Goal: Check status: Check status

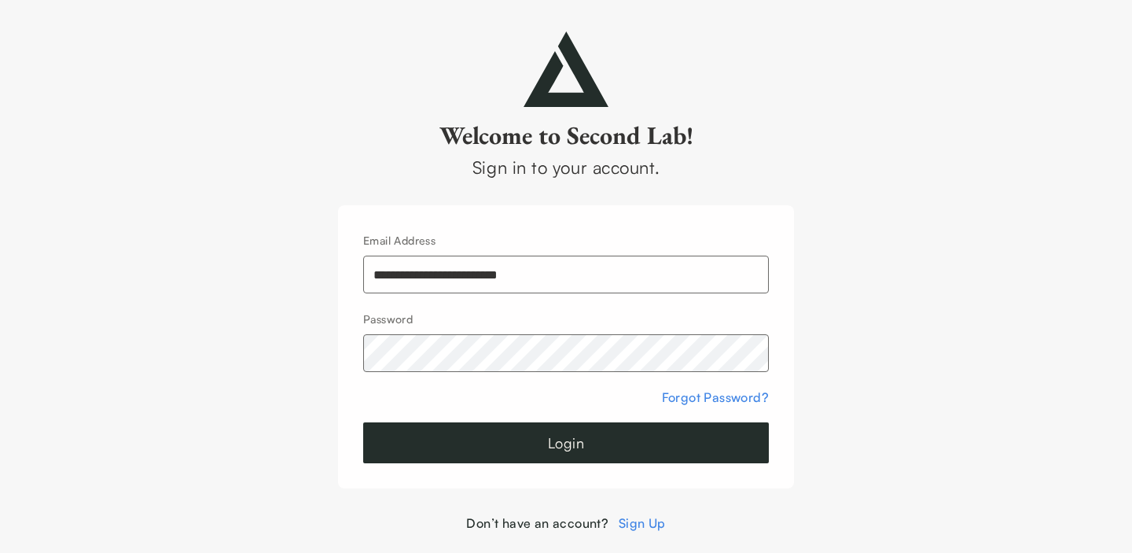
click at [475, 277] on input "**********" at bounding box center [566, 274] width 406 height 38
type input "**********"
click at [555, 440] on button "Login" at bounding box center [566, 442] width 406 height 41
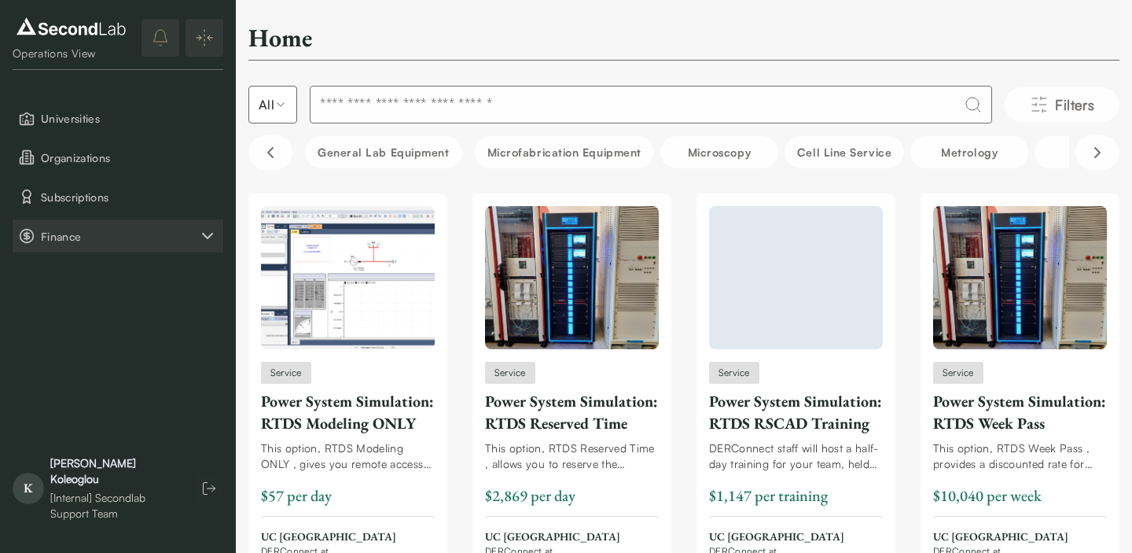
click at [98, 233] on span "Finance" at bounding box center [119, 236] width 157 height 17
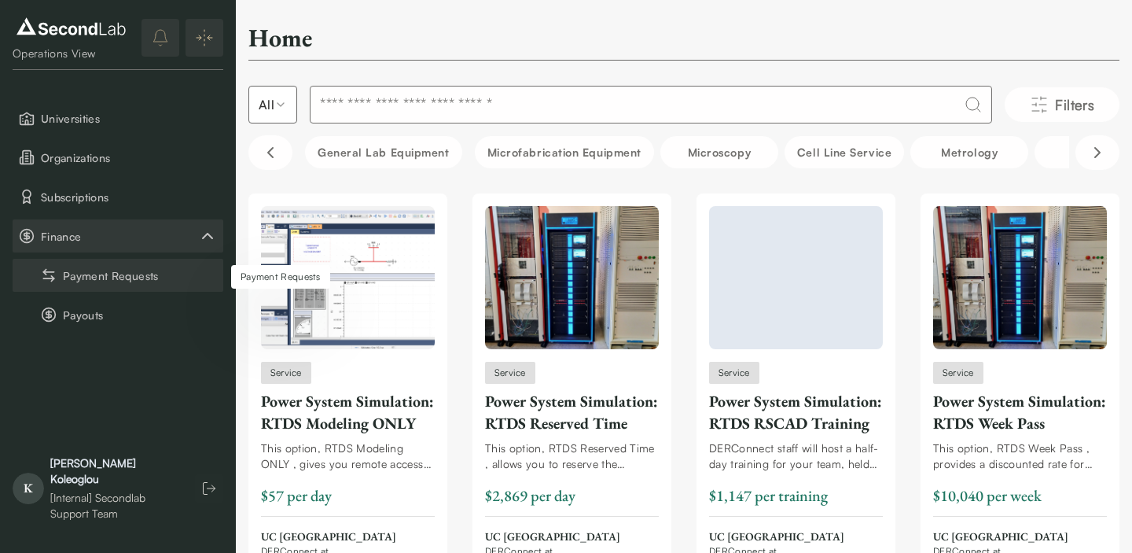
click at [87, 280] on button "Payment Requests" at bounding box center [118, 275] width 211 height 33
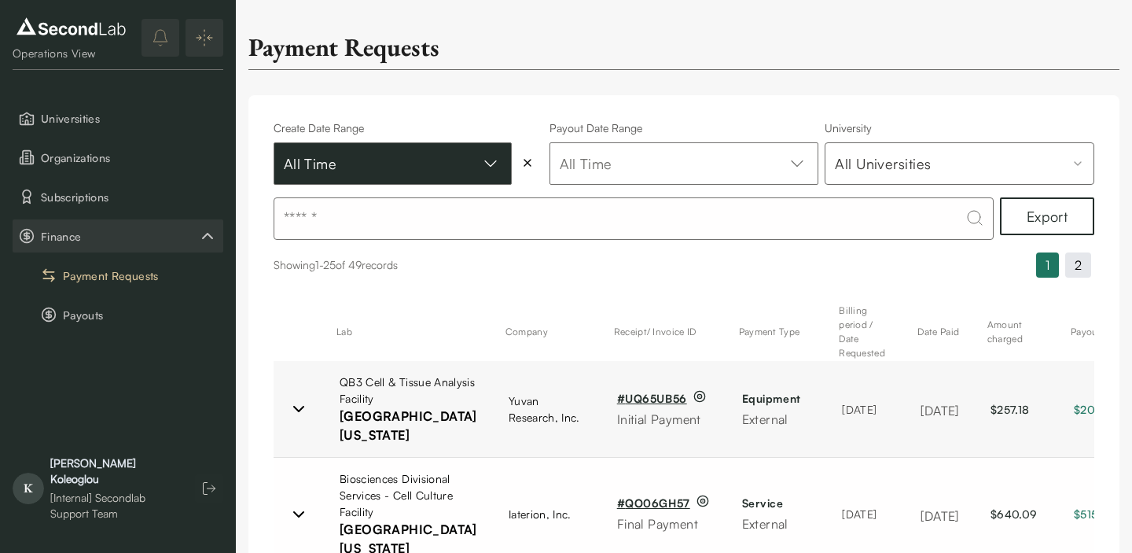
click at [322, 178] on button "All Time" at bounding box center [393, 163] width 238 height 42
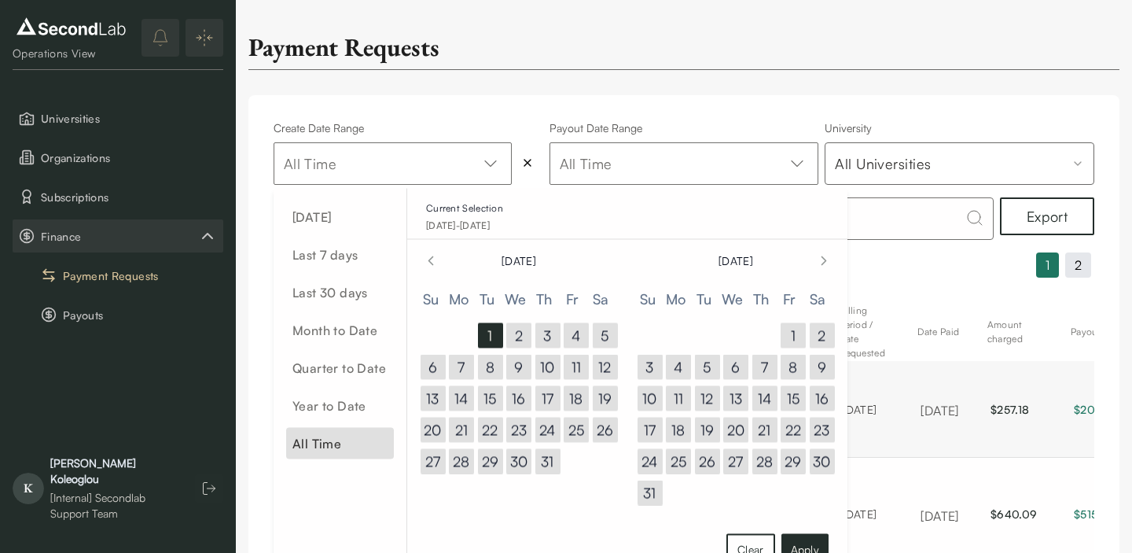
click at [678, 426] on button "18" at bounding box center [678, 429] width 25 height 25
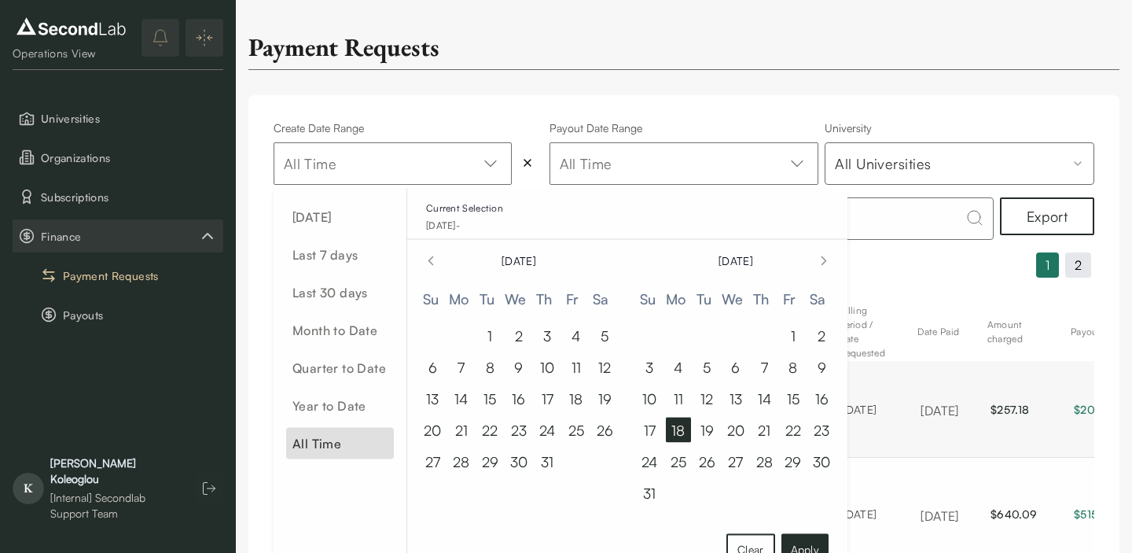
click at [678, 426] on button "18" at bounding box center [678, 429] width 25 height 25
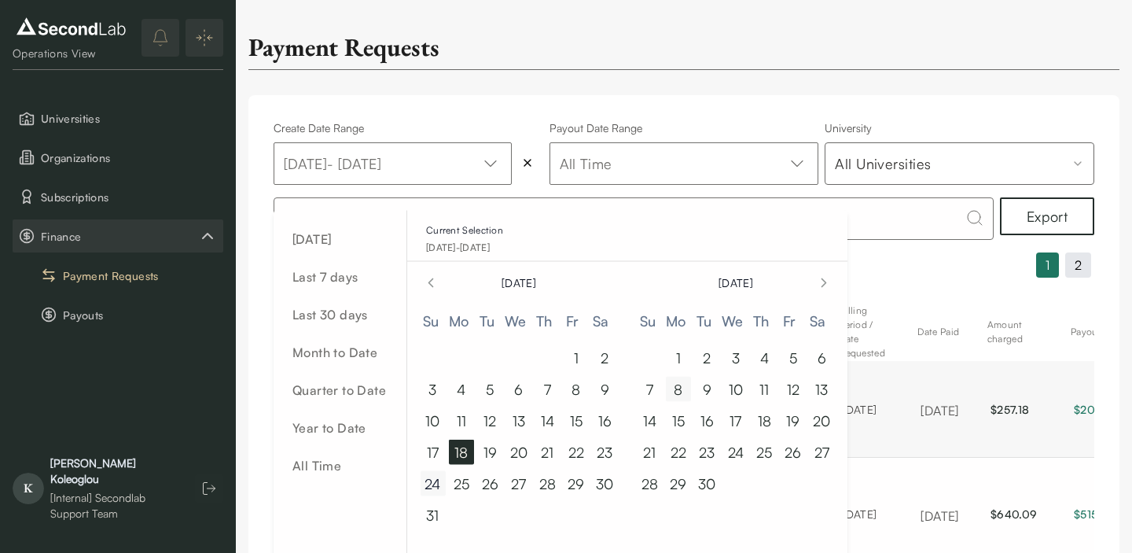
click at [434, 486] on button "24" at bounding box center [432, 483] width 25 height 25
click at [458, 453] on button "18" at bounding box center [461, 451] width 25 height 25
click at [463, 456] on button "18" at bounding box center [461, 451] width 25 height 25
click at [439, 482] on button "24" at bounding box center [432, 483] width 25 height 25
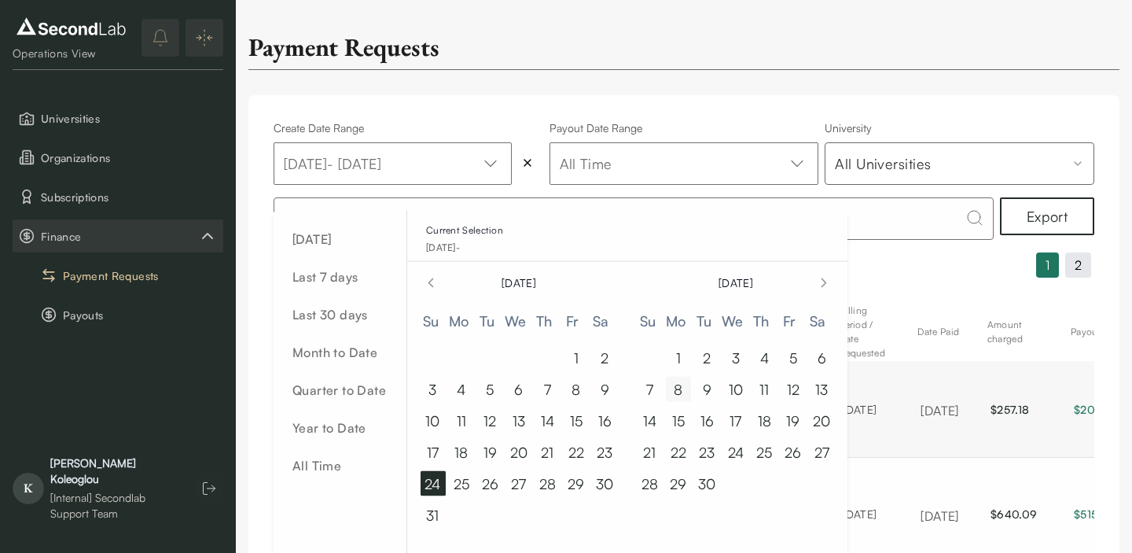
click at [431, 483] on button "24" at bounding box center [432, 483] width 25 height 25
click at [454, 454] on button "18" at bounding box center [461, 451] width 25 height 25
click at [433, 481] on button "24" at bounding box center [432, 483] width 25 height 25
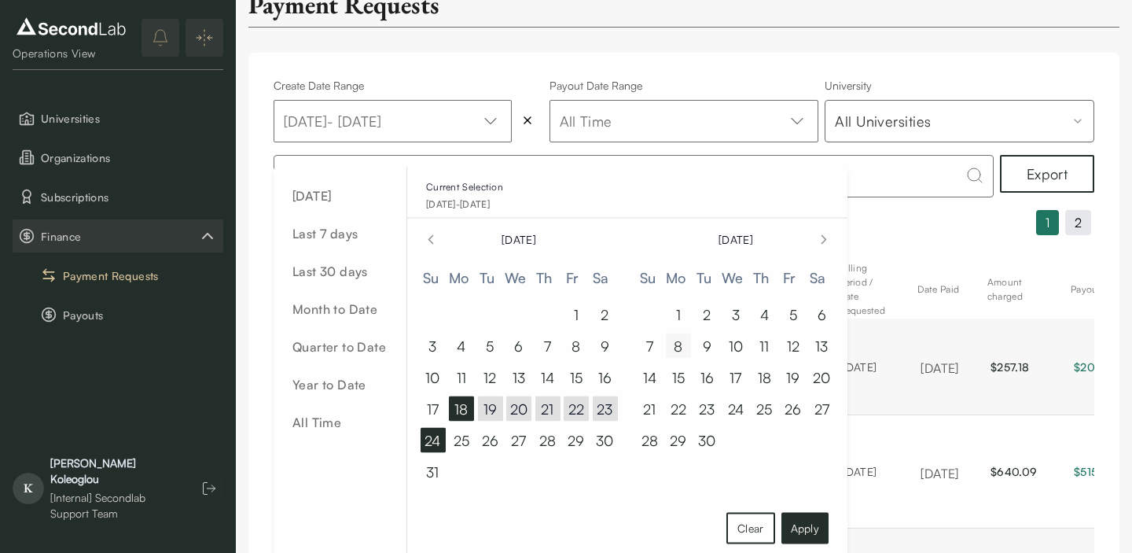
scroll to position [43, 0]
click at [793, 529] on button "Apply" at bounding box center [804, 527] width 47 height 31
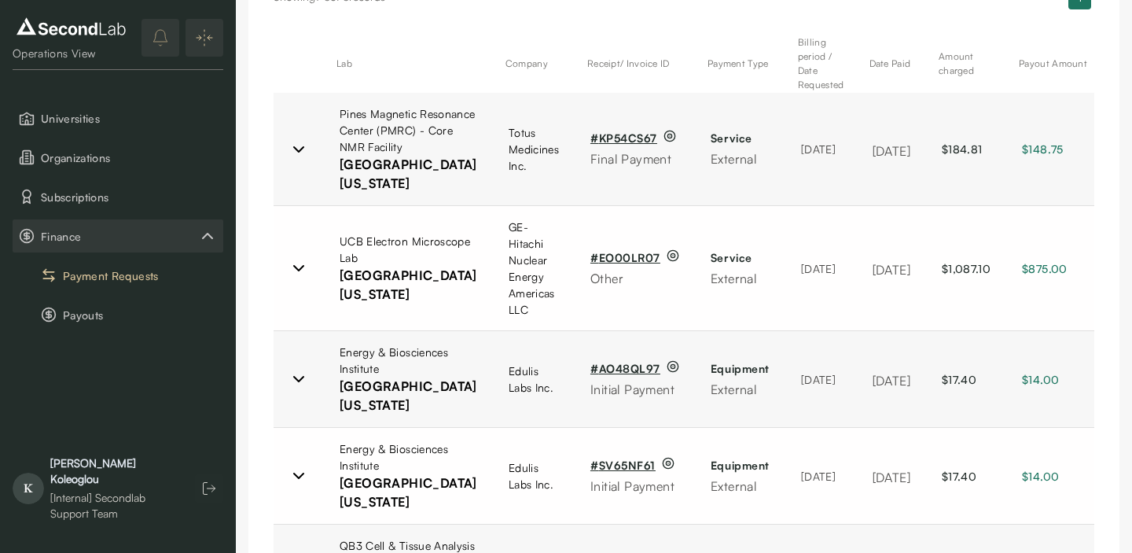
scroll to position [304, 0]
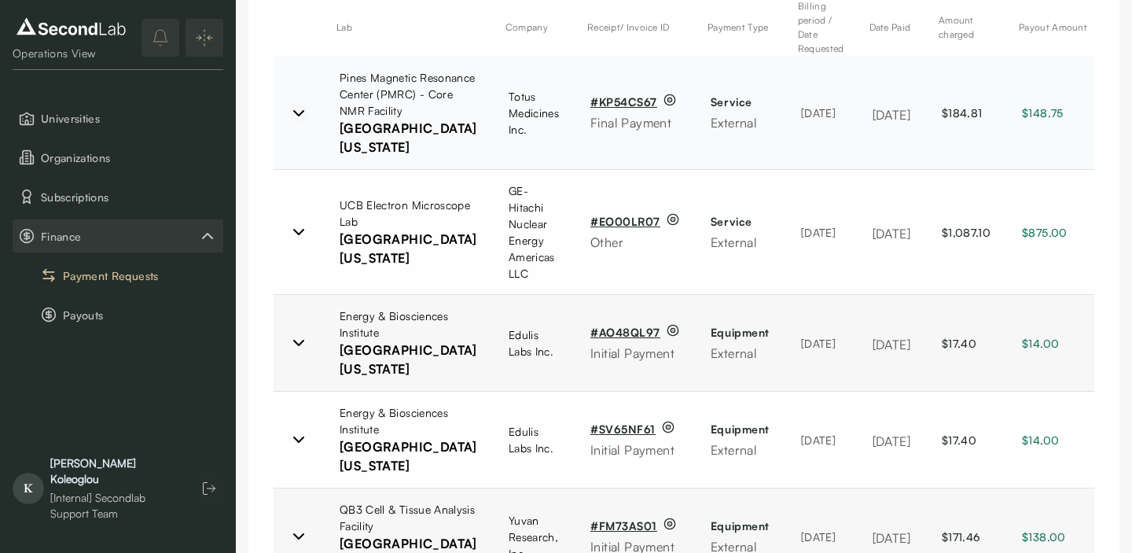
click at [292, 123] on icon at bounding box center [298, 113] width 19 height 19
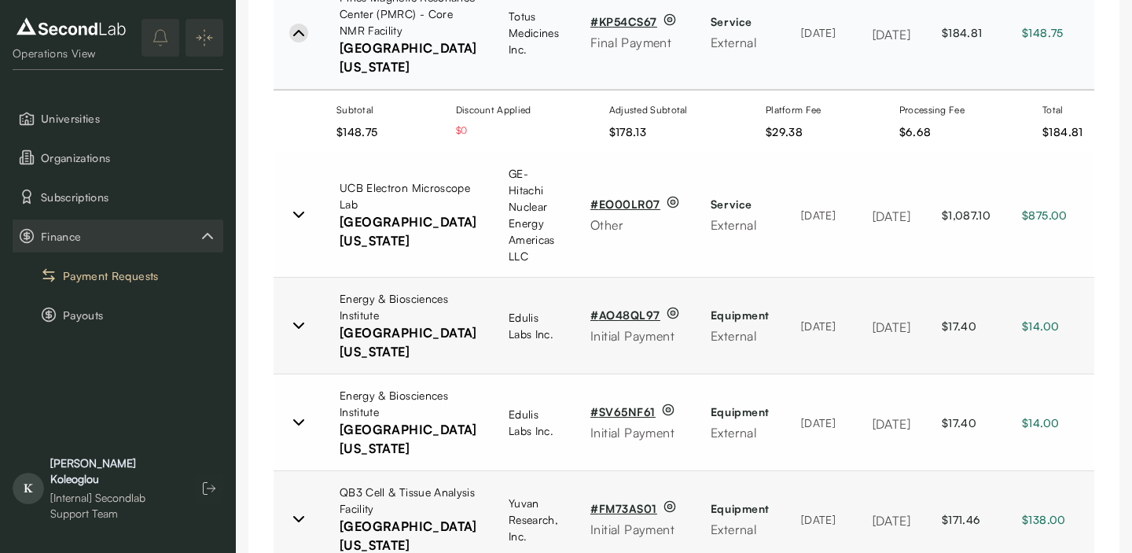
scroll to position [385, 0]
click at [293, 42] on icon at bounding box center [298, 32] width 19 height 19
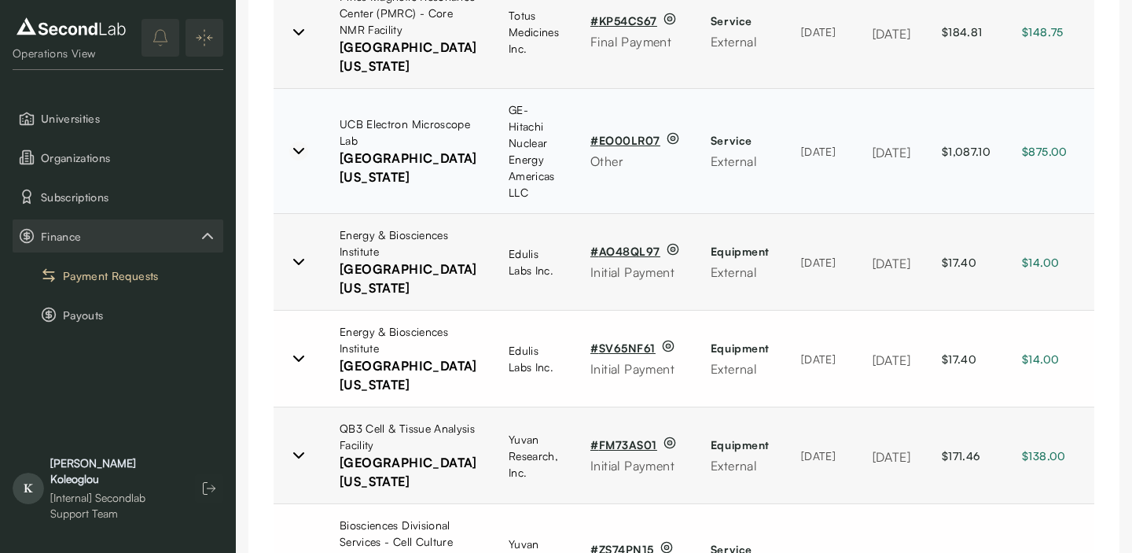
click at [295, 160] on icon at bounding box center [298, 150] width 19 height 19
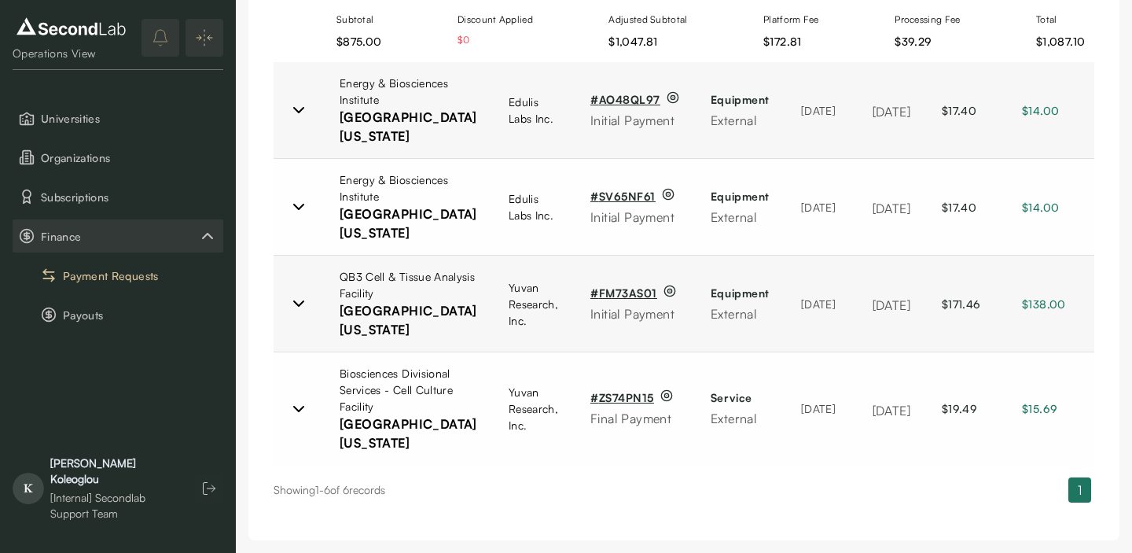
scroll to position [646, 0]
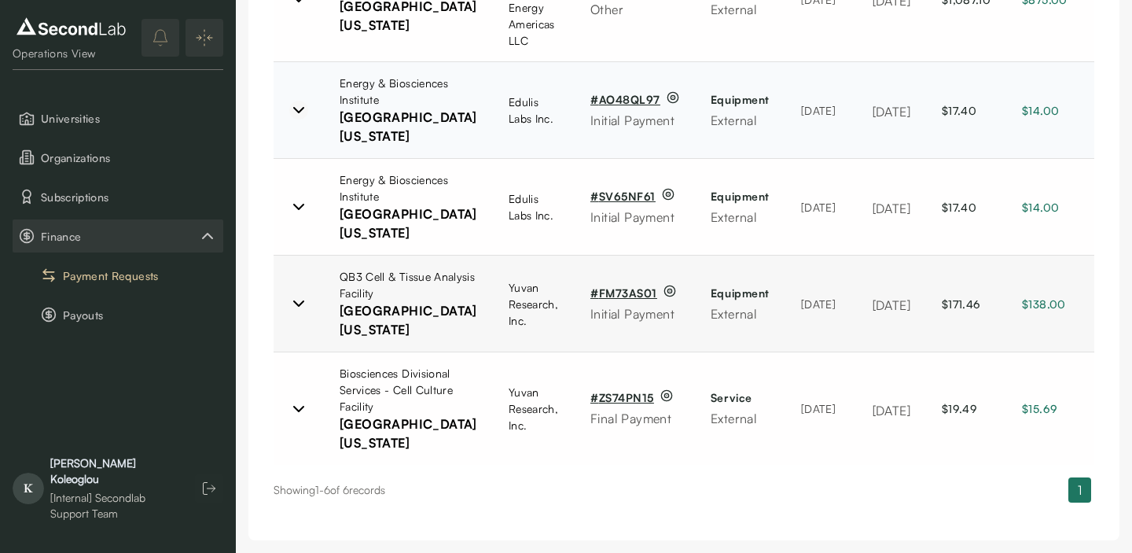
click at [303, 119] on icon at bounding box center [298, 110] width 19 height 19
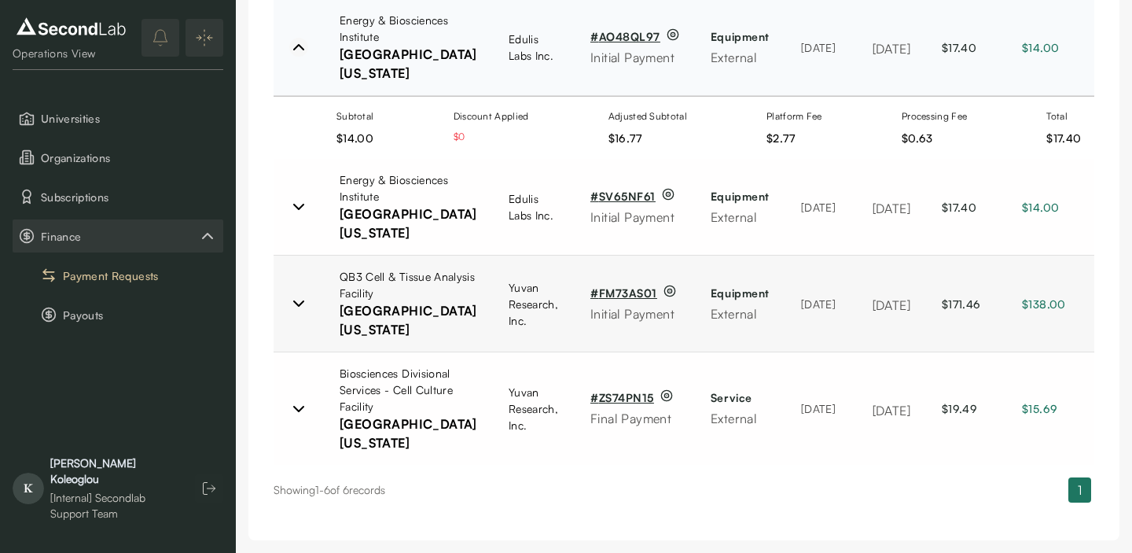
click at [299, 57] on icon at bounding box center [298, 47] width 19 height 19
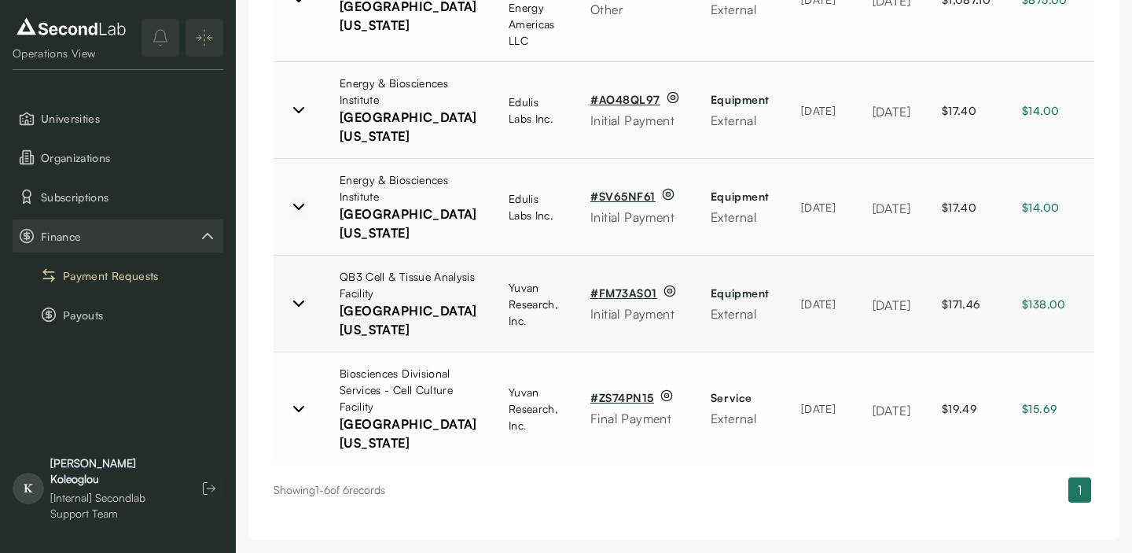
click at [295, 209] on icon at bounding box center [298, 206] width 9 height 5
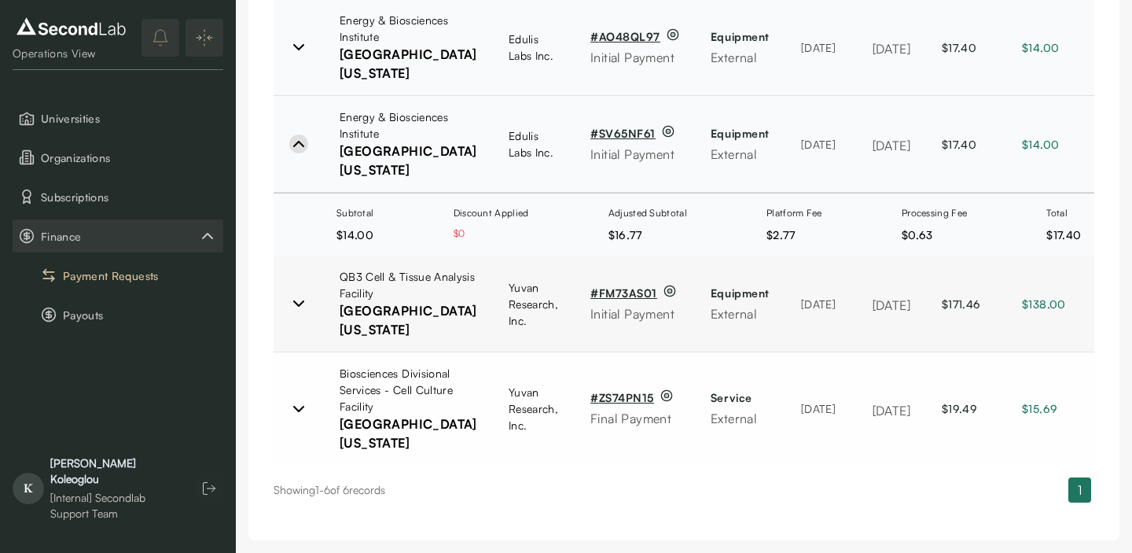
scroll to position [694, 0]
click at [296, 153] on icon at bounding box center [298, 143] width 19 height 19
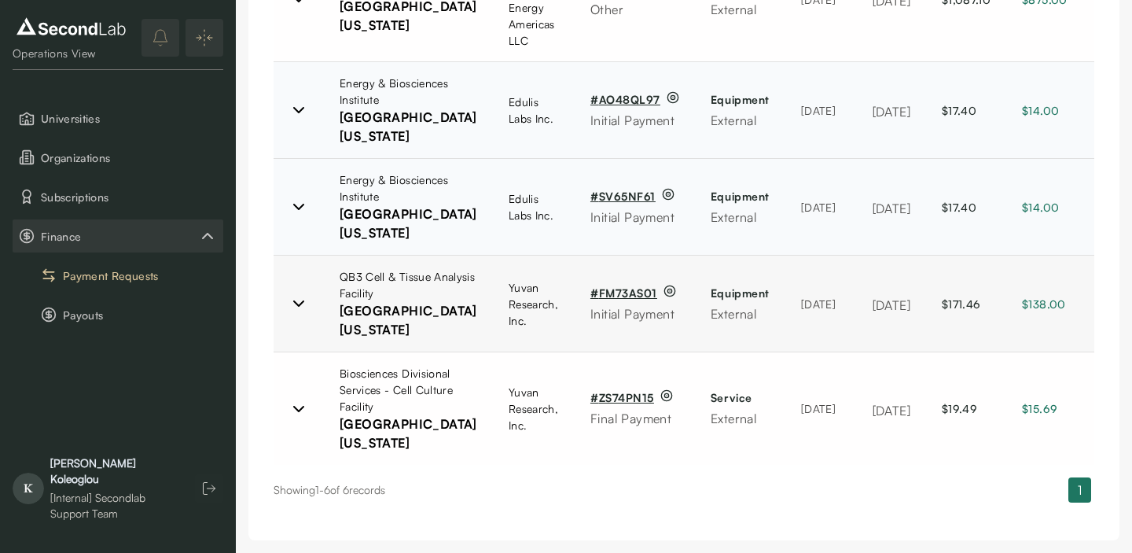
scroll to position [904, 0]
click at [300, 294] on icon at bounding box center [298, 303] width 19 height 19
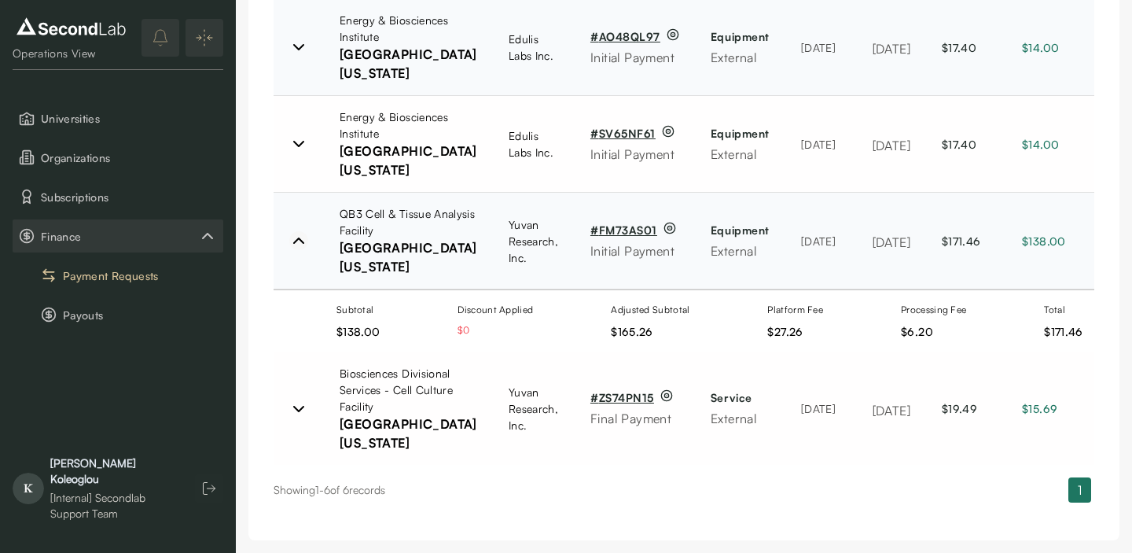
click at [303, 231] on icon at bounding box center [298, 240] width 19 height 19
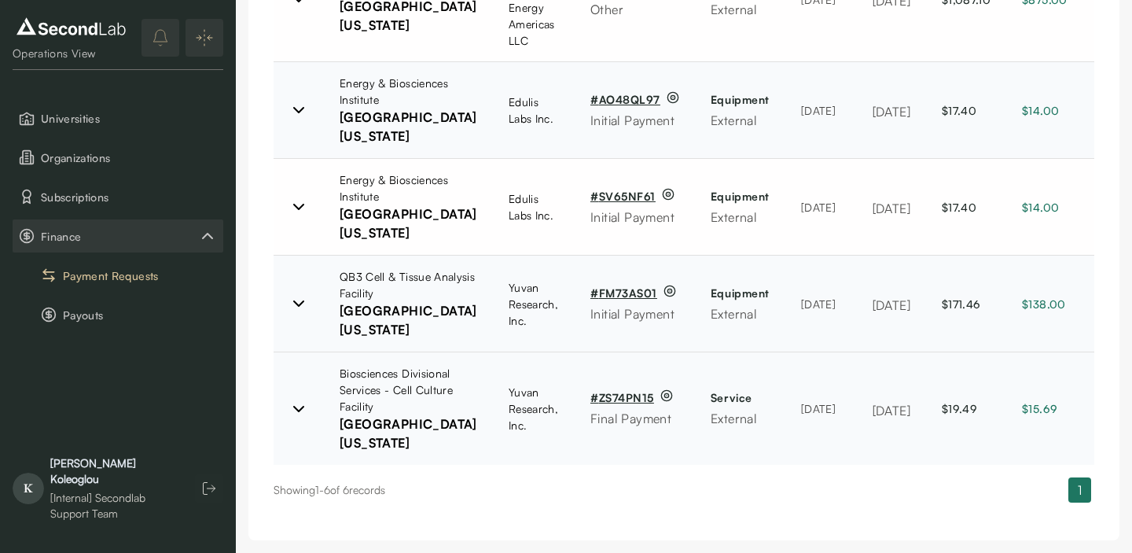
scroll to position [934, 0]
click at [299, 399] on icon at bounding box center [298, 408] width 19 height 19
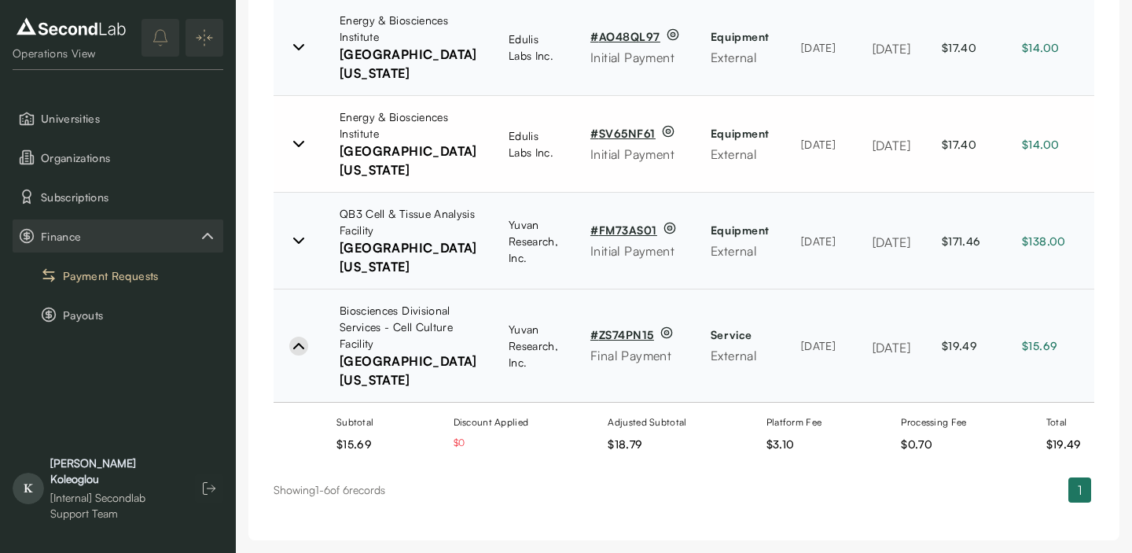
scroll to position [982, 0]
click at [296, 336] on icon at bounding box center [298, 345] width 19 height 19
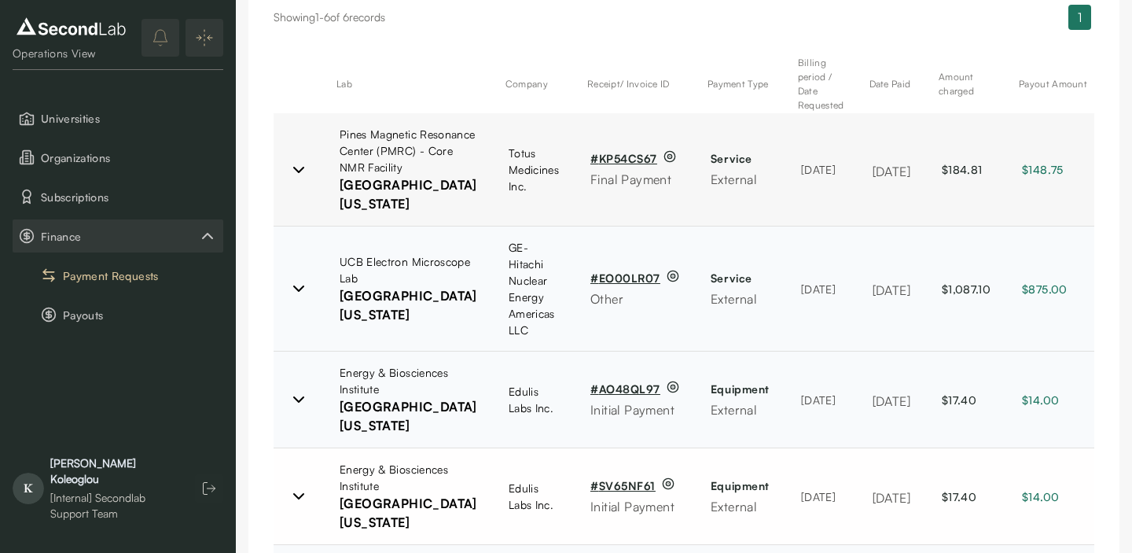
scroll to position [336, 0]
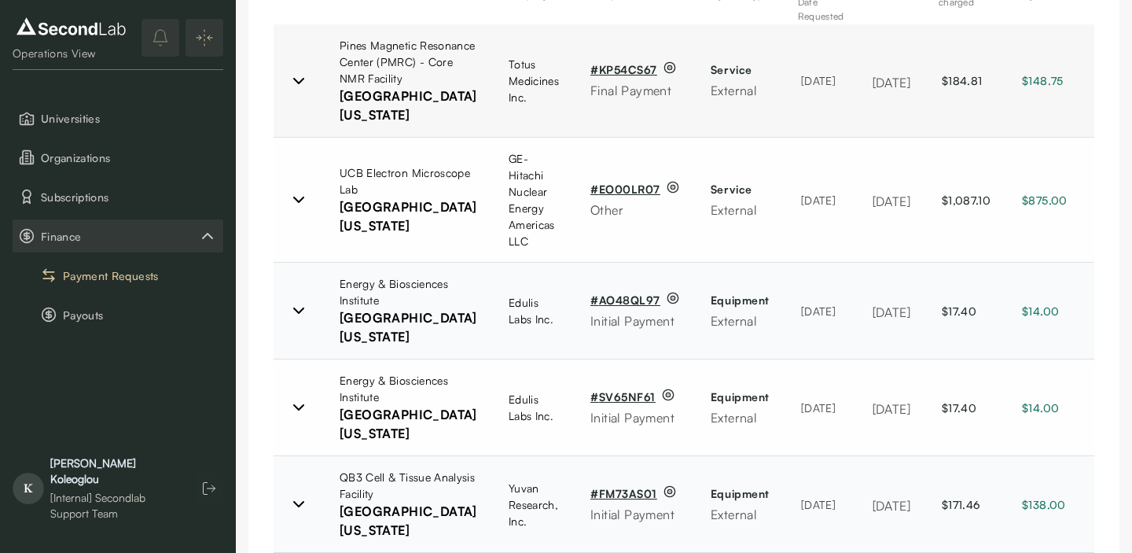
click at [305, 90] on icon at bounding box center [298, 81] width 19 height 19
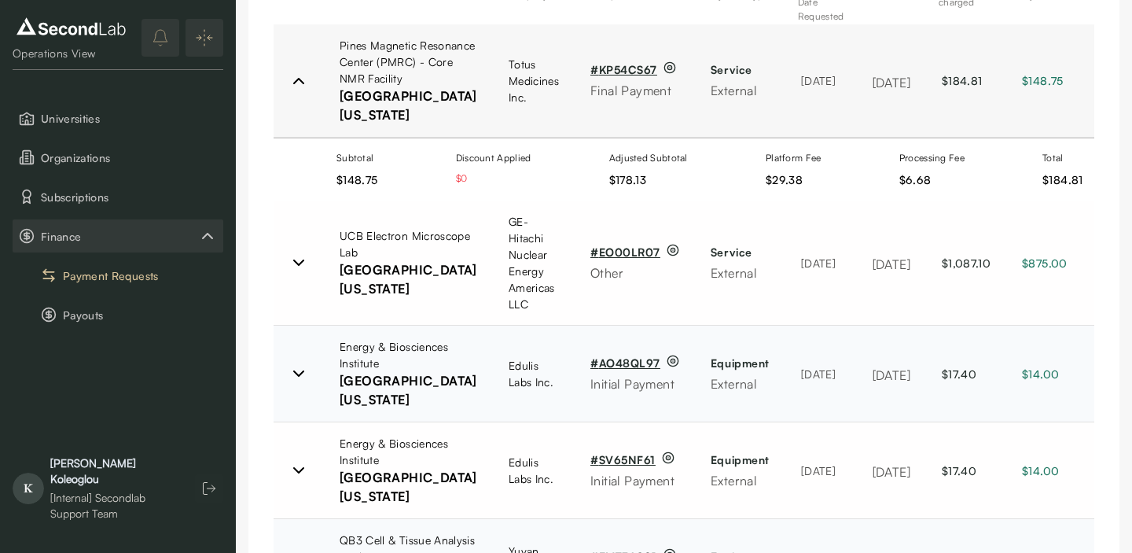
click at [299, 90] on icon at bounding box center [298, 81] width 19 height 19
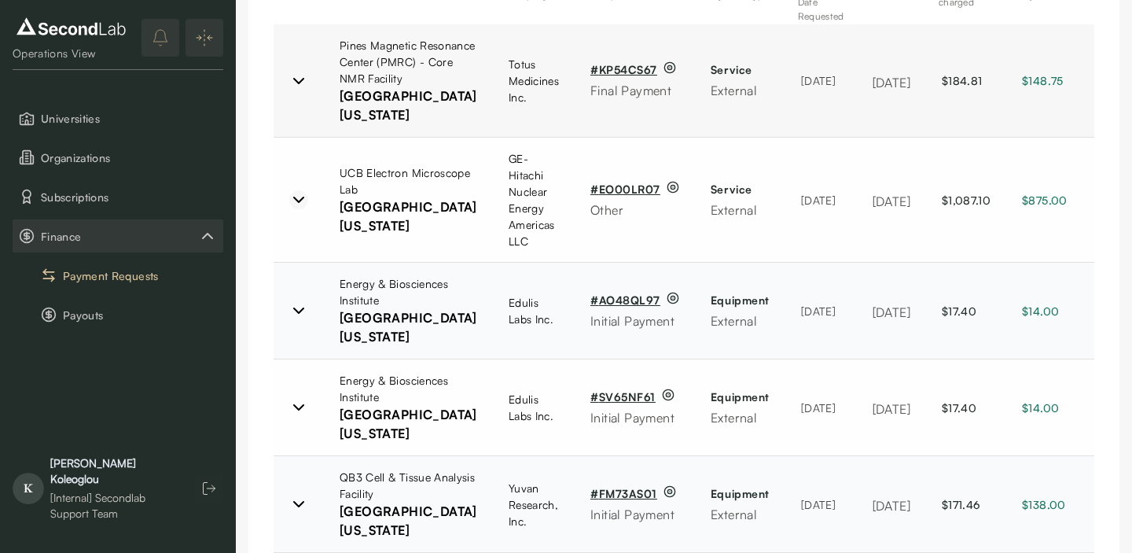
click at [294, 209] on icon at bounding box center [298, 199] width 19 height 19
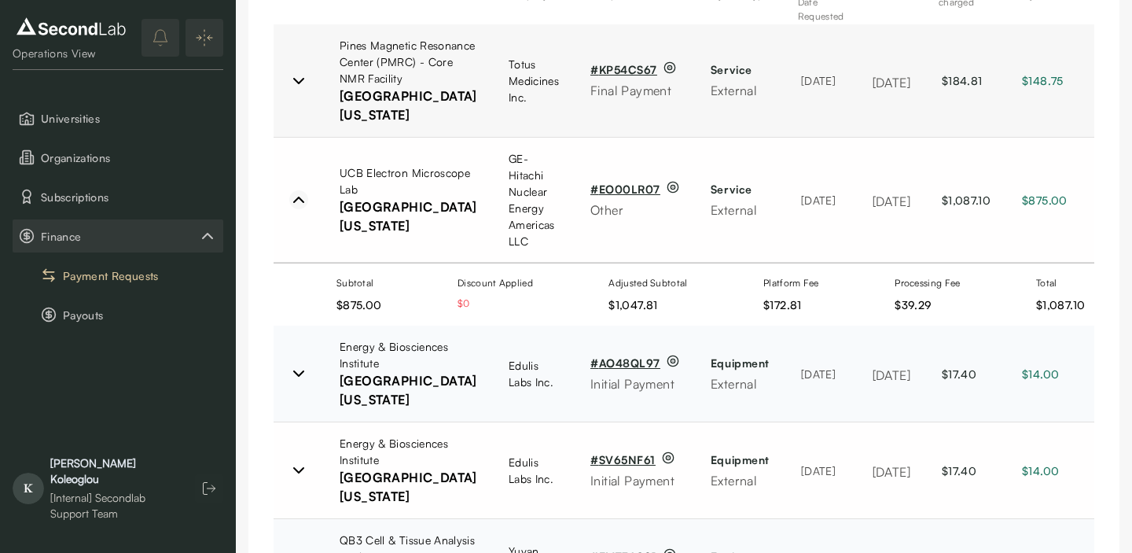
click at [298, 202] on icon at bounding box center [298, 199] width 9 height 5
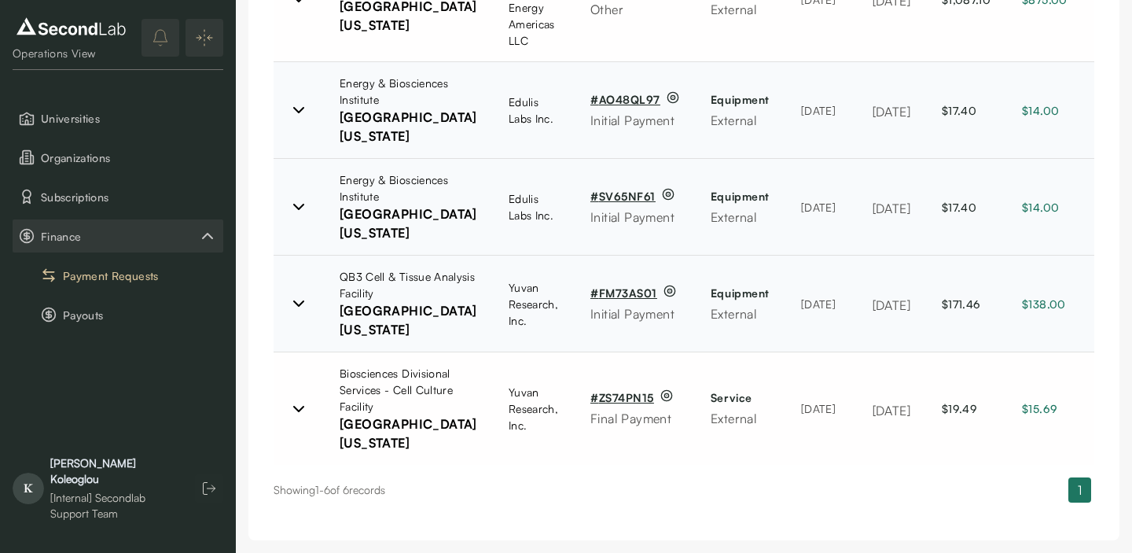
scroll to position [641, 0]
click at [299, 119] on icon at bounding box center [298, 110] width 19 height 19
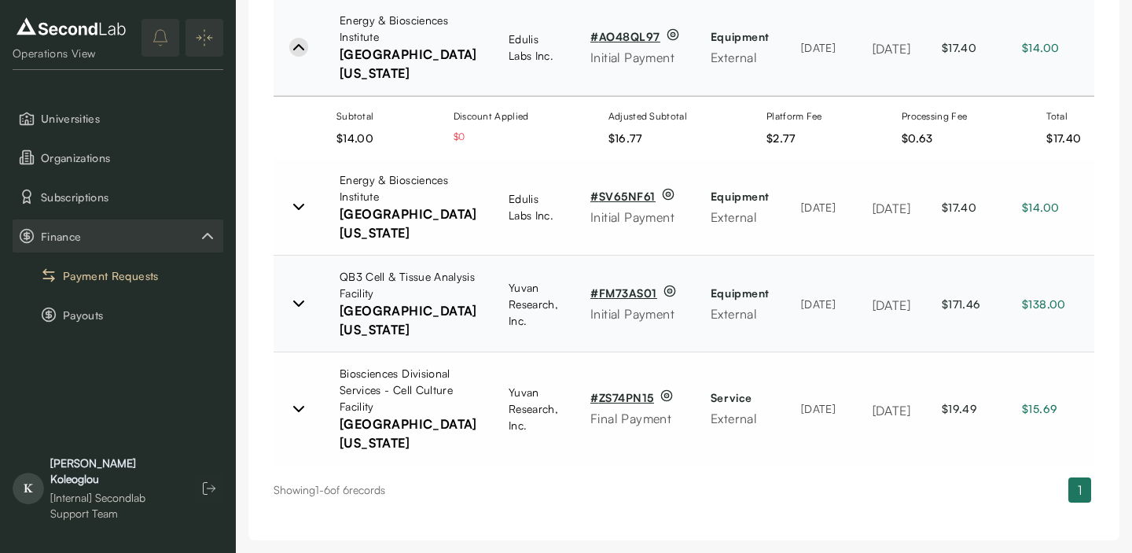
click at [299, 50] on icon at bounding box center [298, 47] width 9 height 5
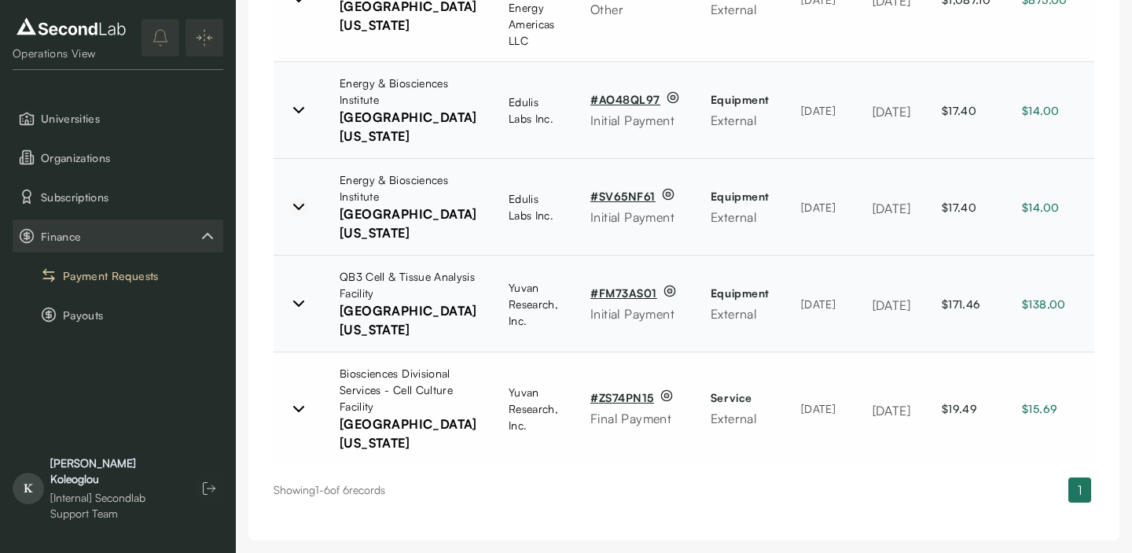
click at [293, 216] on icon at bounding box center [298, 206] width 19 height 19
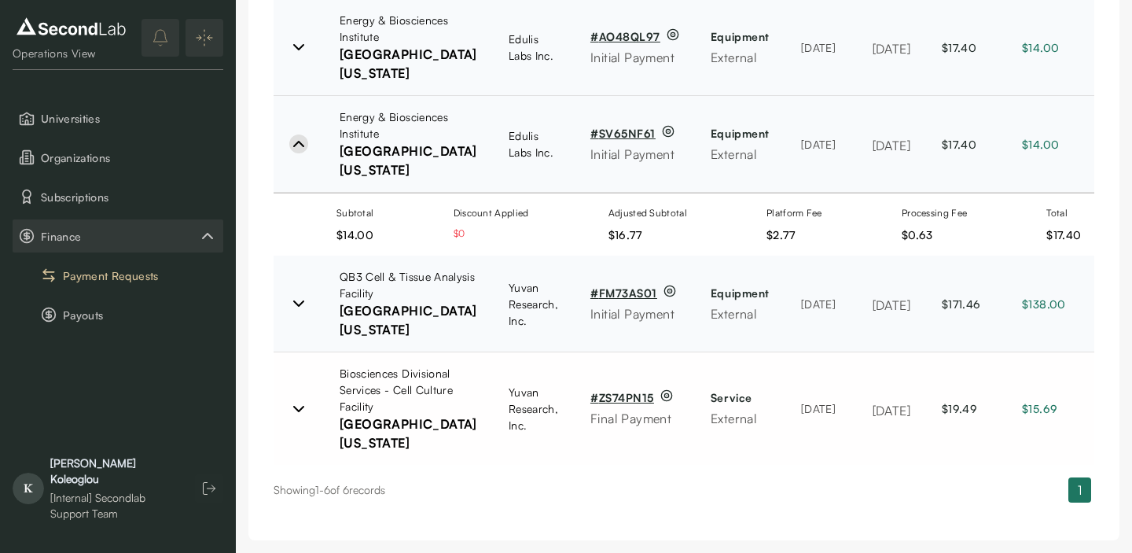
click at [293, 153] on icon at bounding box center [298, 143] width 19 height 19
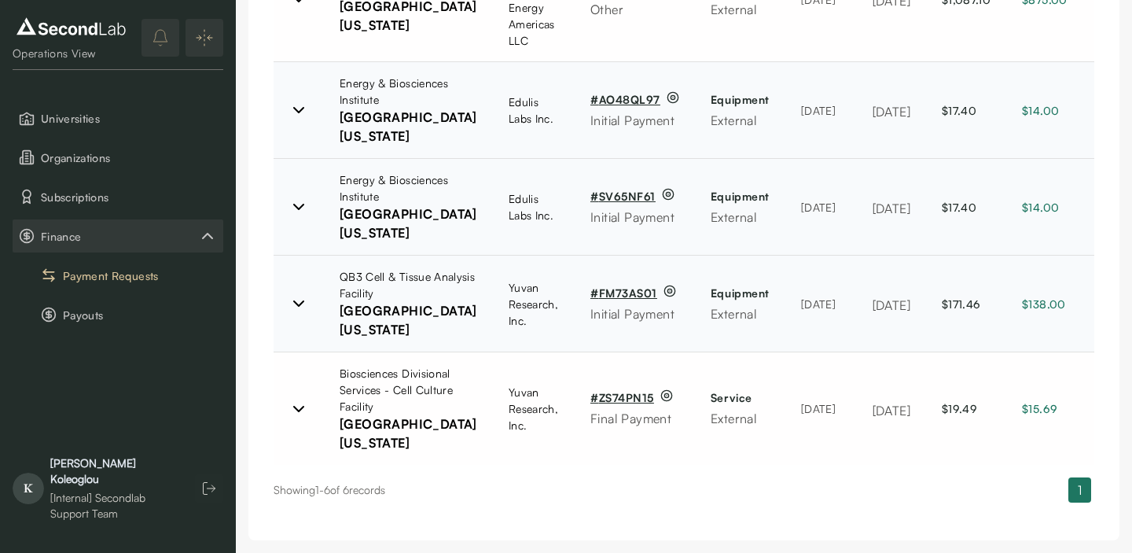
scroll to position [785, 0]
click at [298, 313] on icon at bounding box center [298, 303] width 19 height 19
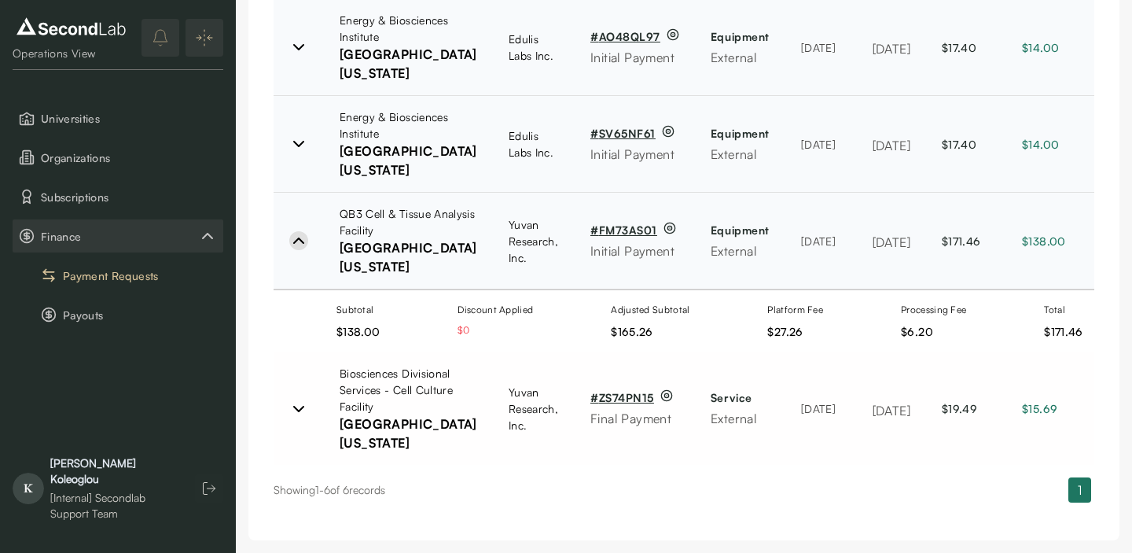
scroll to position [866, 0]
click at [301, 250] on icon at bounding box center [298, 240] width 19 height 19
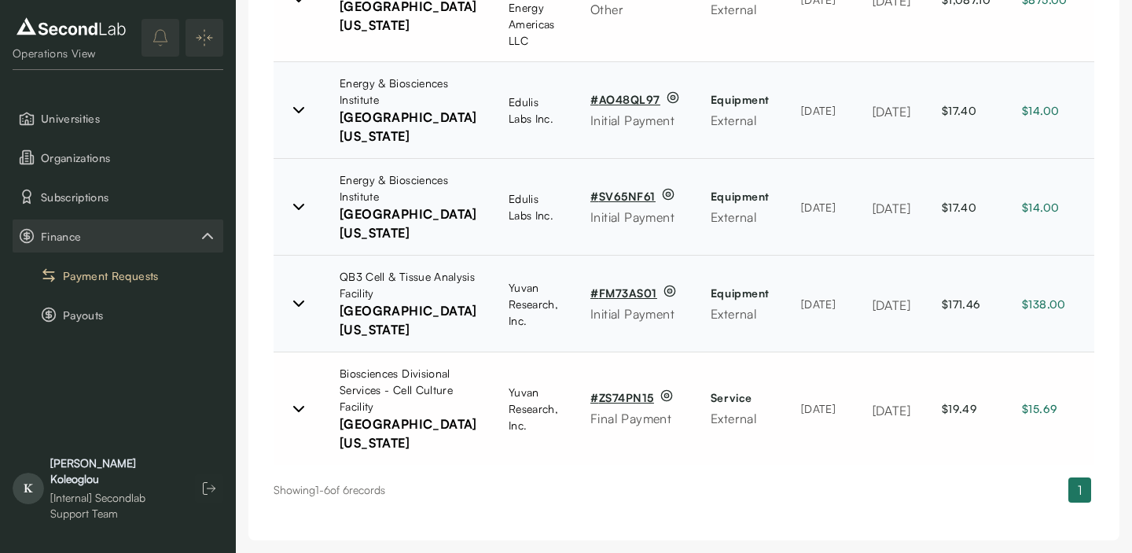
scroll to position [934, 0]
click at [307, 399] on icon at bounding box center [298, 408] width 19 height 19
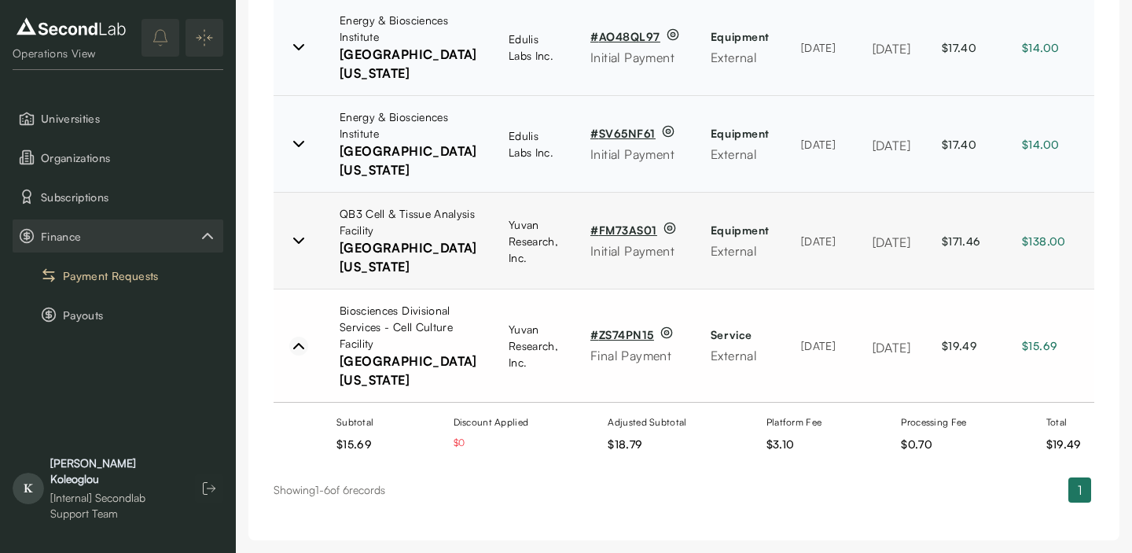
click at [299, 355] on icon at bounding box center [298, 345] width 19 height 19
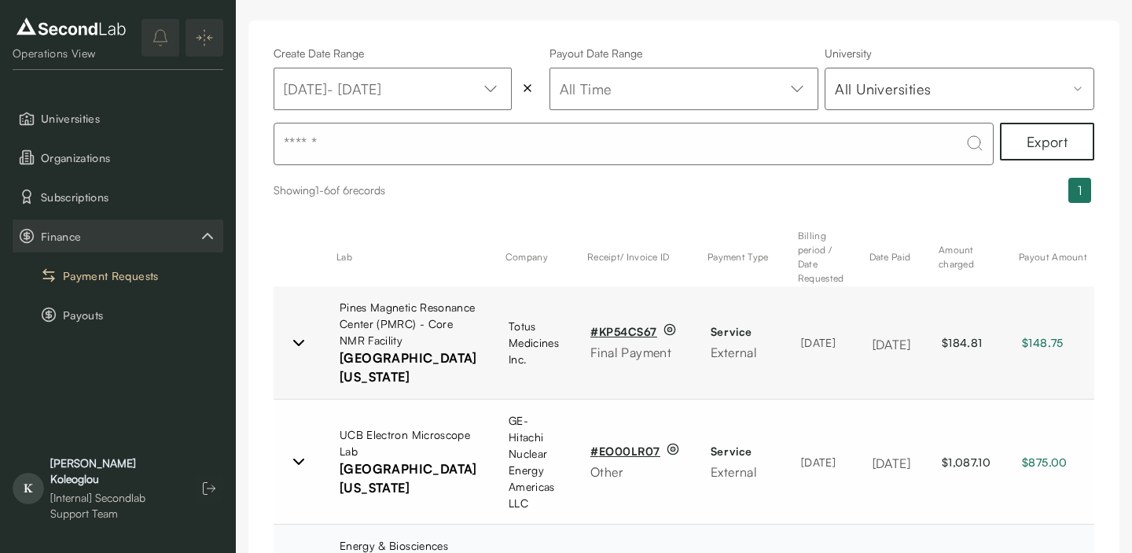
scroll to position [0, 0]
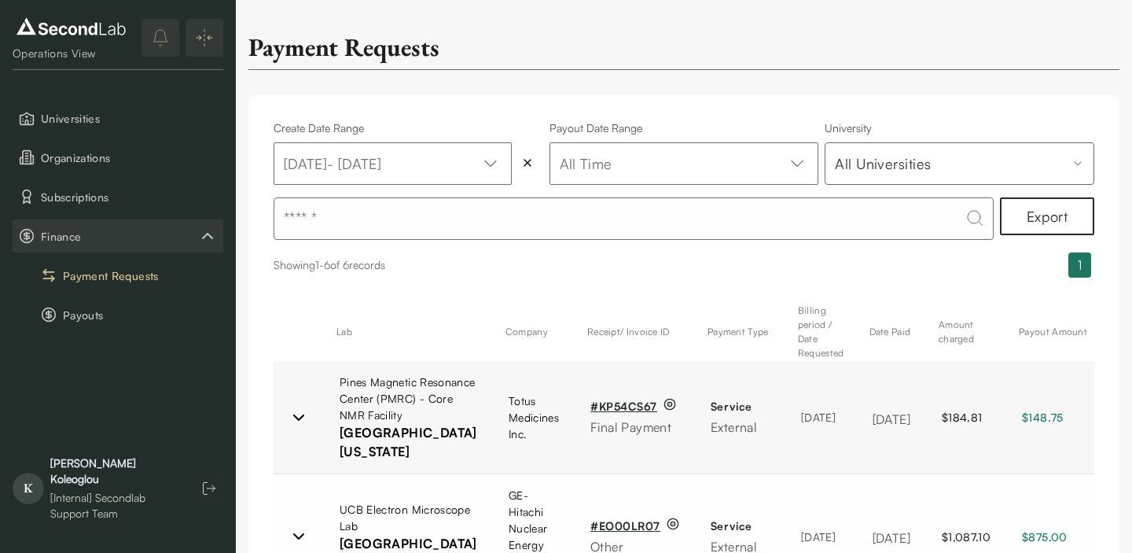
click at [295, 427] on icon at bounding box center [298, 417] width 19 height 19
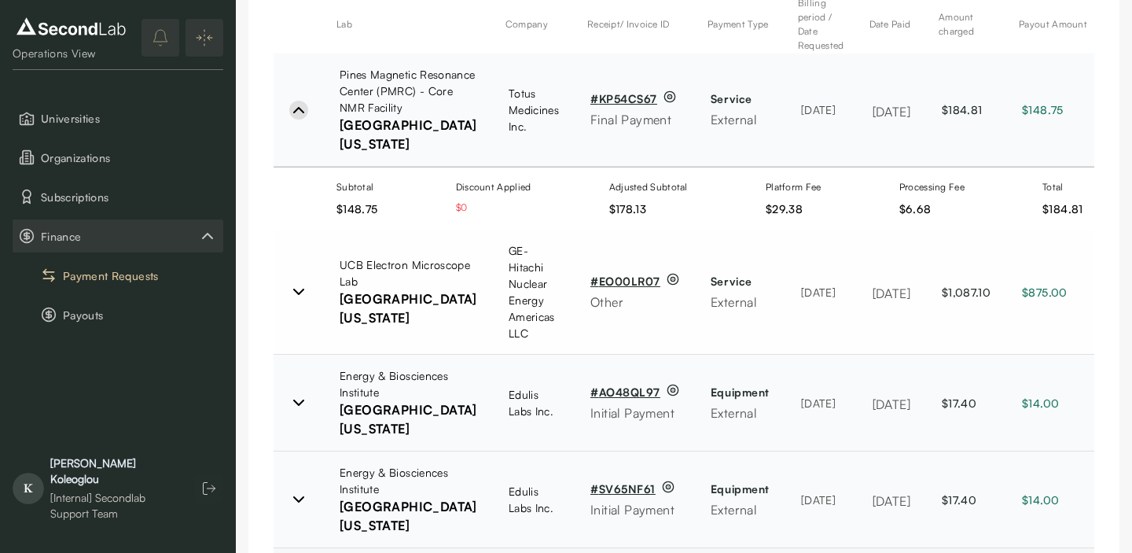
scroll to position [322, 0]
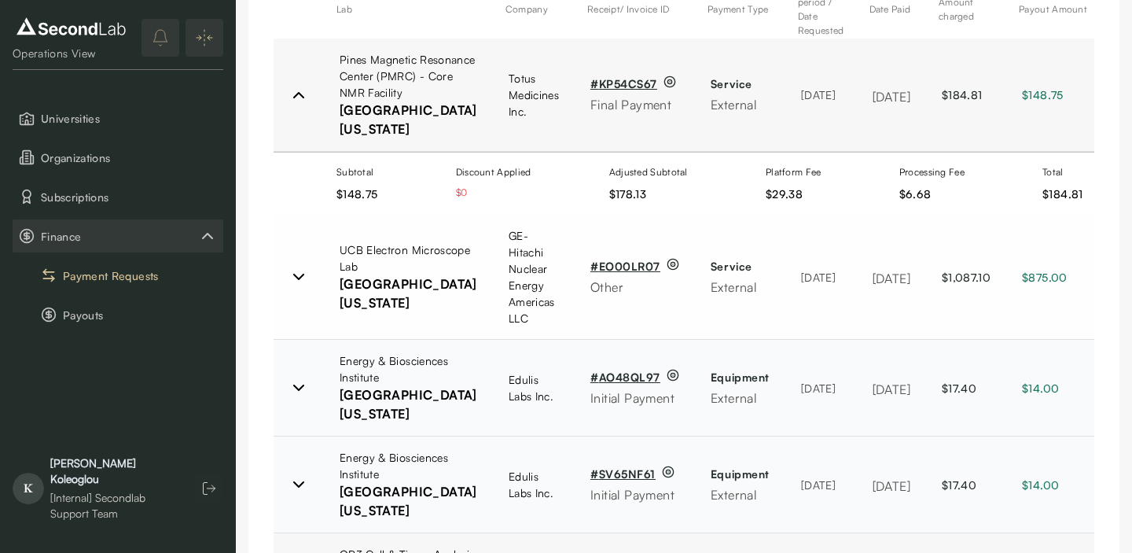
click at [298, 105] on icon at bounding box center [298, 95] width 19 height 19
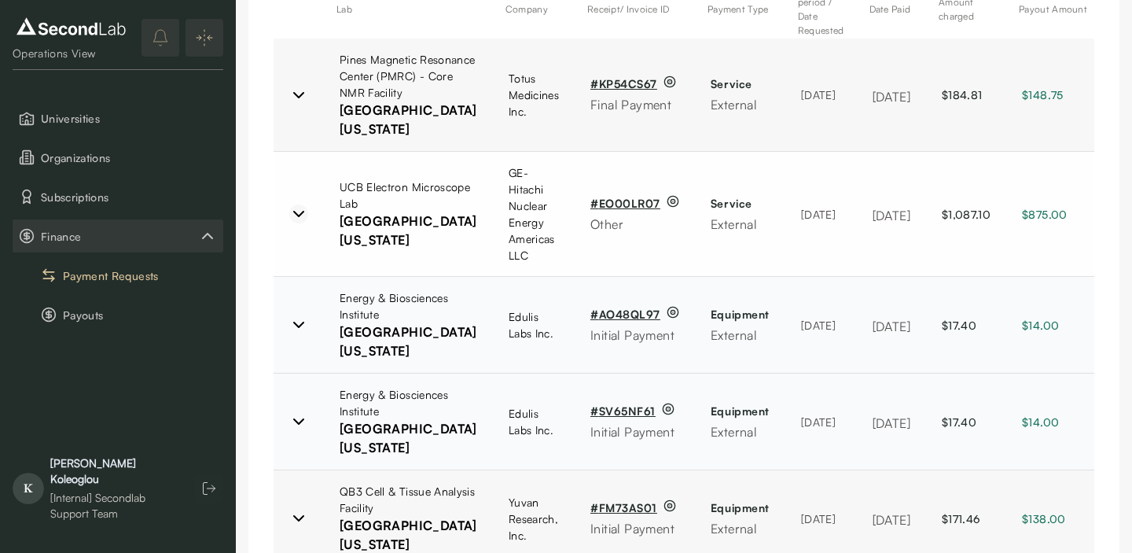
click at [299, 223] on icon at bounding box center [298, 213] width 19 height 19
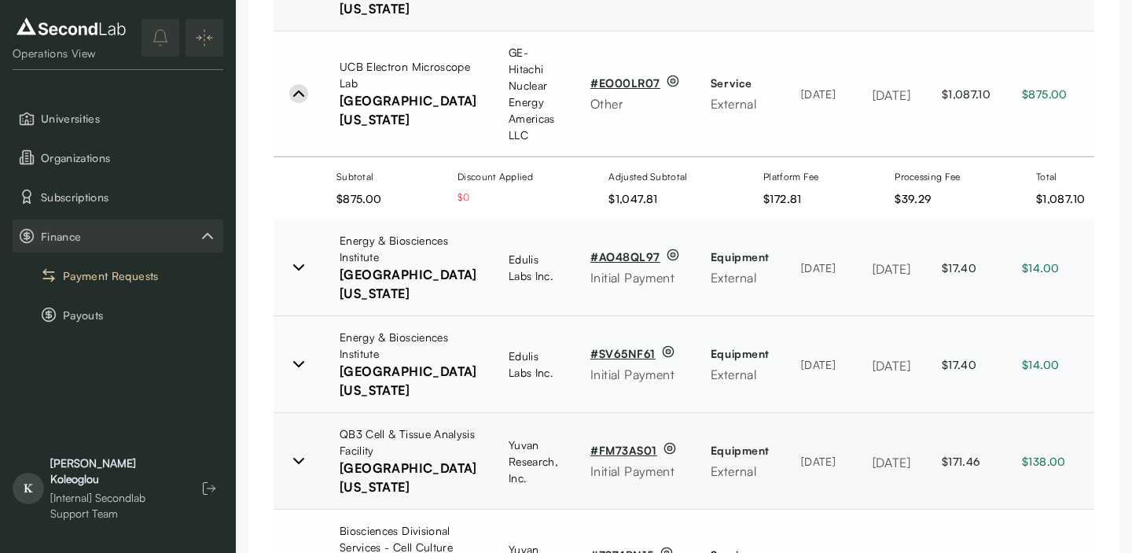
scroll to position [455, 0]
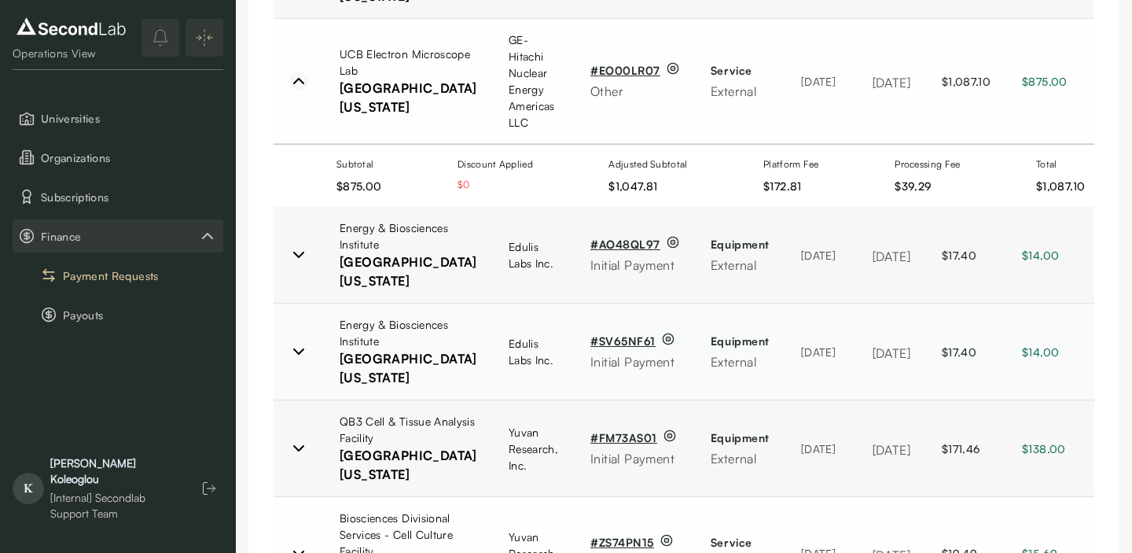
click at [302, 90] on icon at bounding box center [298, 81] width 19 height 19
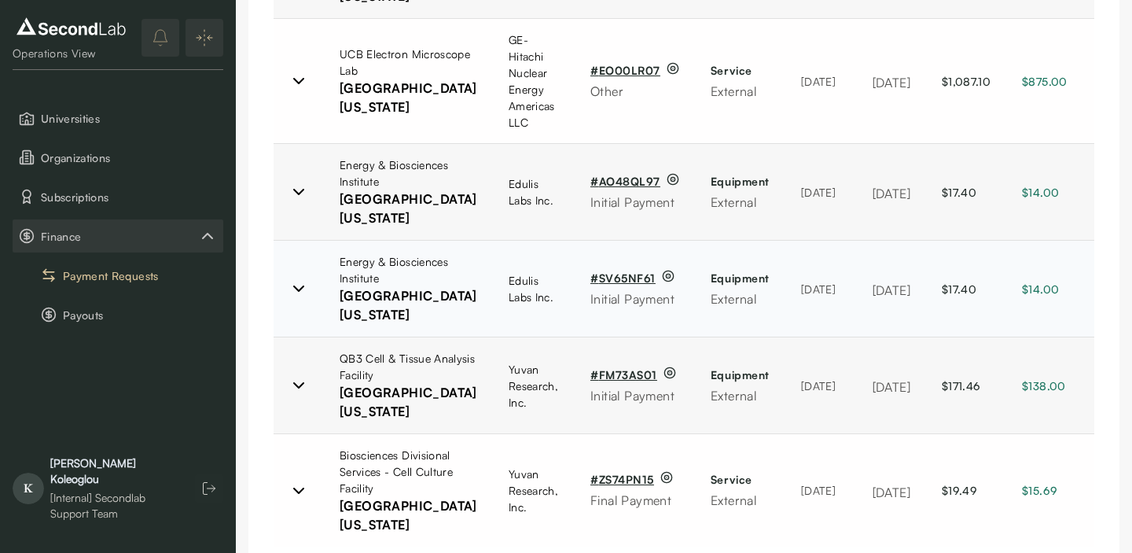
click at [288, 240] on td at bounding box center [299, 192] width 50 height 97
click at [299, 194] on icon at bounding box center [298, 191] width 9 height 5
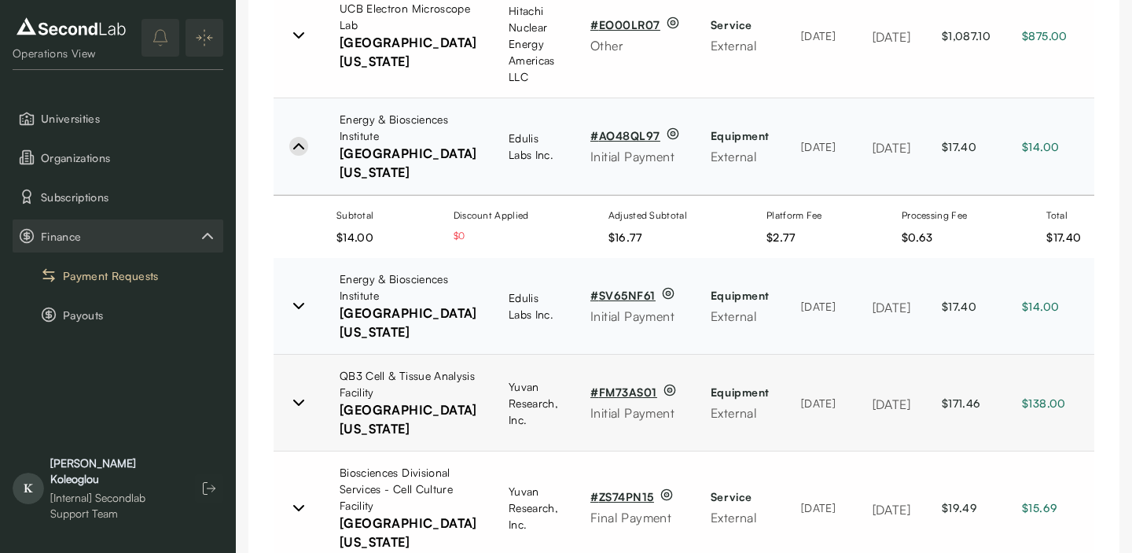
scroll to position [578, 0]
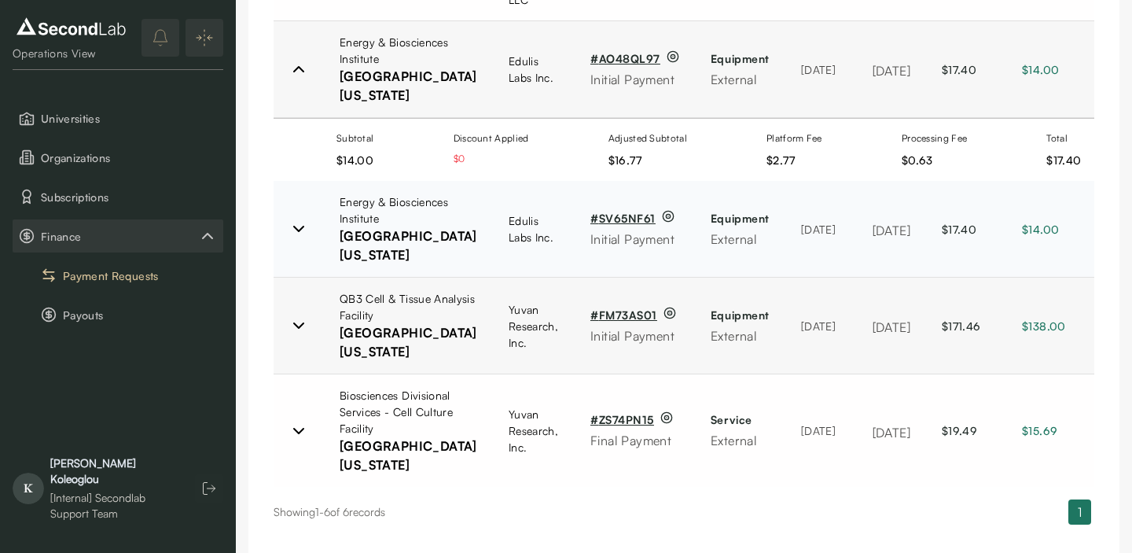
click at [292, 79] on icon at bounding box center [298, 69] width 19 height 19
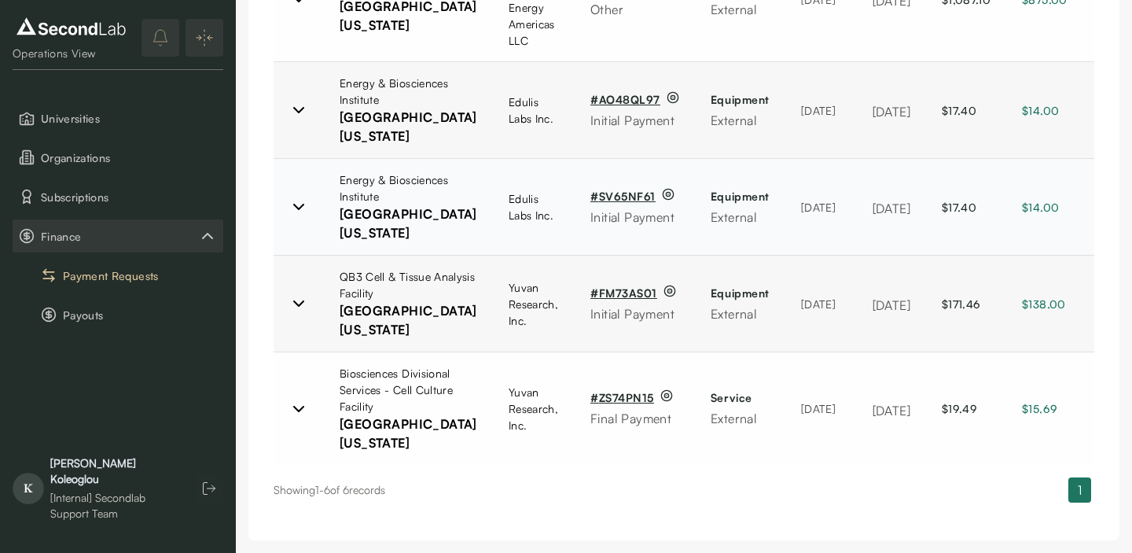
scroll to position [849, 0]
click at [297, 294] on icon at bounding box center [298, 303] width 19 height 19
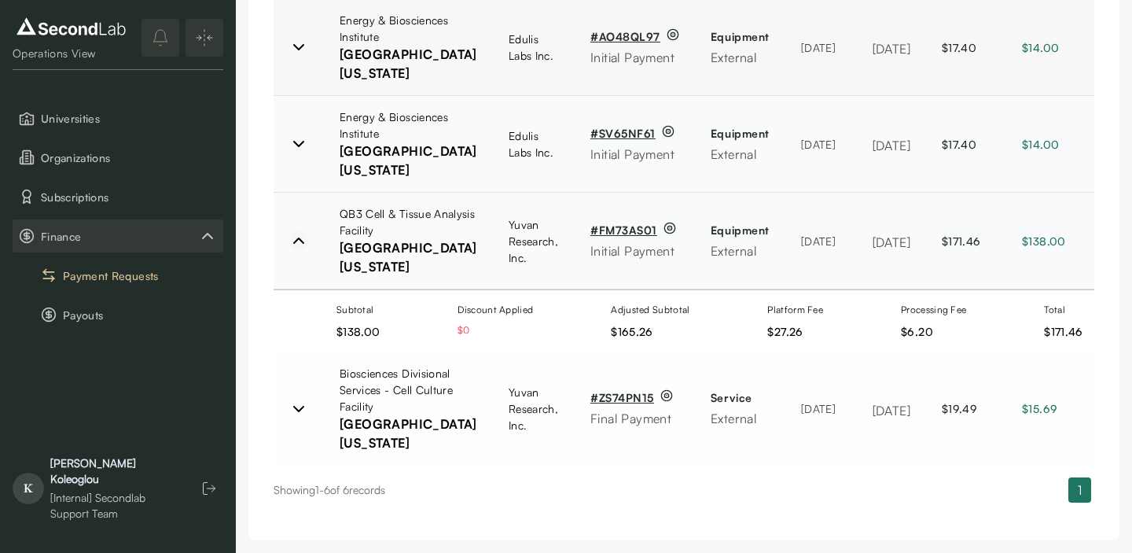
click at [296, 250] on icon at bounding box center [298, 240] width 19 height 19
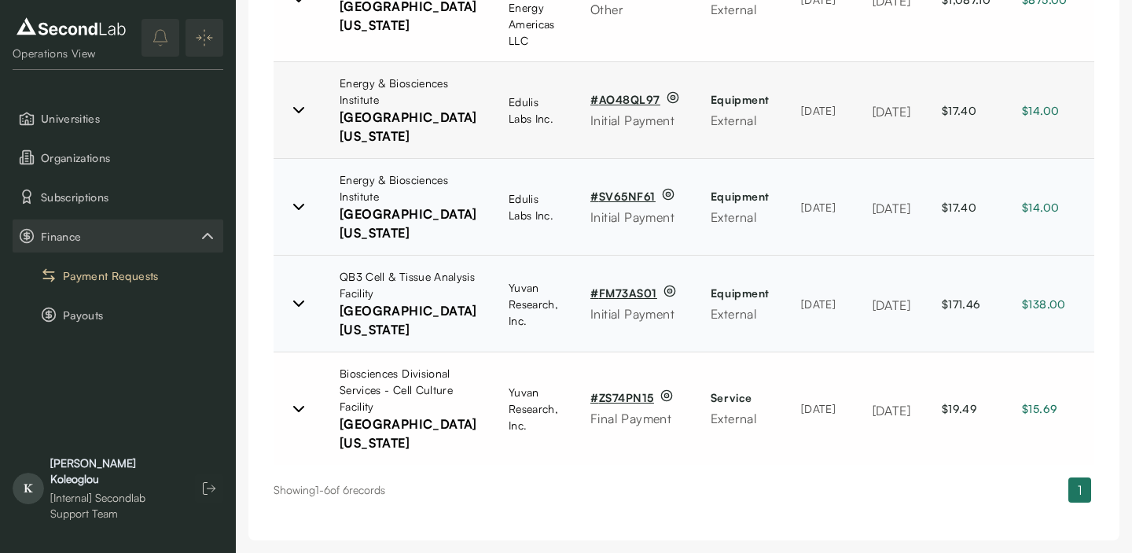
scroll to position [934, 0]
click at [296, 399] on icon at bounding box center [298, 408] width 19 height 19
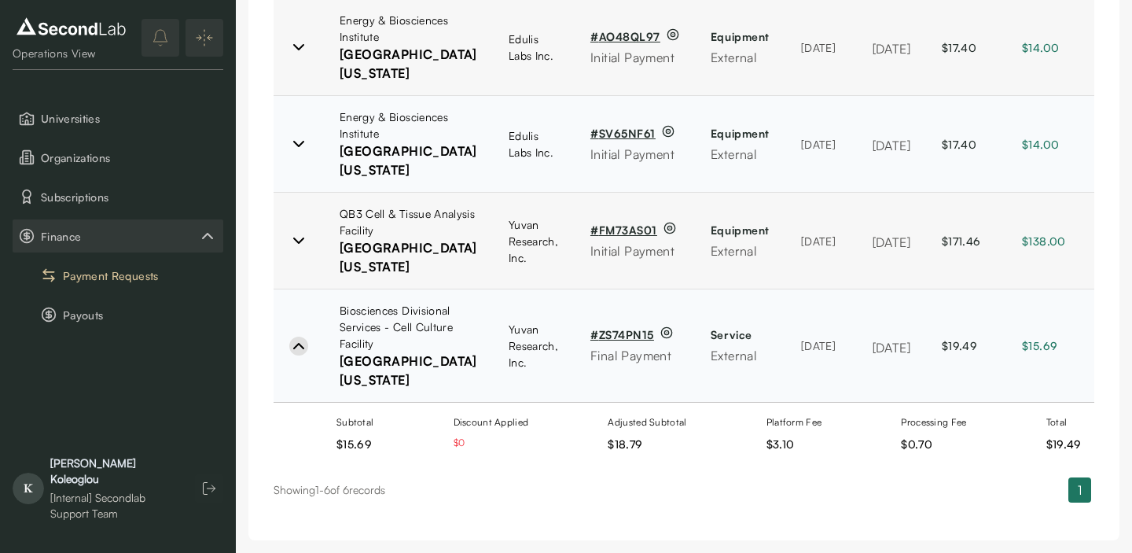
scroll to position [997, 0]
click at [295, 336] on icon at bounding box center [298, 345] width 19 height 19
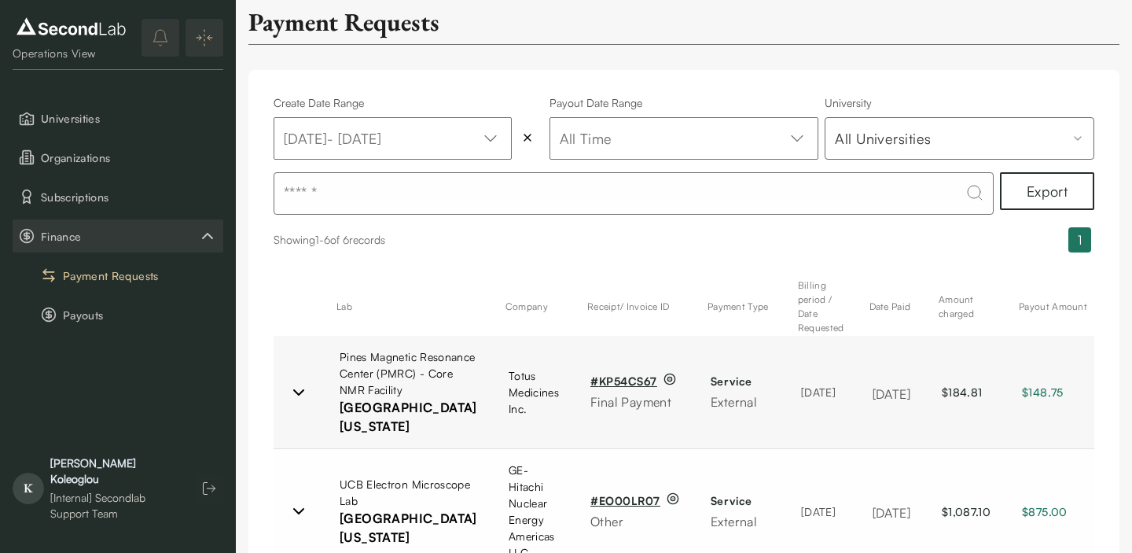
scroll to position [0, 0]
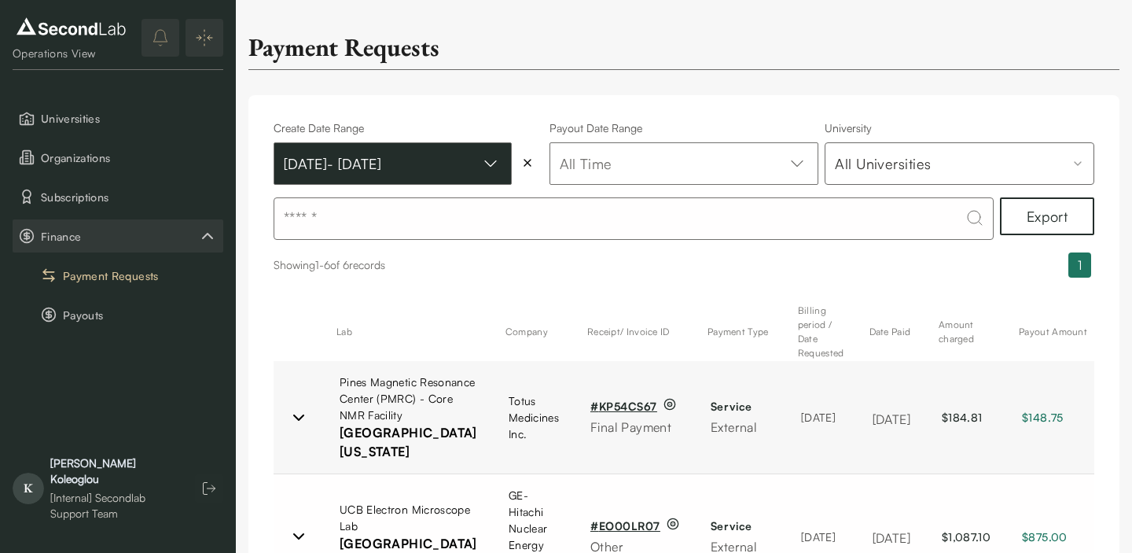
click at [371, 171] on button "[DATE] - [DATE]" at bounding box center [393, 163] width 238 height 42
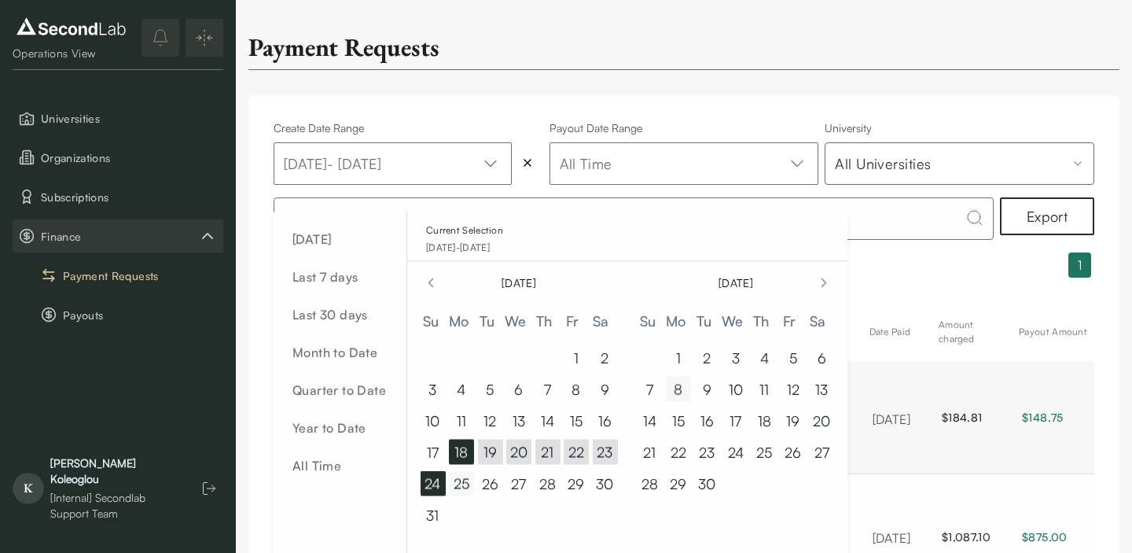
click at [465, 479] on button "25" at bounding box center [461, 483] width 25 height 25
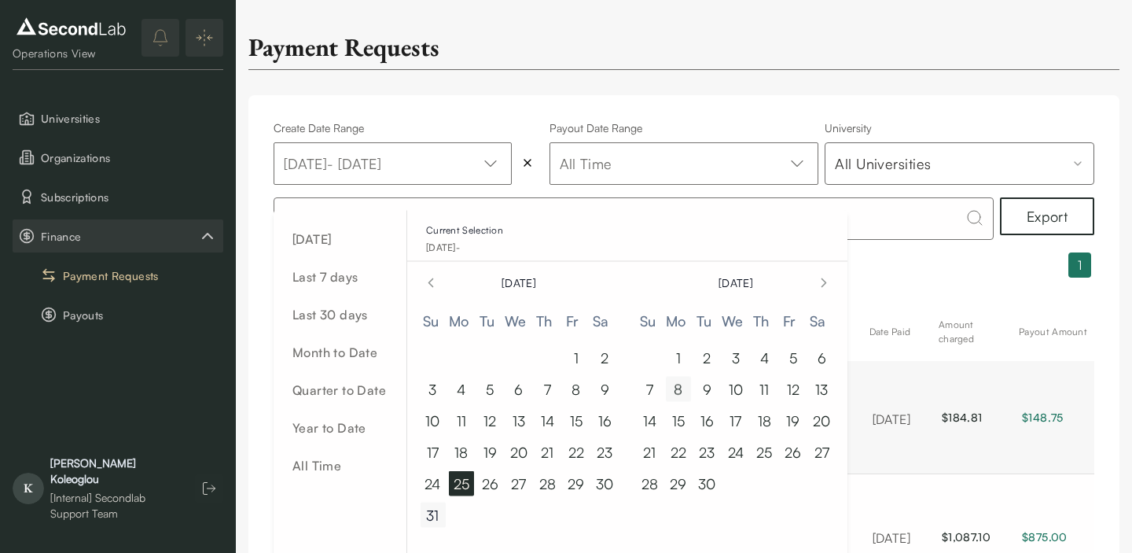
click at [430, 512] on button "31" at bounding box center [432, 514] width 25 height 25
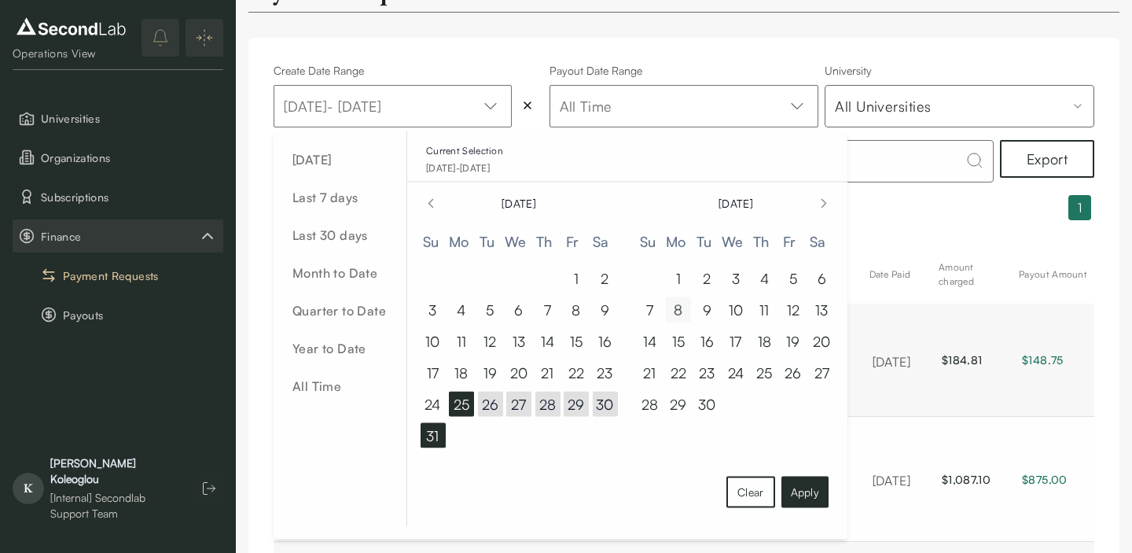
scroll to position [91, 0]
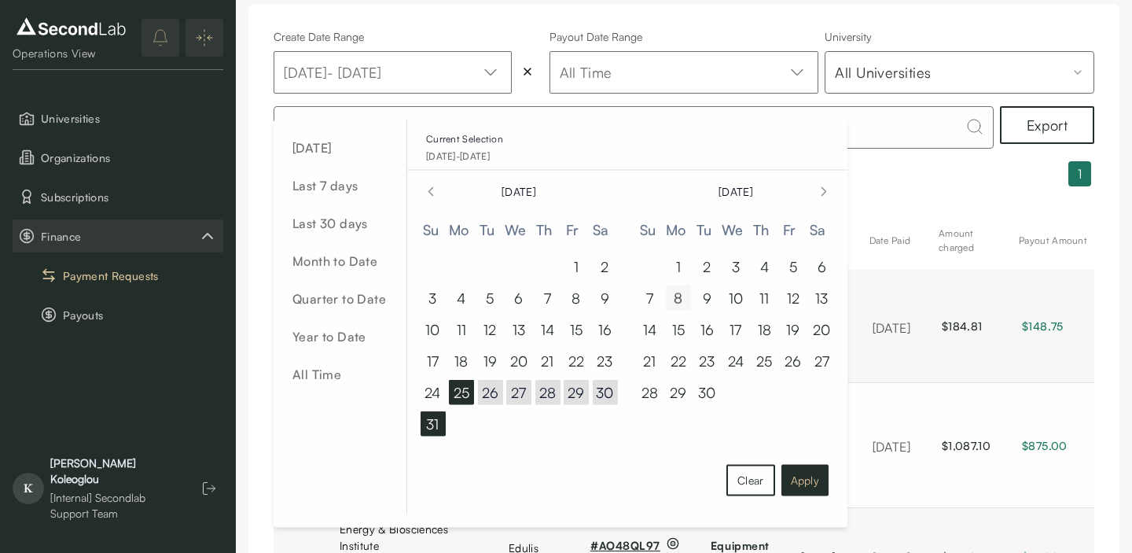
click at [807, 481] on button "Apply" at bounding box center [804, 479] width 47 height 31
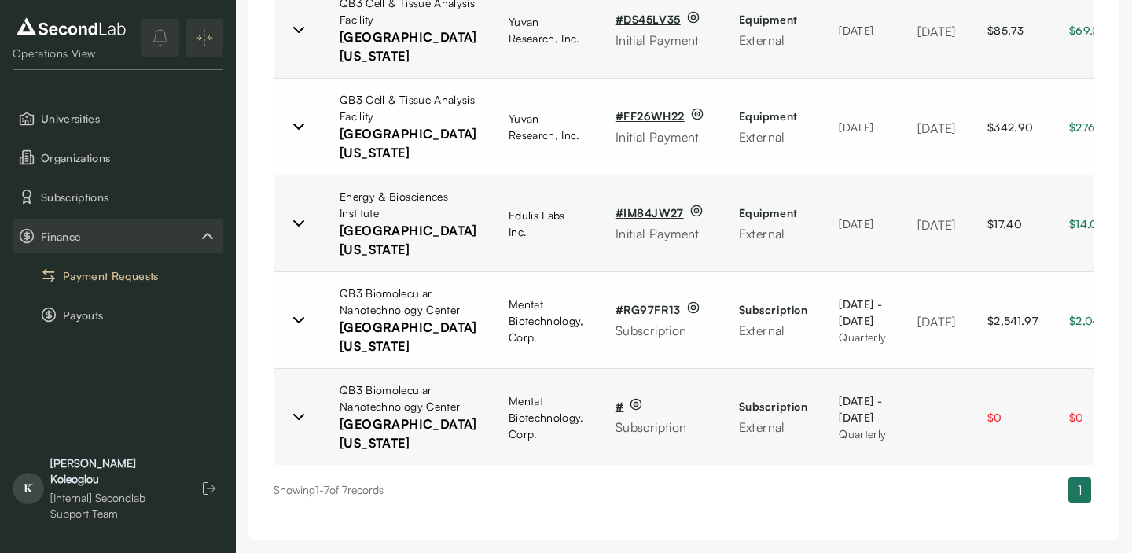
scroll to position [871, 0]
click at [303, 407] on icon at bounding box center [298, 416] width 19 height 19
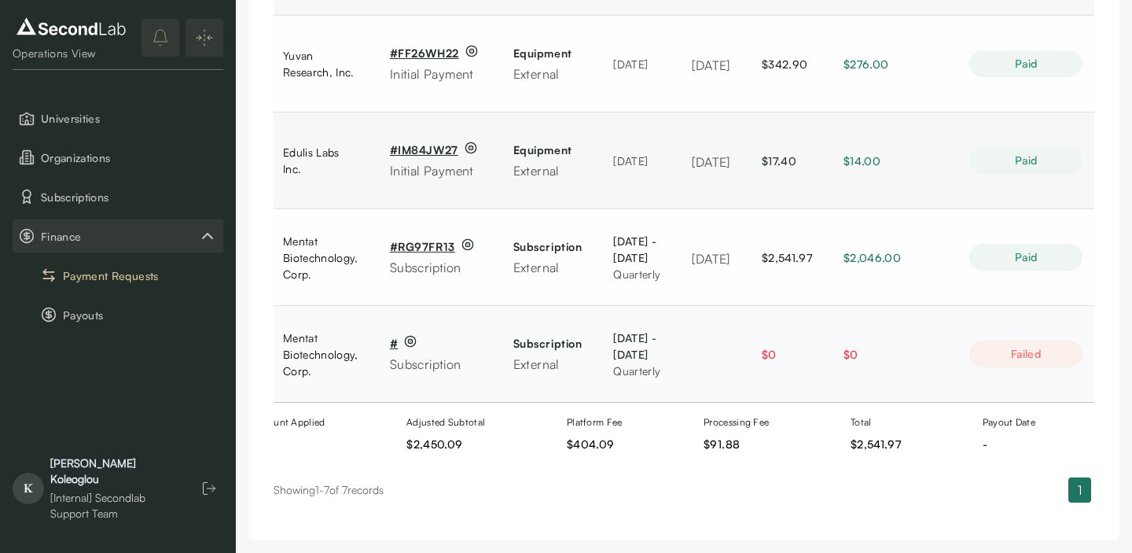
scroll to position [0, 242]
click at [1022, 367] on div "Failed" at bounding box center [1021, 353] width 113 height 27
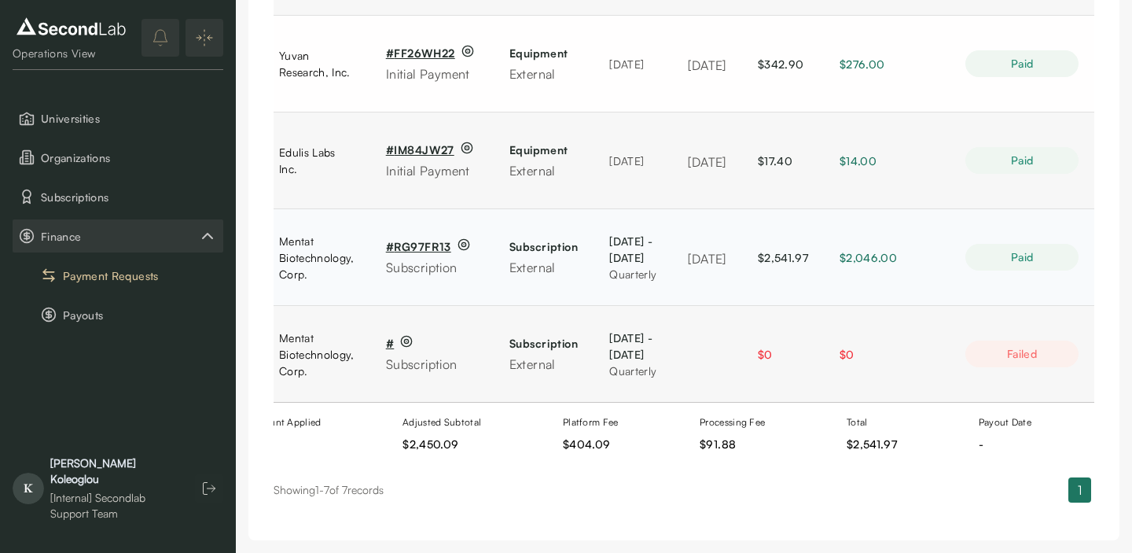
scroll to position [0, 241]
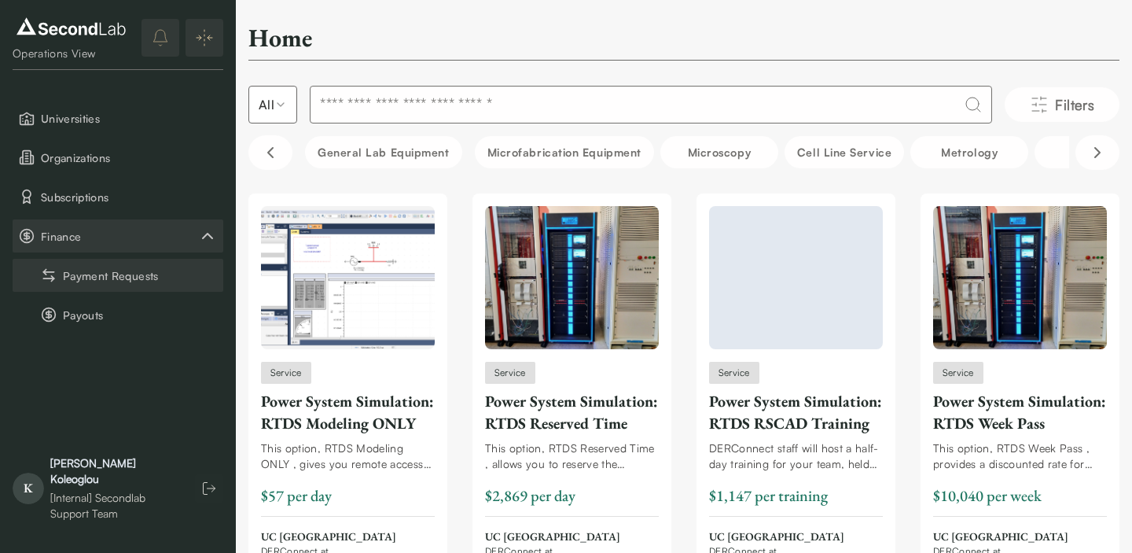
click at [157, 275] on button "Payment Requests" at bounding box center [118, 275] width 211 height 33
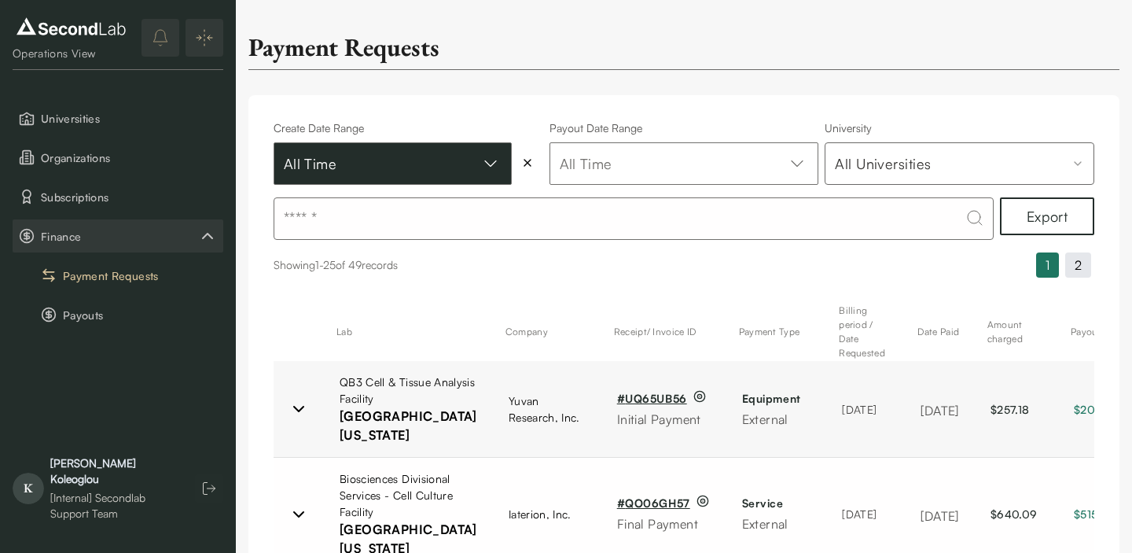
click at [369, 167] on button "All Time" at bounding box center [393, 163] width 238 height 42
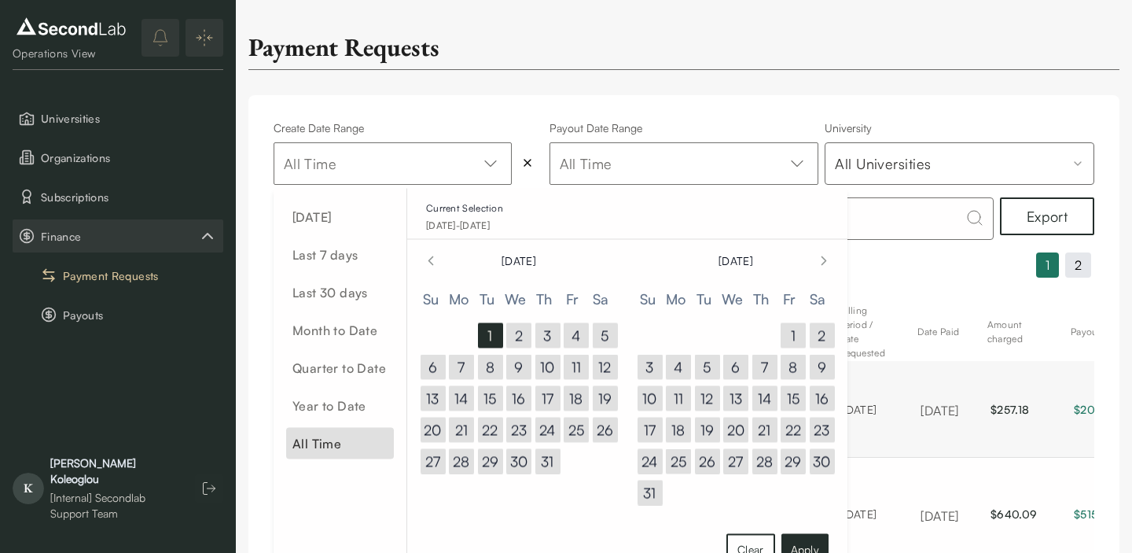
click at [679, 464] on button "25" at bounding box center [678, 461] width 25 height 25
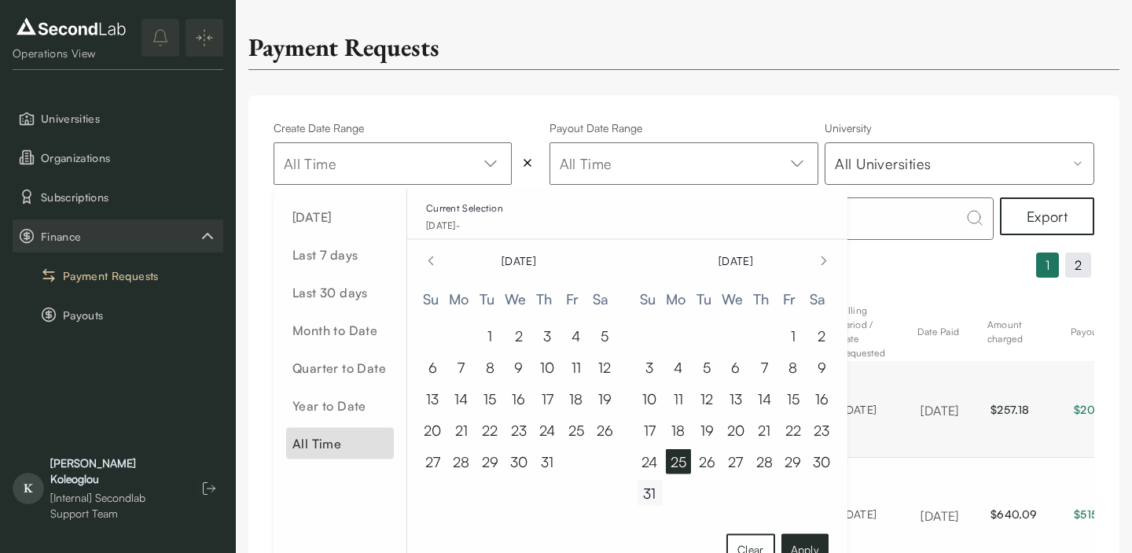
click at [645, 495] on button "31" at bounding box center [649, 492] width 25 height 25
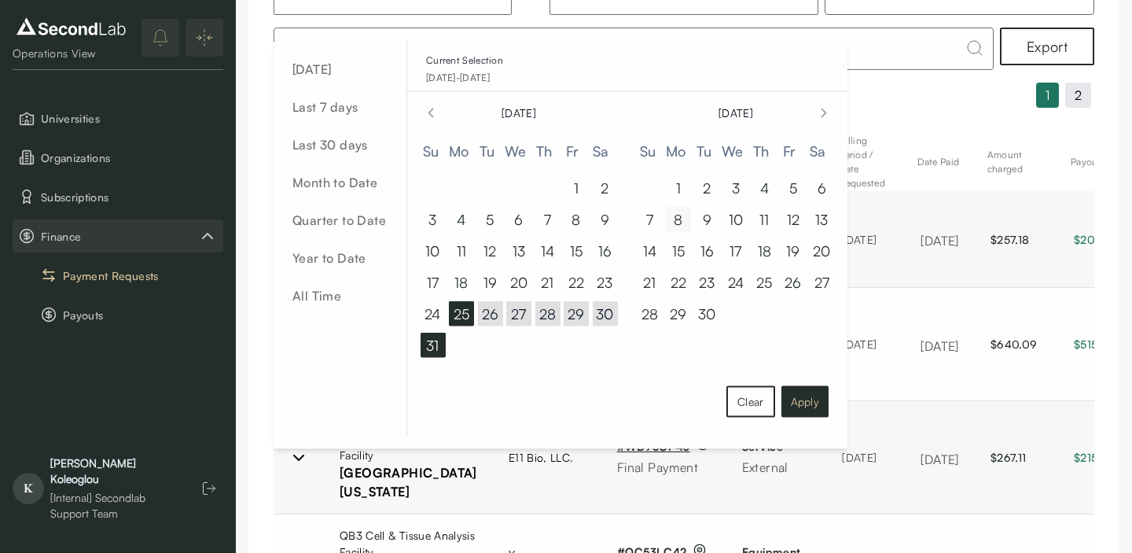
click at [811, 401] on button "Apply" at bounding box center [804, 401] width 47 height 31
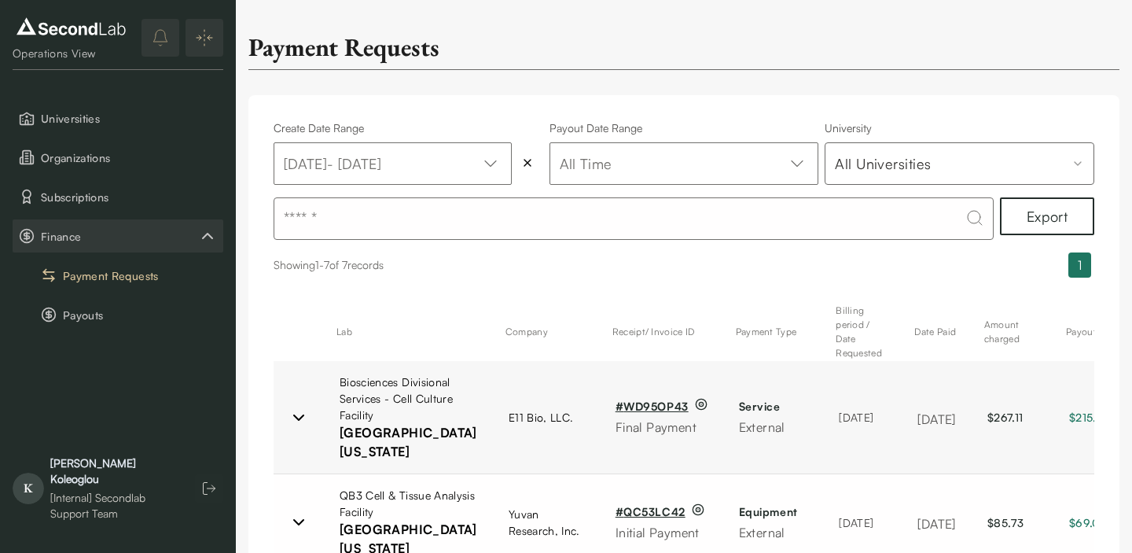
scroll to position [207, 0]
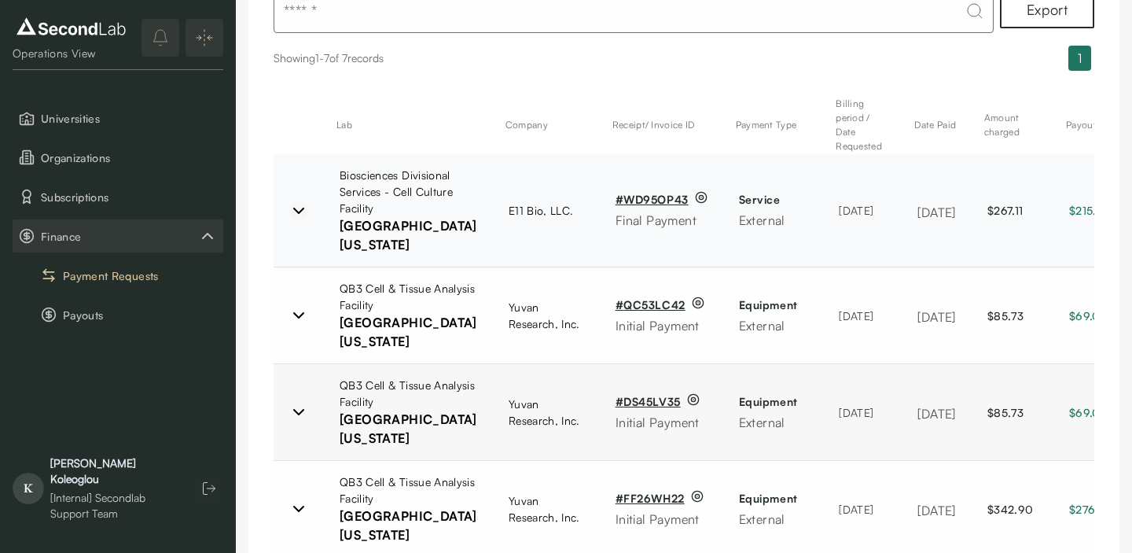
click at [293, 220] on icon at bounding box center [298, 210] width 19 height 19
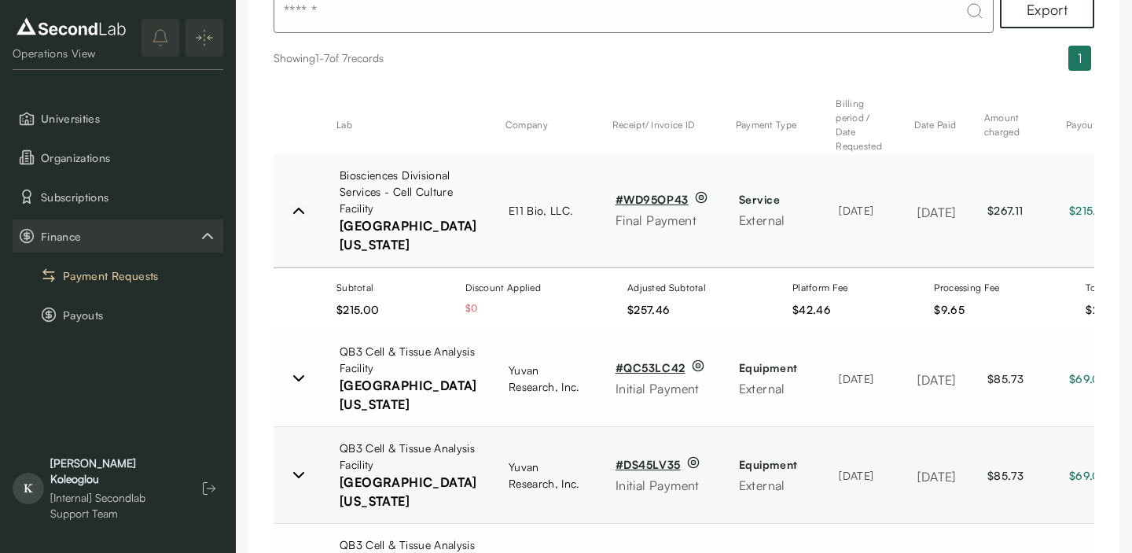
click at [292, 220] on icon at bounding box center [298, 210] width 19 height 19
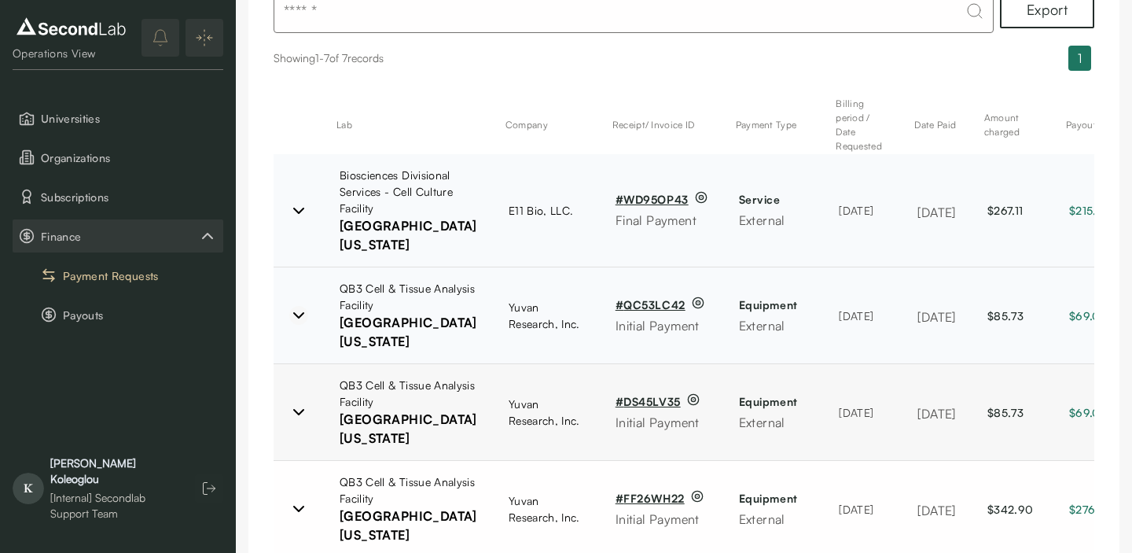
click at [303, 325] on icon at bounding box center [298, 315] width 19 height 19
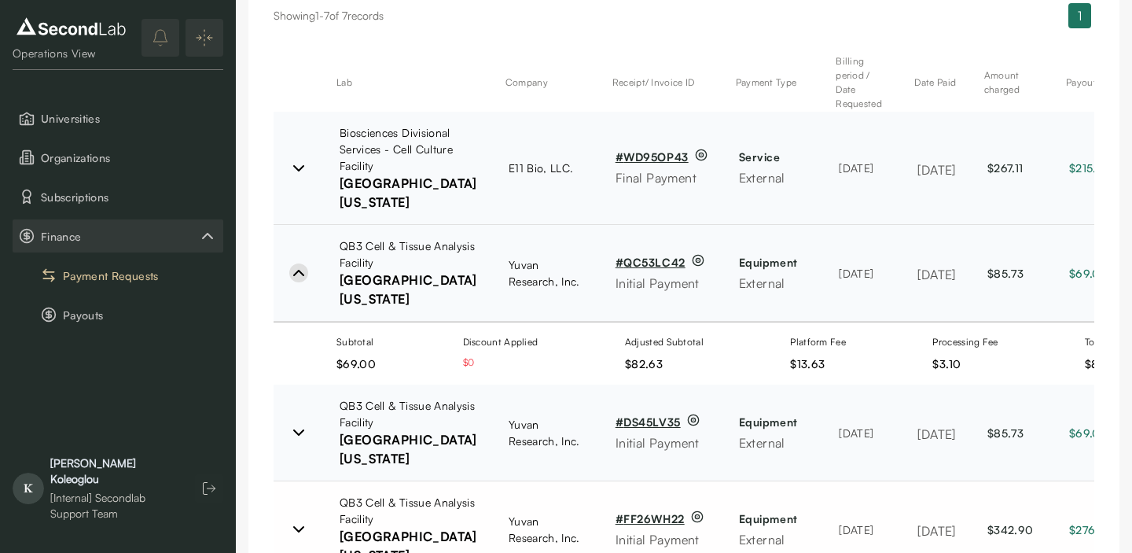
scroll to position [252, 0]
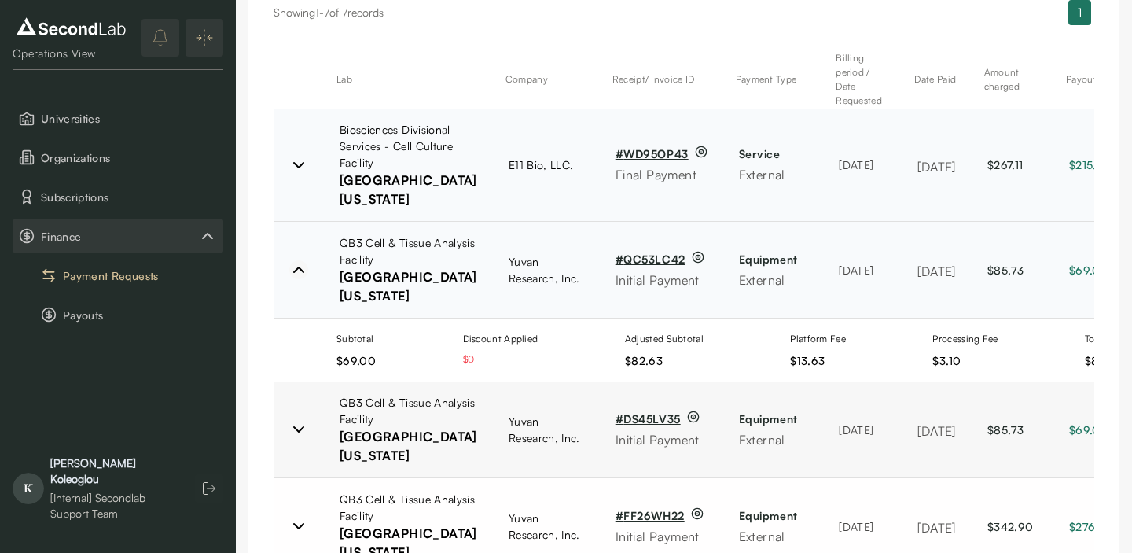
click at [296, 279] on icon at bounding box center [298, 269] width 19 height 19
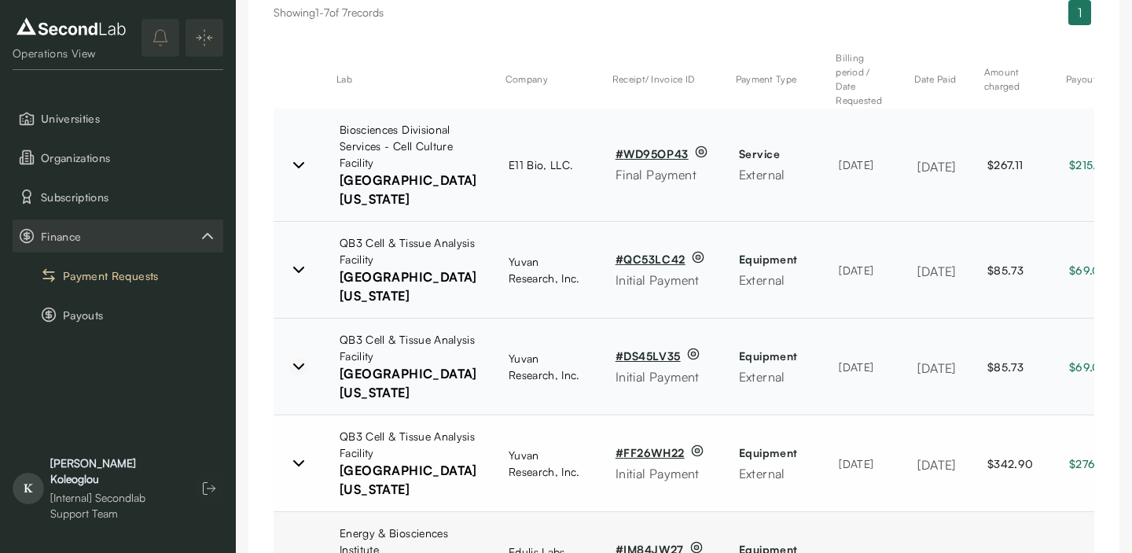
click at [297, 376] on icon at bounding box center [298, 366] width 19 height 19
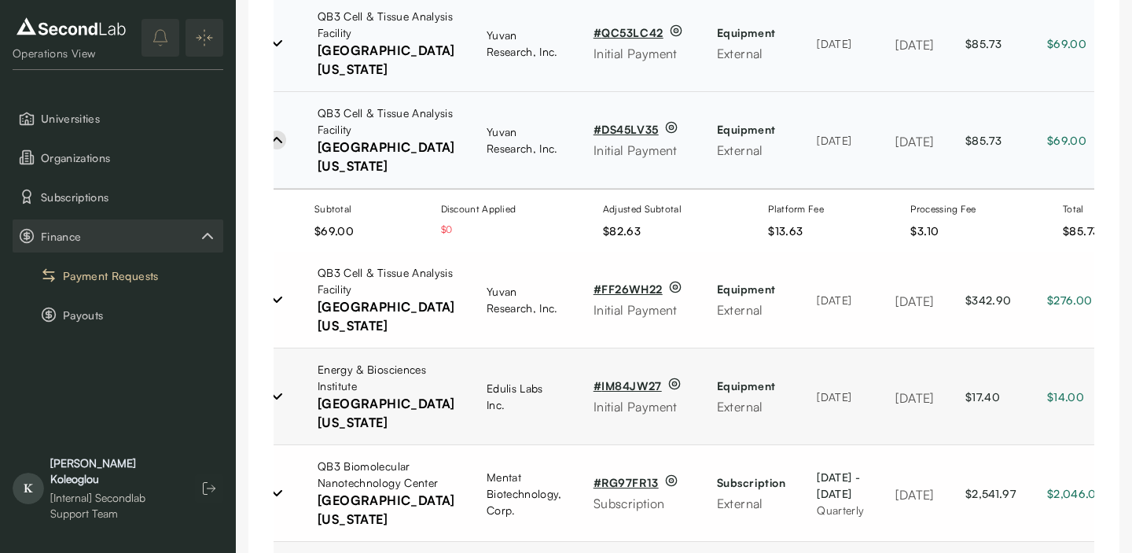
scroll to position [0, 0]
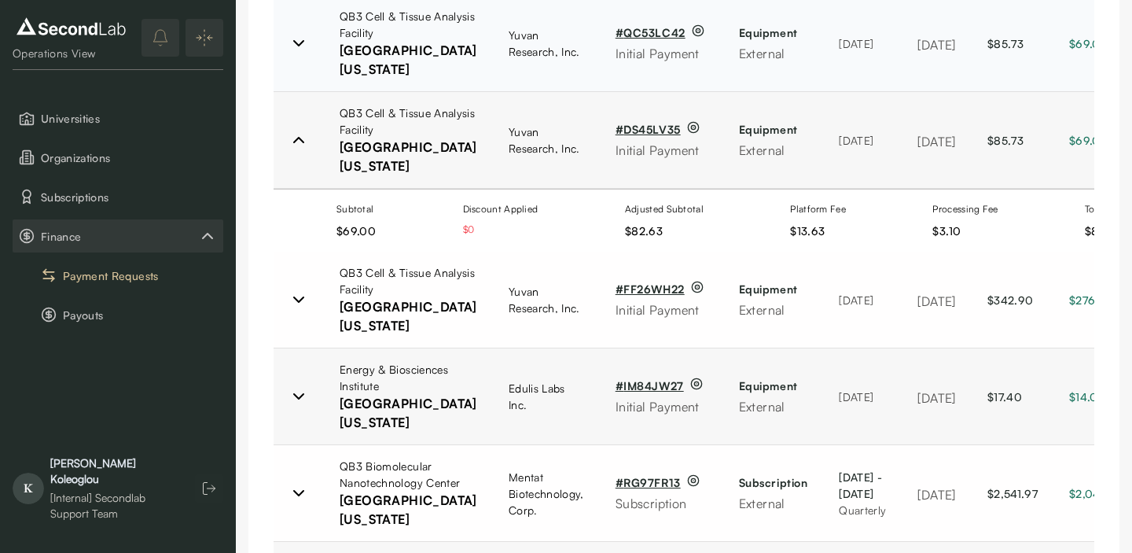
click at [301, 149] on icon at bounding box center [298, 139] width 19 height 19
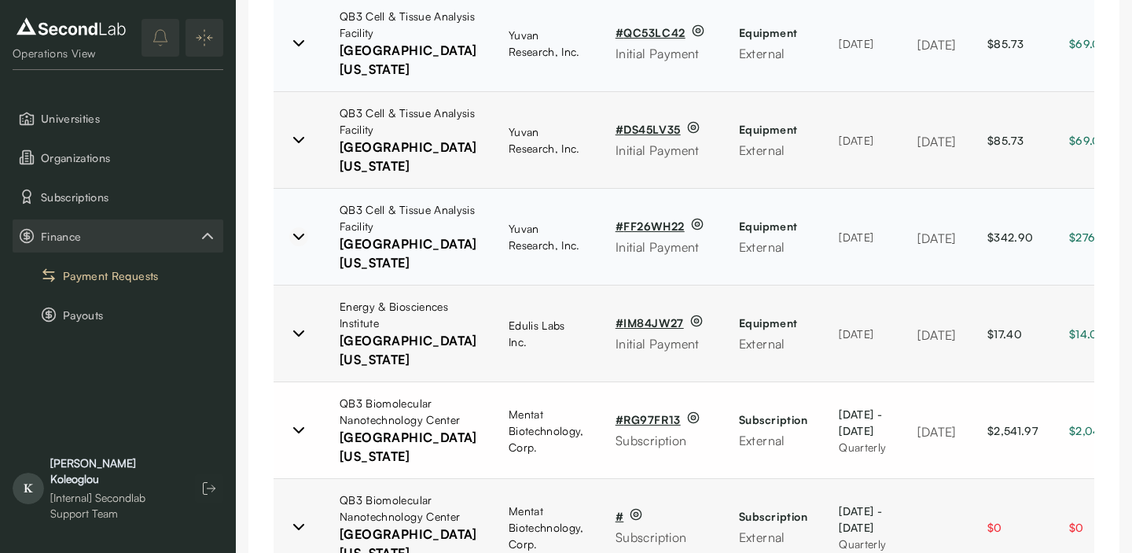
click at [296, 246] on icon at bounding box center [298, 236] width 19 height 19
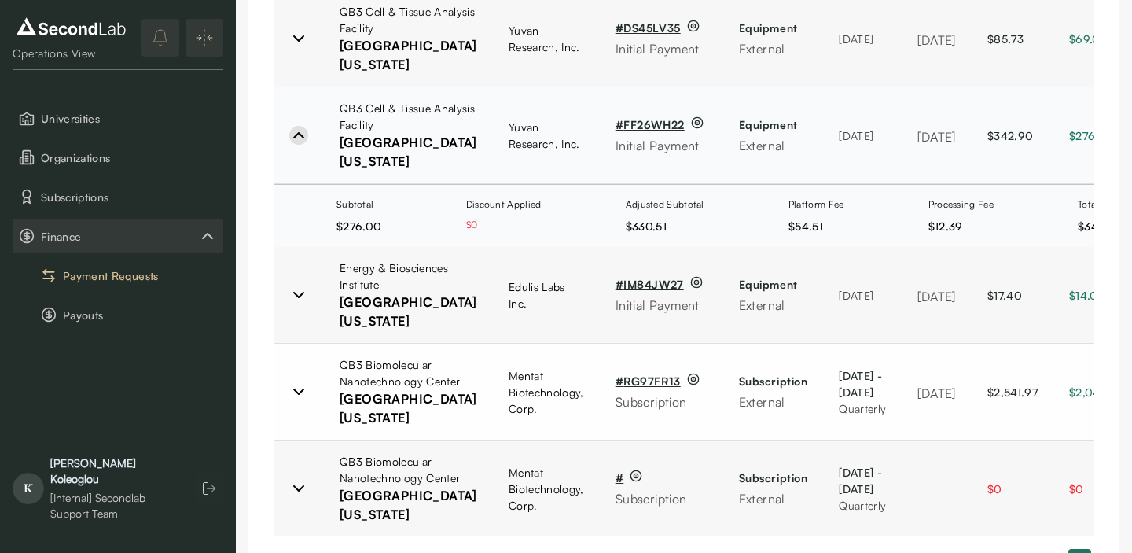
scroll to position [581, 0]
click at [299, 137] on icon at bounding box center [298, 134] width 9 height 5
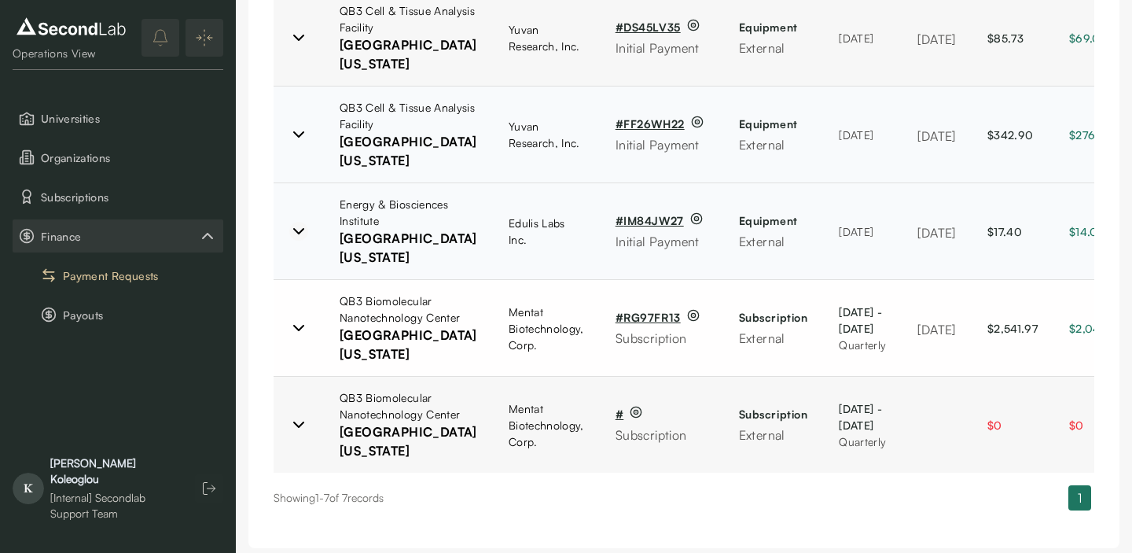
click at [294, 233] on icon at bounding box center [298, 231] width 9 height 5
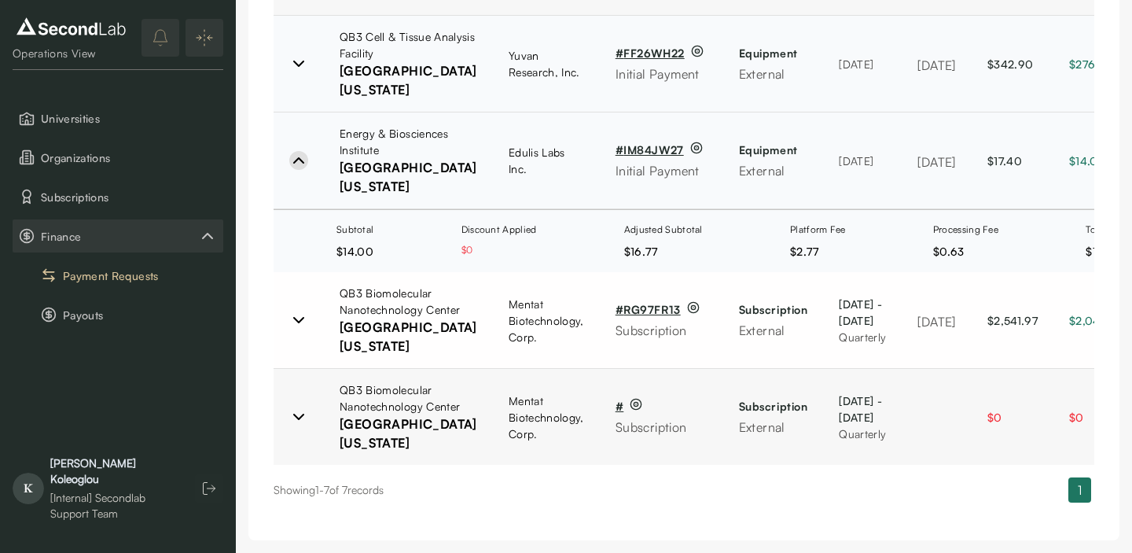
scroll to position [832, 0]
click at [298, 158] on icon at bounding box center [298, 160] width 9 height 5
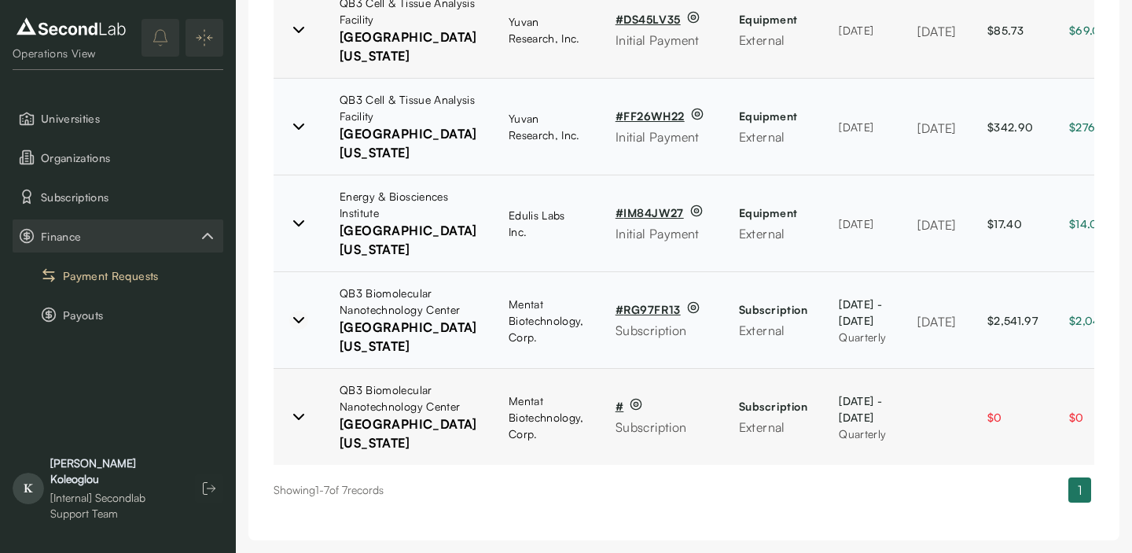
click at [296, 318] on icon at bounding box center [298, 320] width 9 height 5
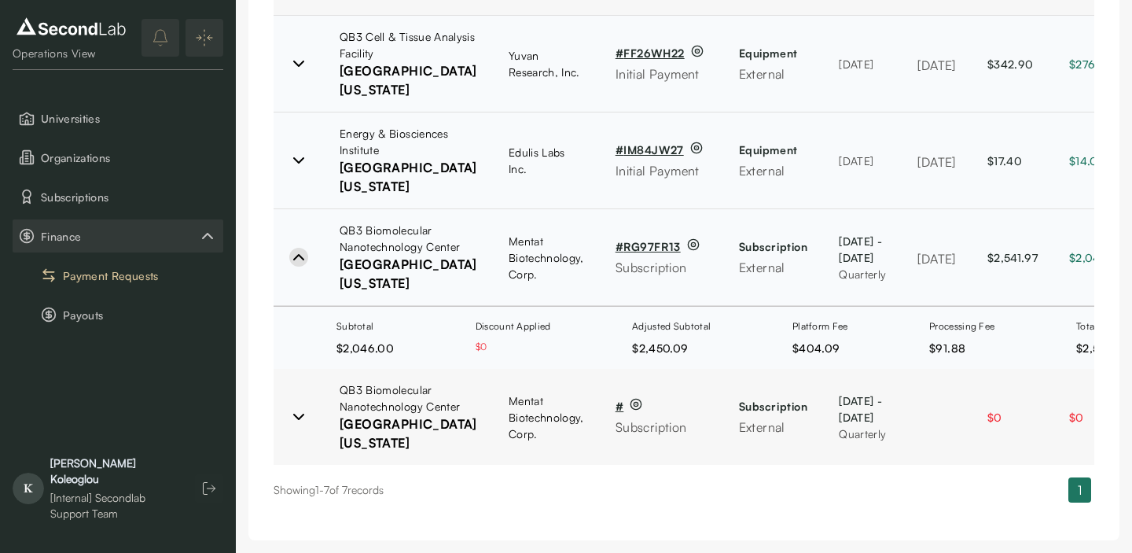
scroll to position [934, 0]
click at [300, 255] on icon at bounding box center [298, 257] width 9 height 5
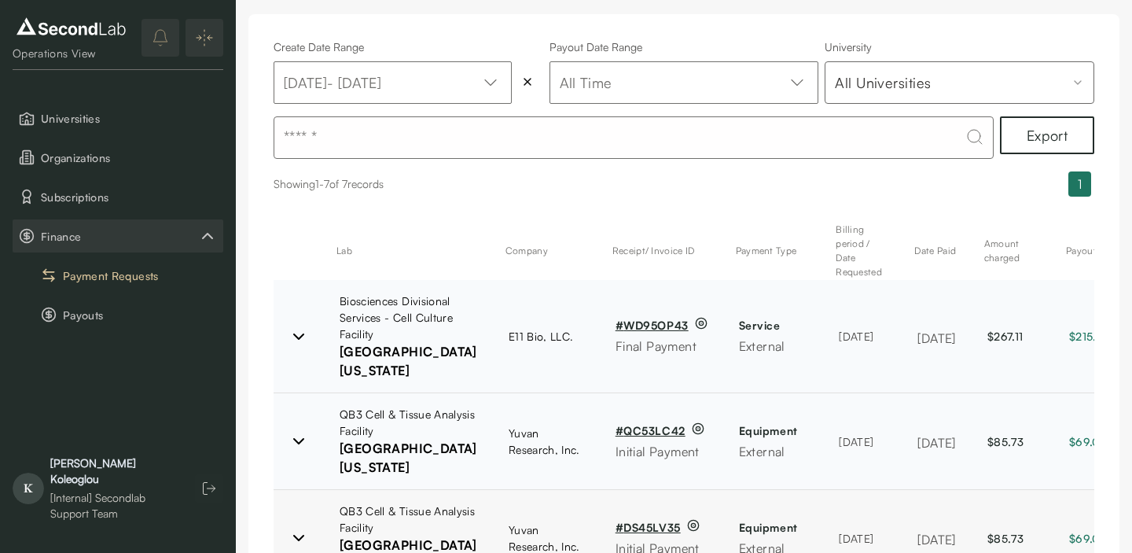
scroll to position [0, 0]
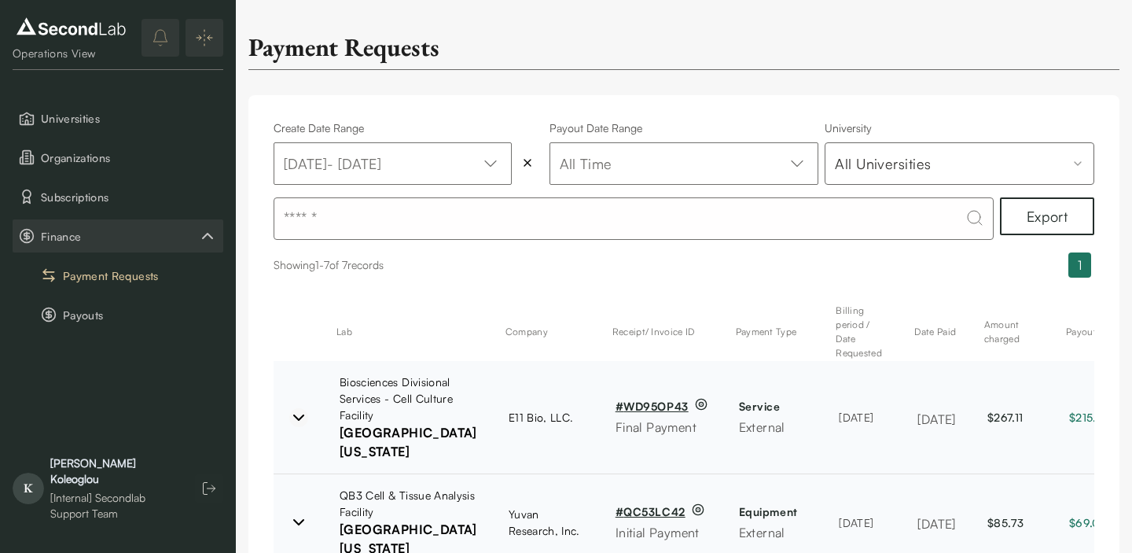
click at [306, 427] on icon at bounding box center [298, 417] width 19 height 19
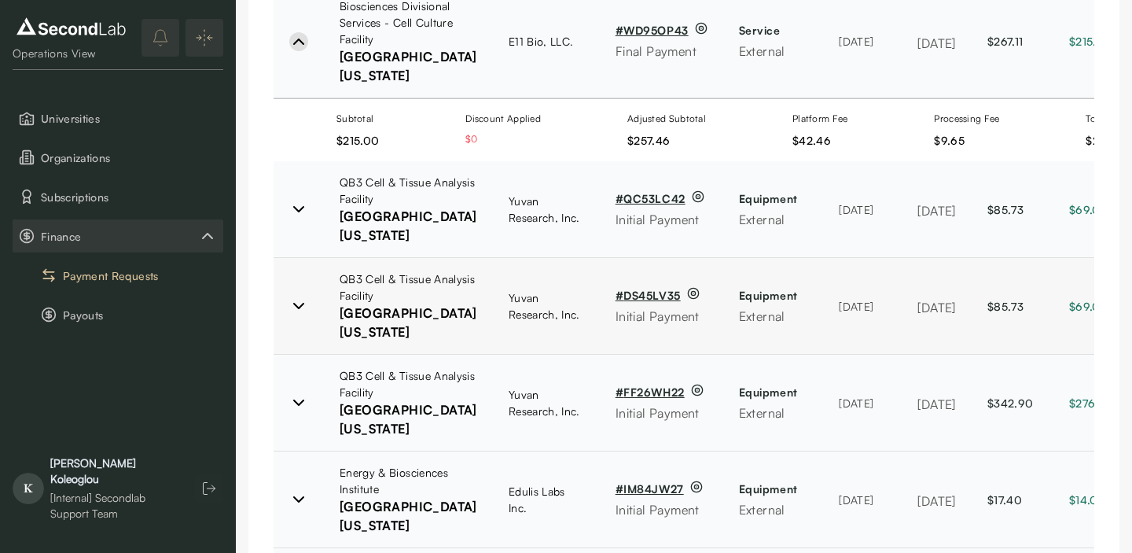
scroll to position [401, 0]
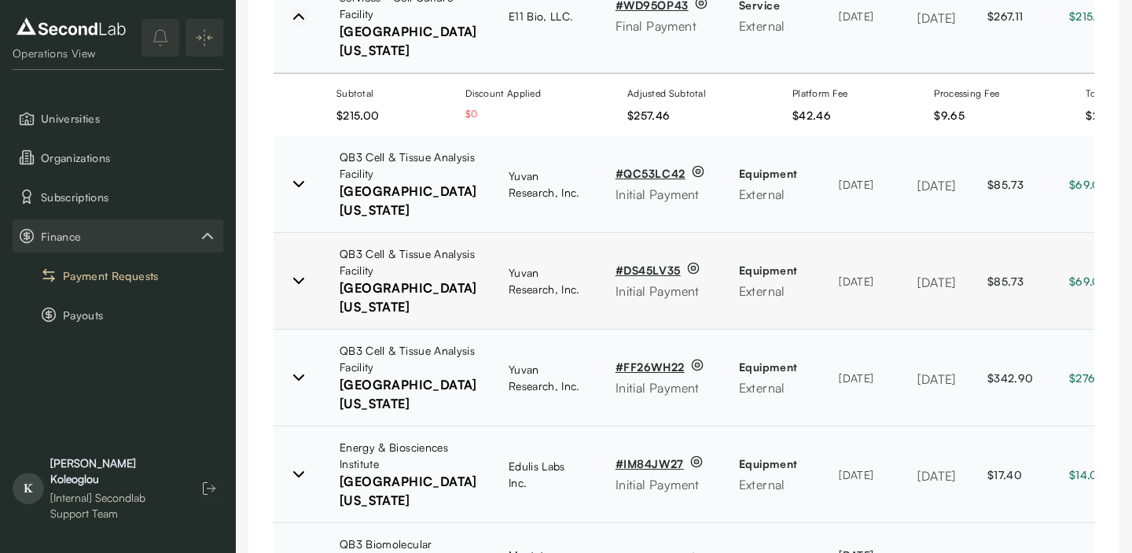
click at [303, 26] on icon at bounding box center [298, 16] width 19 height 19
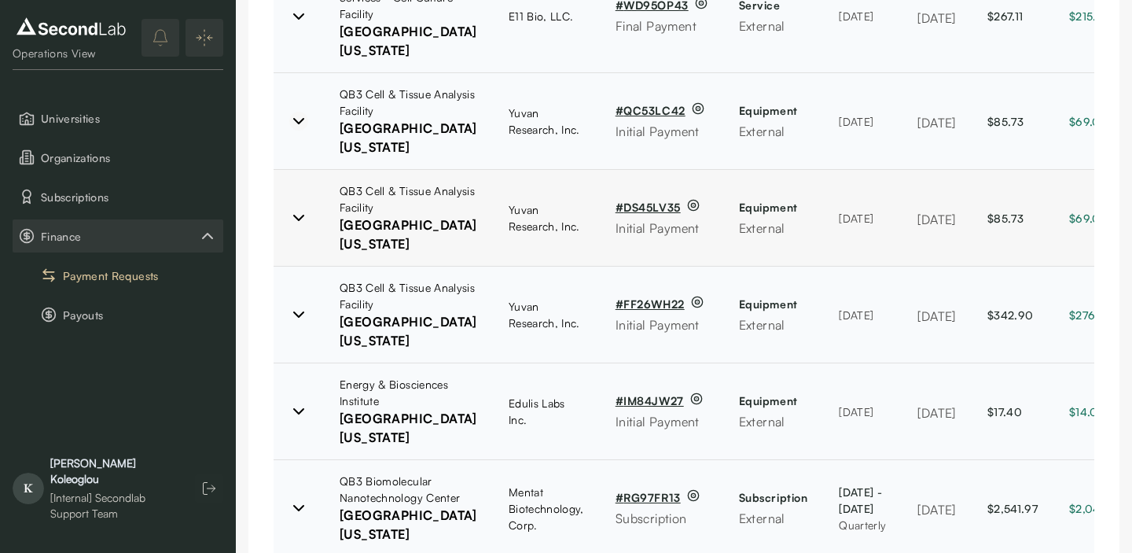
click at [296, 130] on icon at bounding box center [298, 121] width 19 height 19
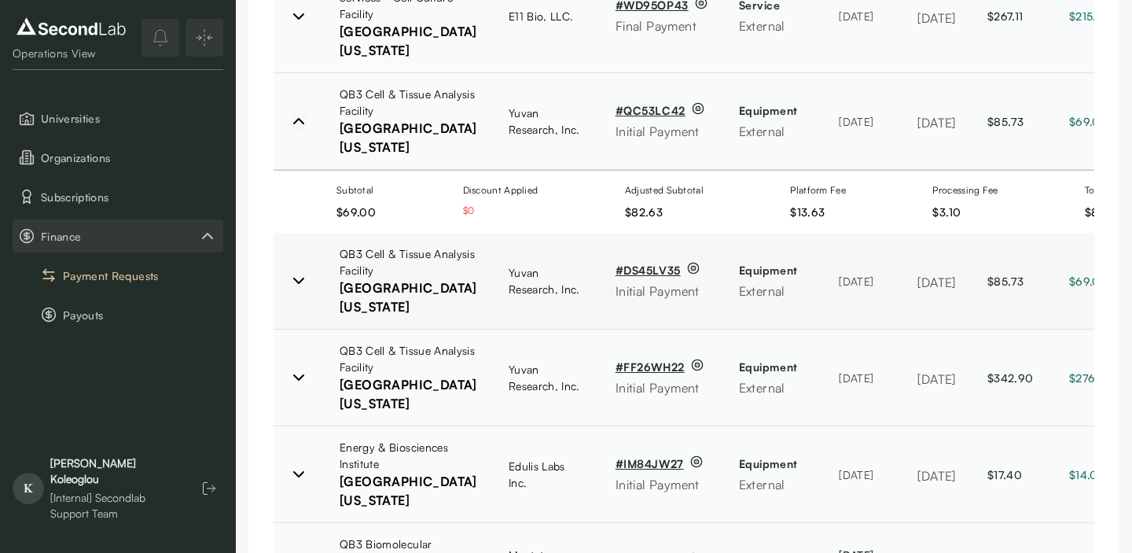
click at [303, 130] on icon at bounding box center [298, 121] width 19 height 19
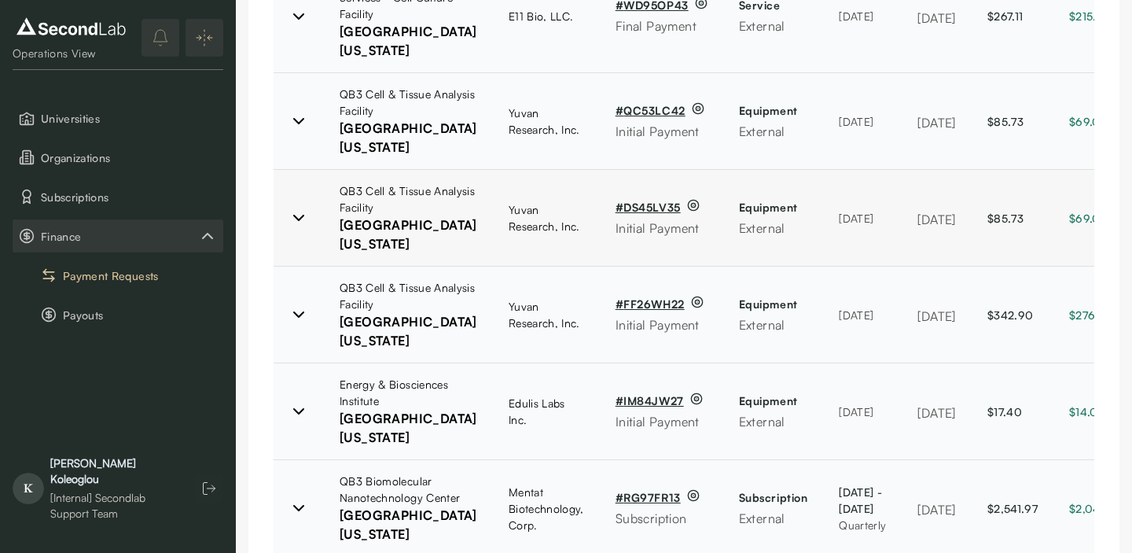
click at [299, 227] on icon at bounding box center [298, 217] width 19 height 19
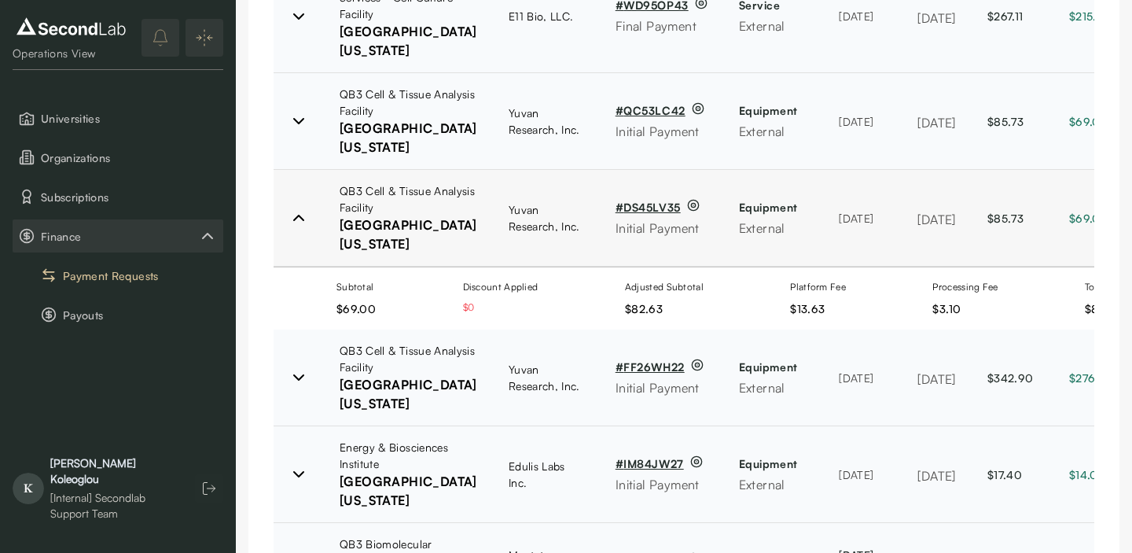
click at [294, 227] on icon at bounding box center [298, 217] width 19 height 19
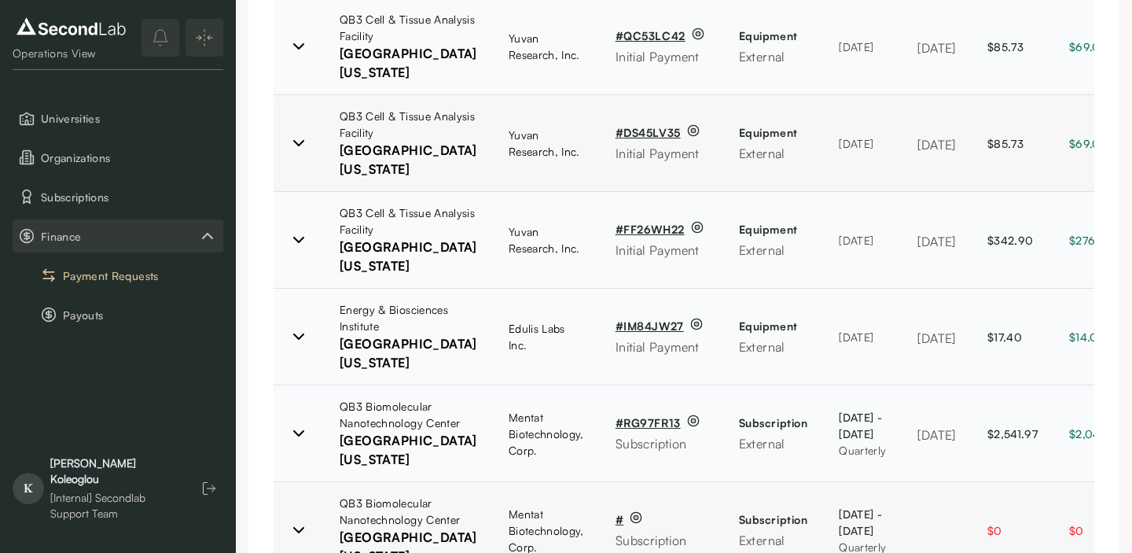
scroll to position [593, 0]
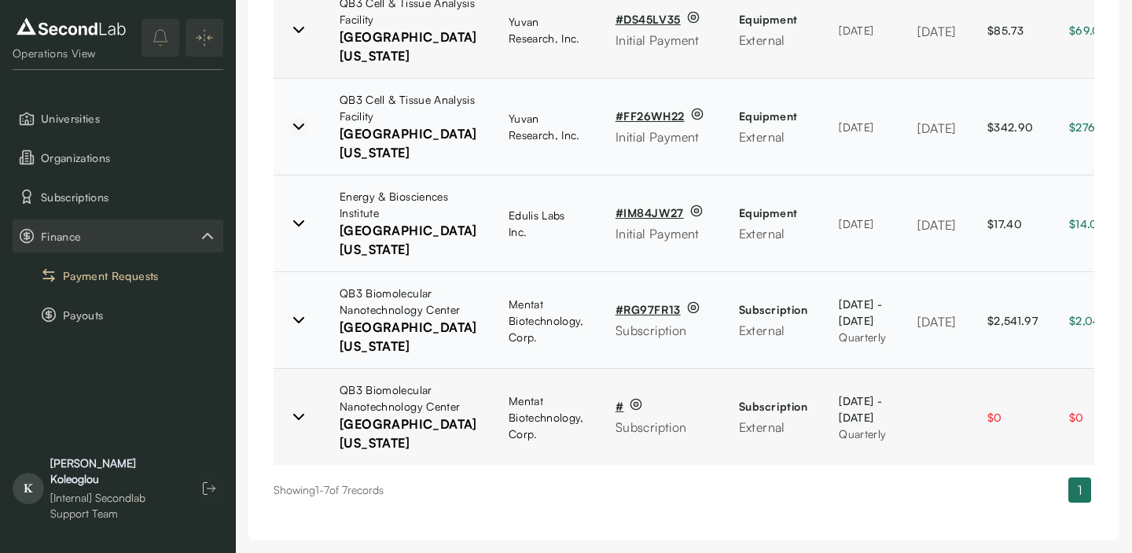
click at [296, 136] on icon at bounding box center [298, 126] width 19 height 19
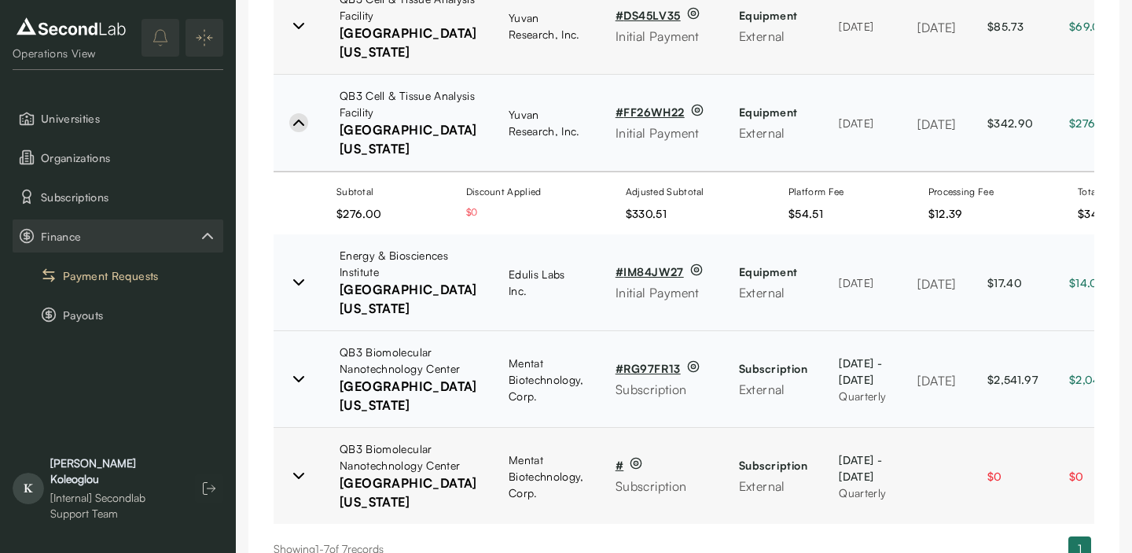
click at [296, 132] on icon at bounding box center [298, 122] width 19 height 19
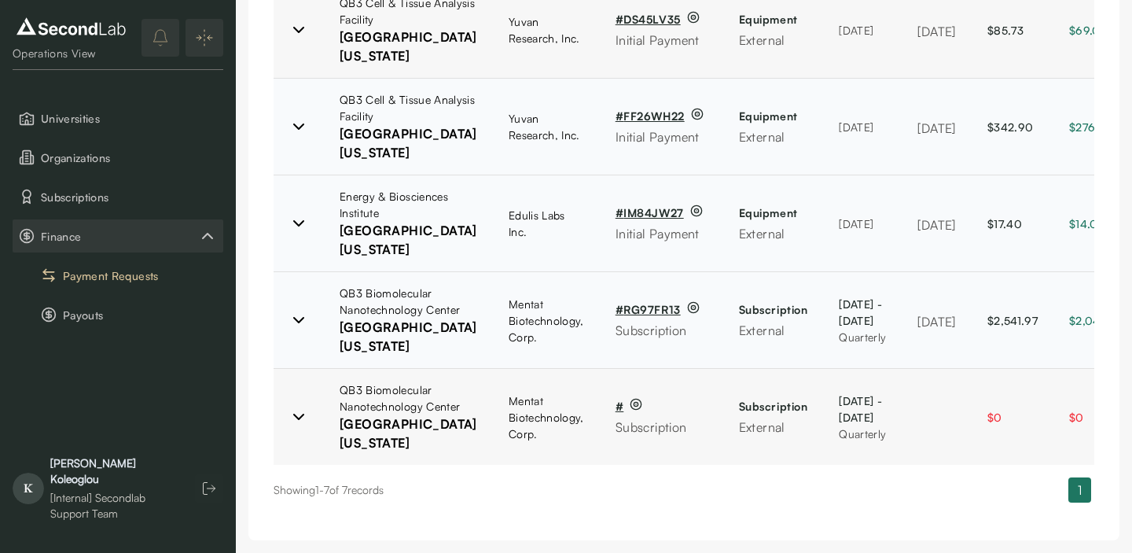
click at [307, 272] on td at bounding box center [299, 223] width 50 height 97
click at [299, 233] on icon at bounding box center [298, 223] width 19 height 19
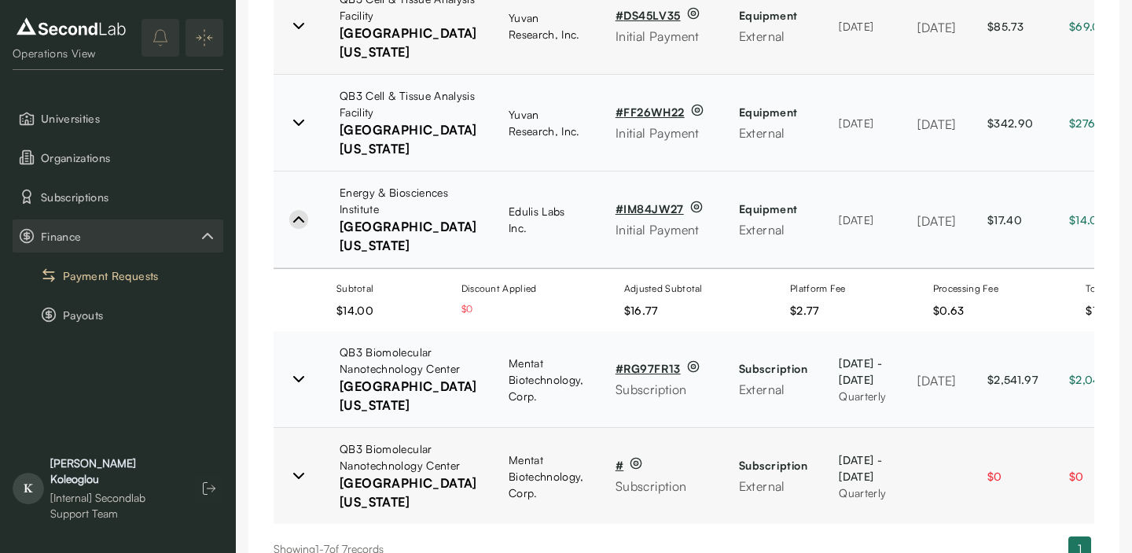
click at [299, 222] on icon at bounding box center [298, 219] width 9 height 5
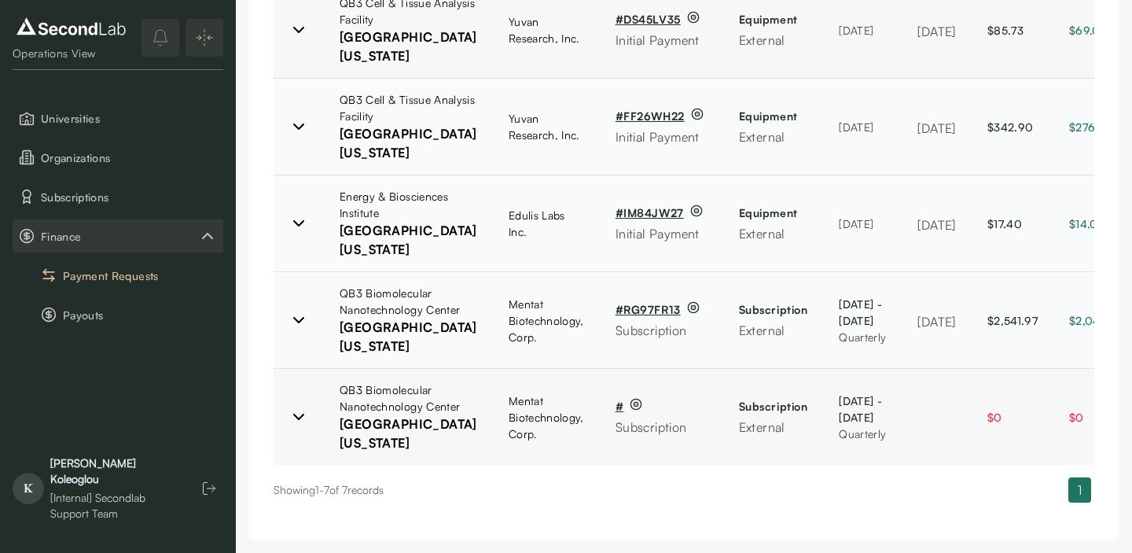
scroll to position [871, 0]
click at [296, 310] on icon at bounding box center [298, 319] width 19 height 19
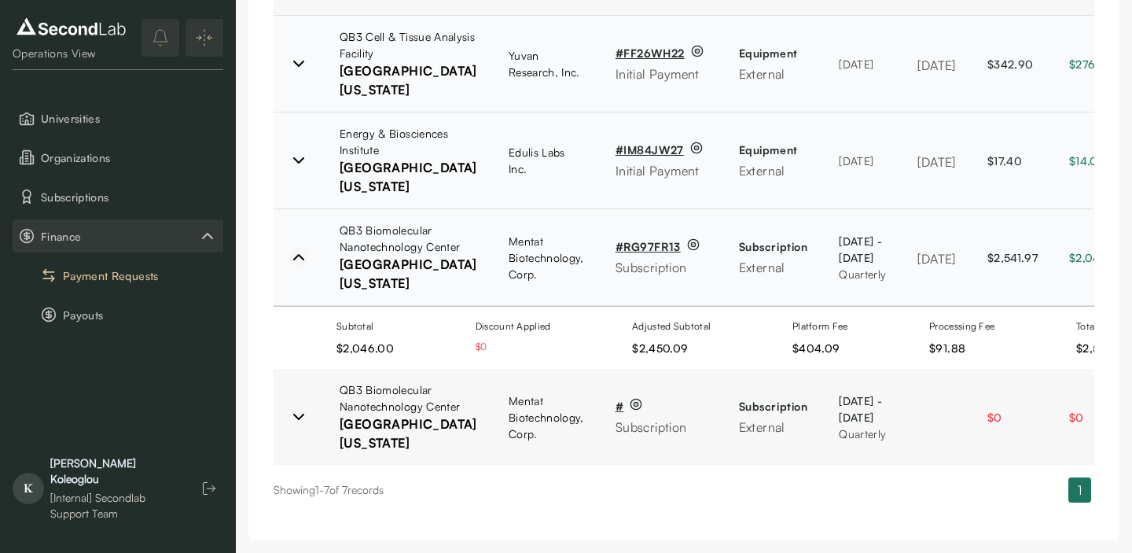
click at [302, 255] on icon at bounding box center [298, 257] width 9 height 5
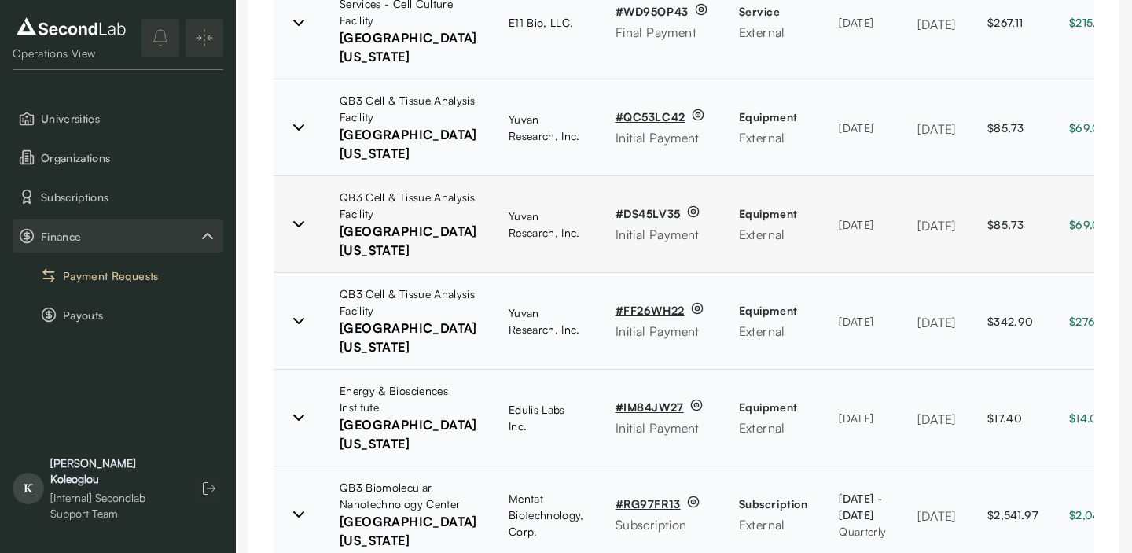
scroll to position [142, 0]
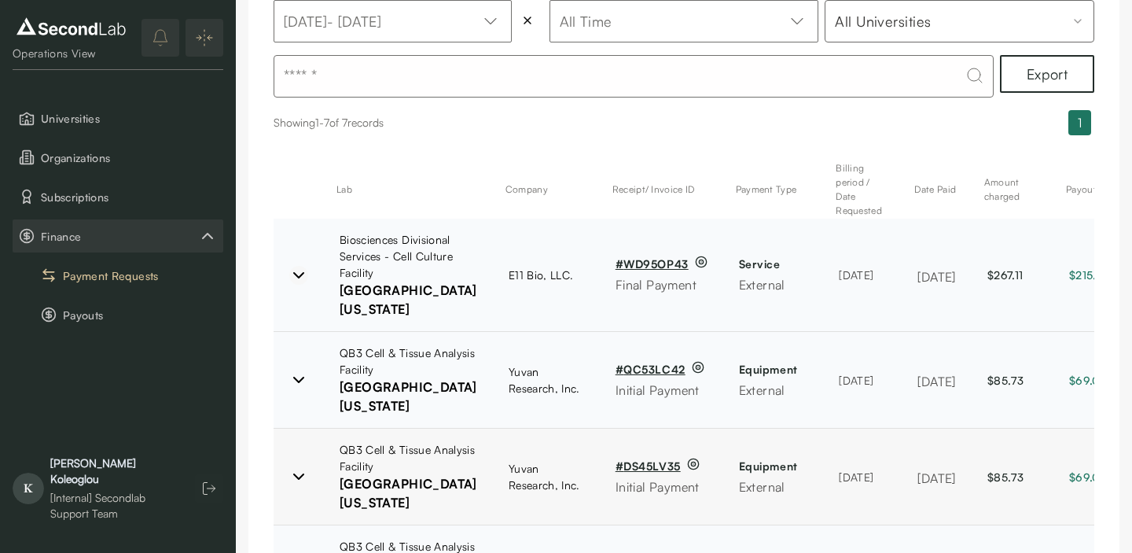
click at [292, 285] on icon at bounding box center [298, 275] width 19 height 19
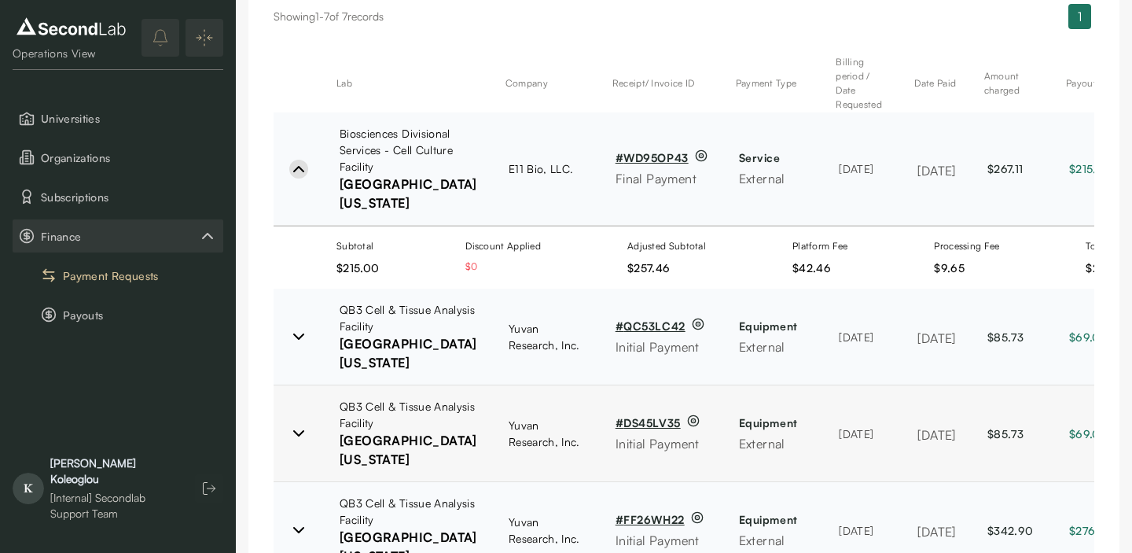
scroll to position [258, 0]
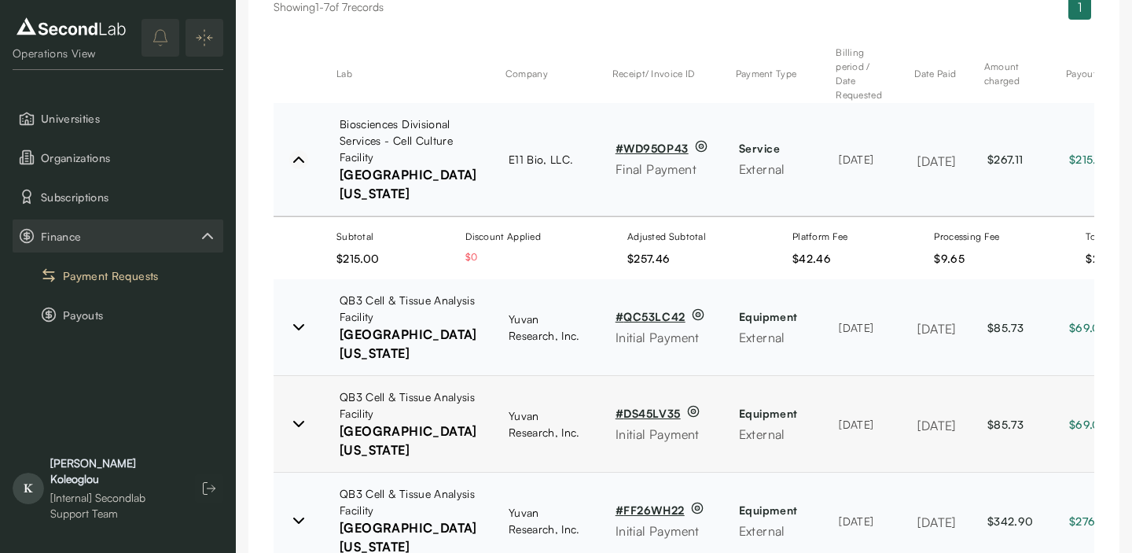
click at [292, 169] on icon at bounding box center [298, 159] width 19 height 19
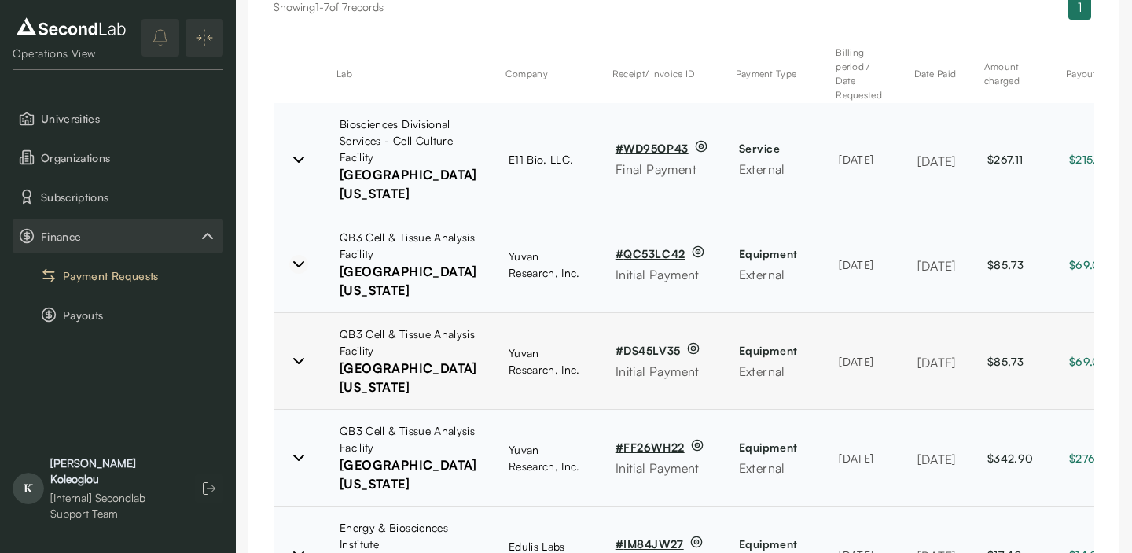
click at [296, 274] on icon at bounding box center [298, 264] width 19 height 19
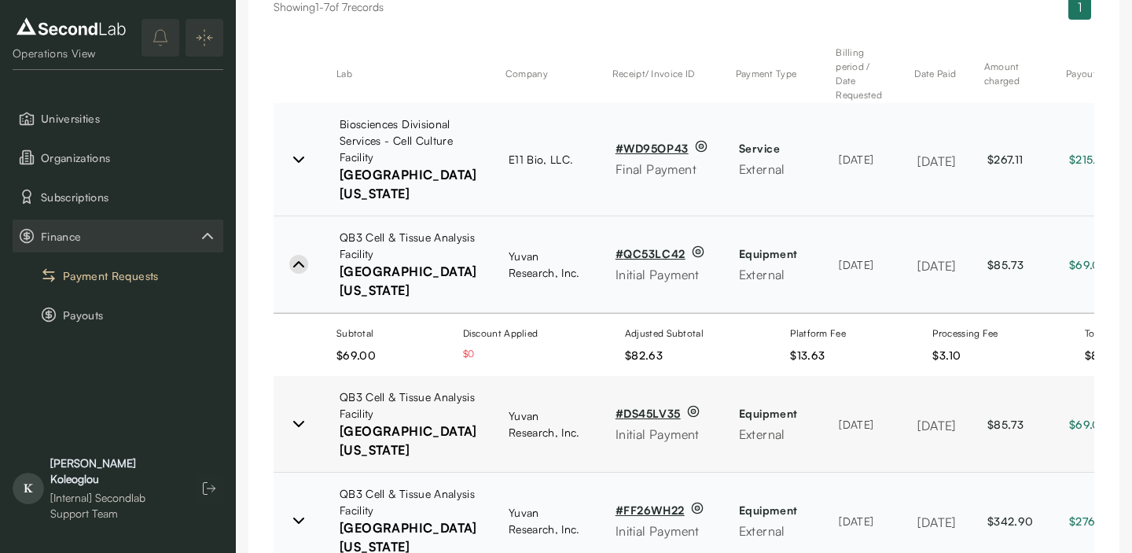
click at [296, 274] on icon at bounding box center [298, 264] width 19 height 19
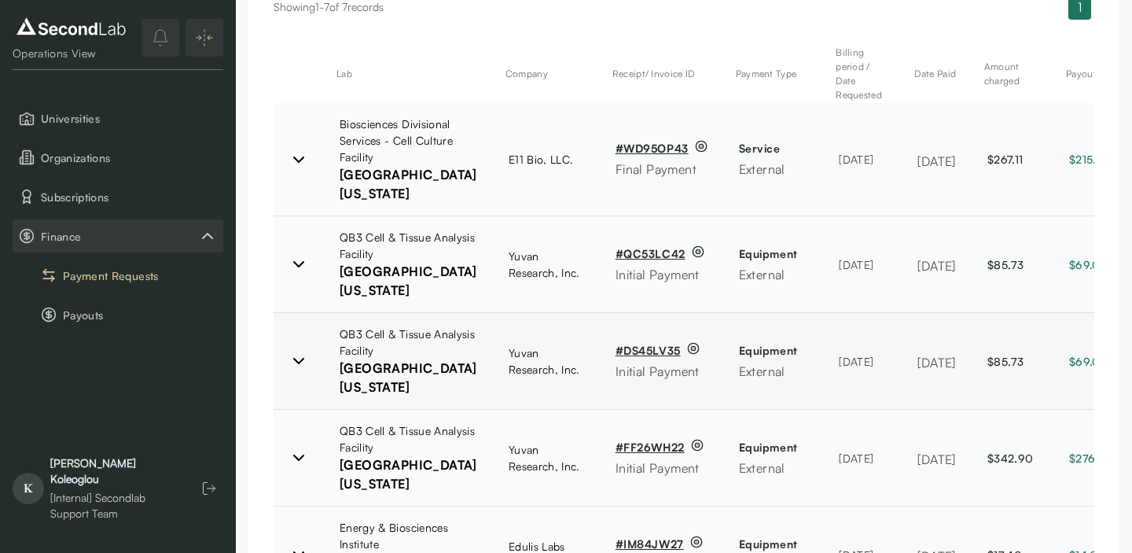
click at [296, 370] on icon at bounding box center [298, 360] width 19 height 19
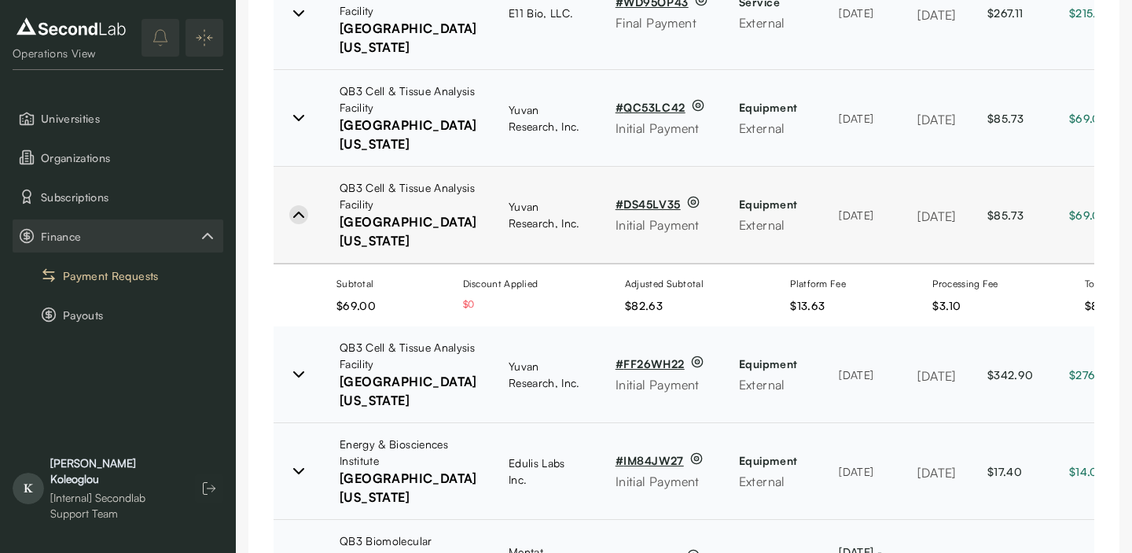
scroll to position [446, 0]
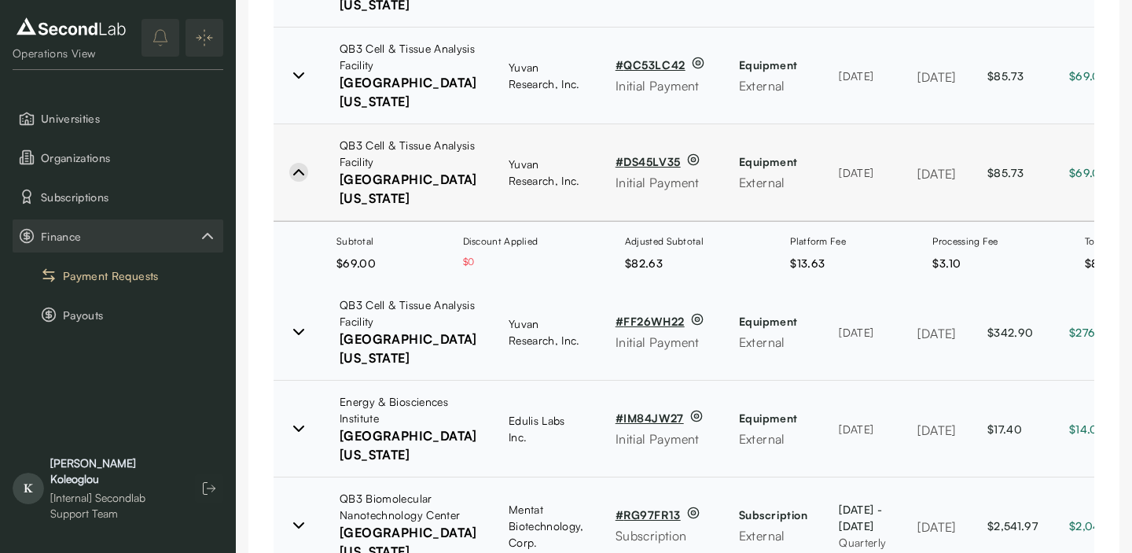
click at [319, 284] on div "Subtotal $69.00 Discount Applied $0 Adjusted Subtotal $82.63 Platform Fee $13.6…" at bounding box center [799, 253] width 1050 height 62
click at [292, 182] on icon at bounding box center [298, 172] width 19 height 19
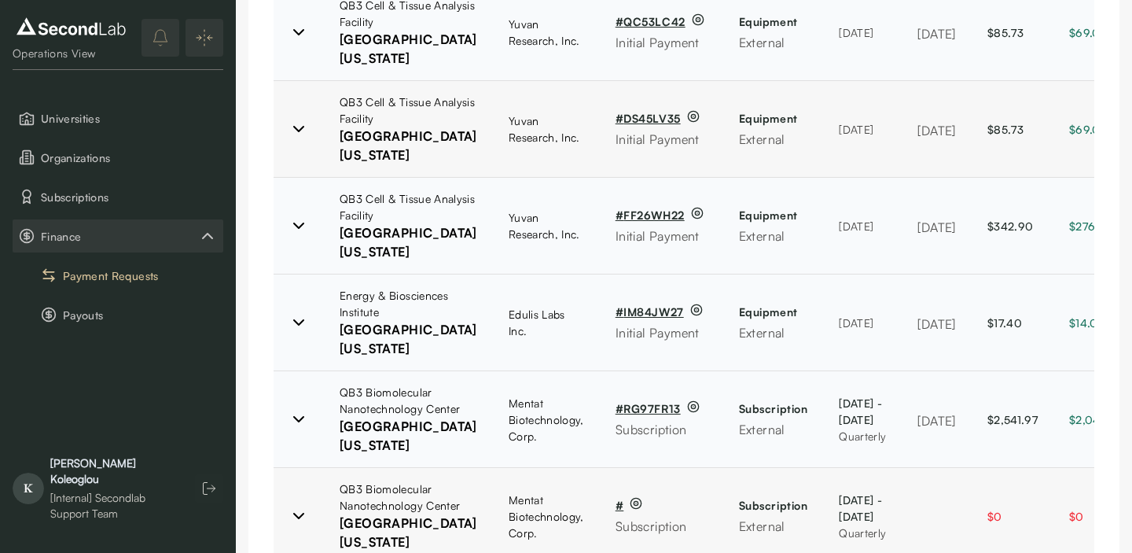
scroll to position [621, 0]
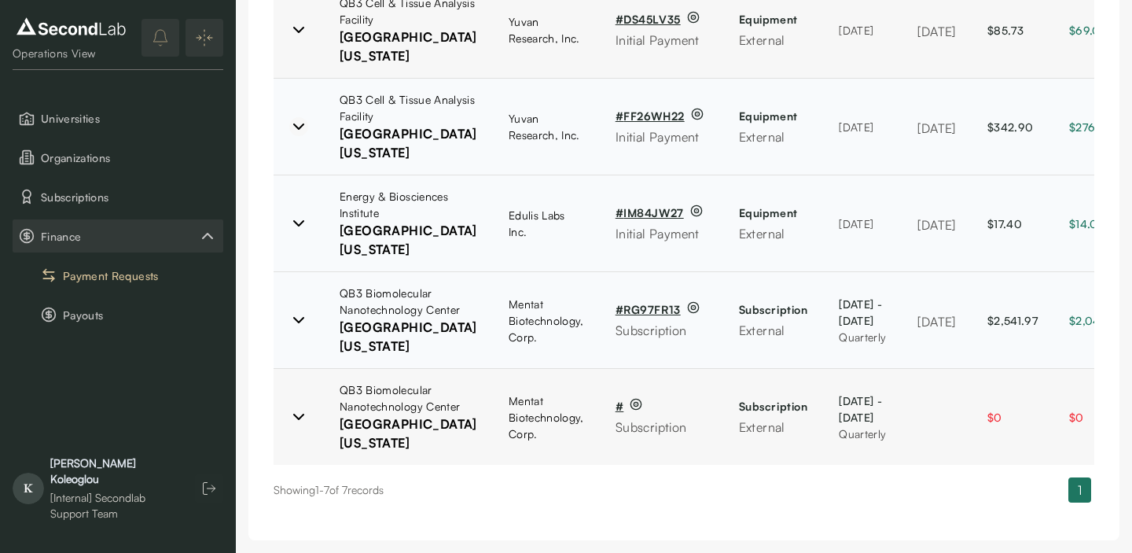
click at [292, 136] on icon at bounding box center [298, 126] width 19 height 19
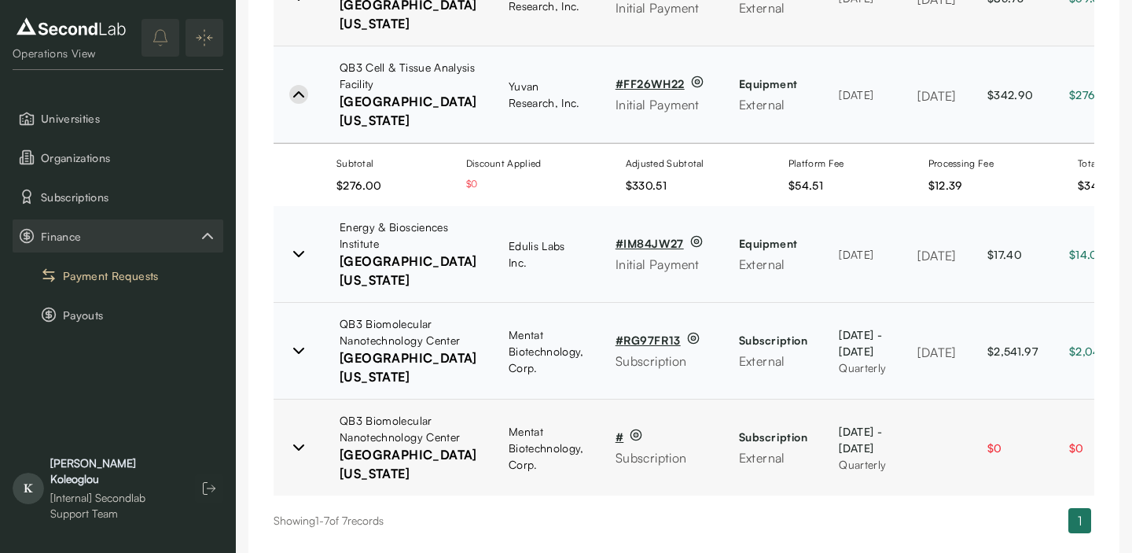
click at [292, 104] on icon at bounding box center [298, 94] width 19 height 19
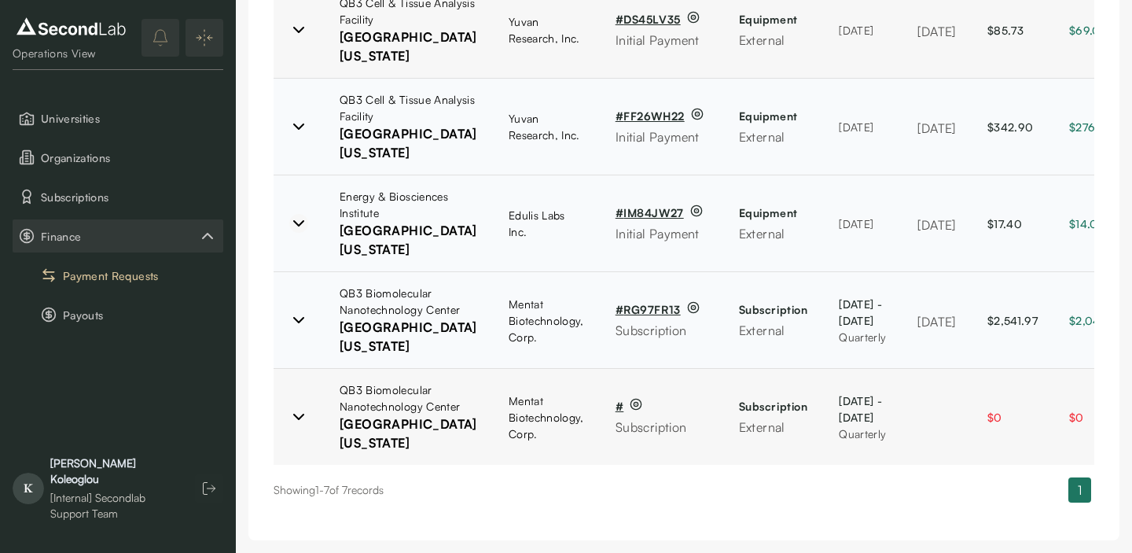
click at [290, 233] on icon at bounding box center [298, 223] width 19 height 19
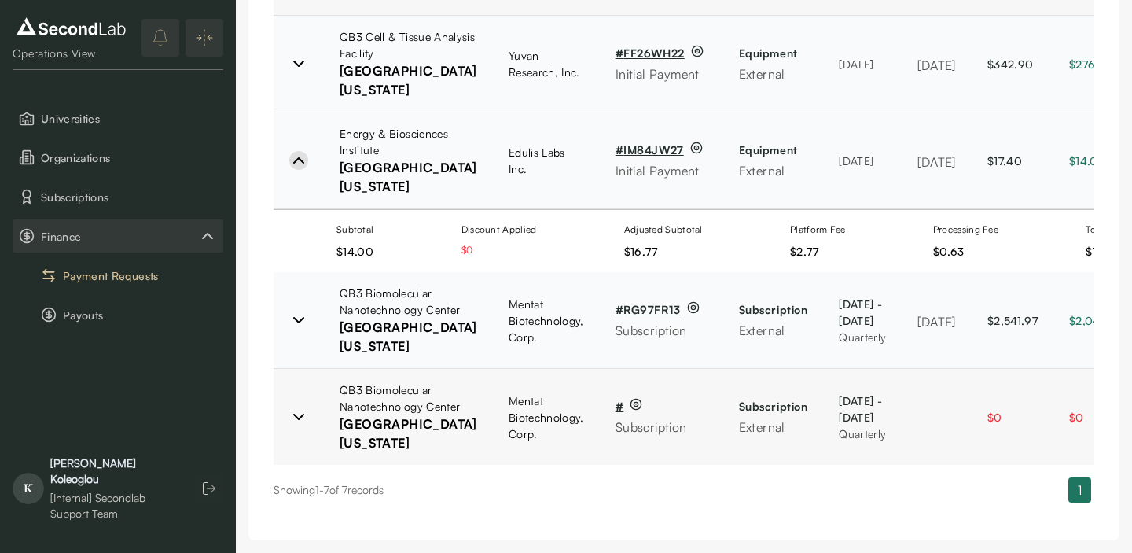
scroll to position [733, 0]
click at [296, 163] on icon at bounding box center [298, 160] width 9 height 5
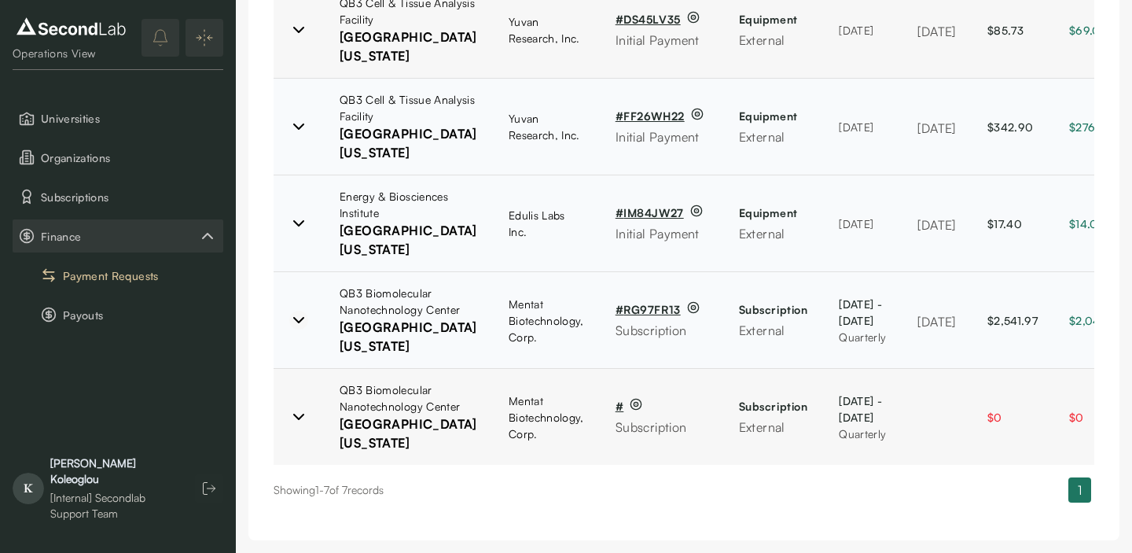
click at [303, 329] on icon at bounding box center [298, 319] width 19 height 19
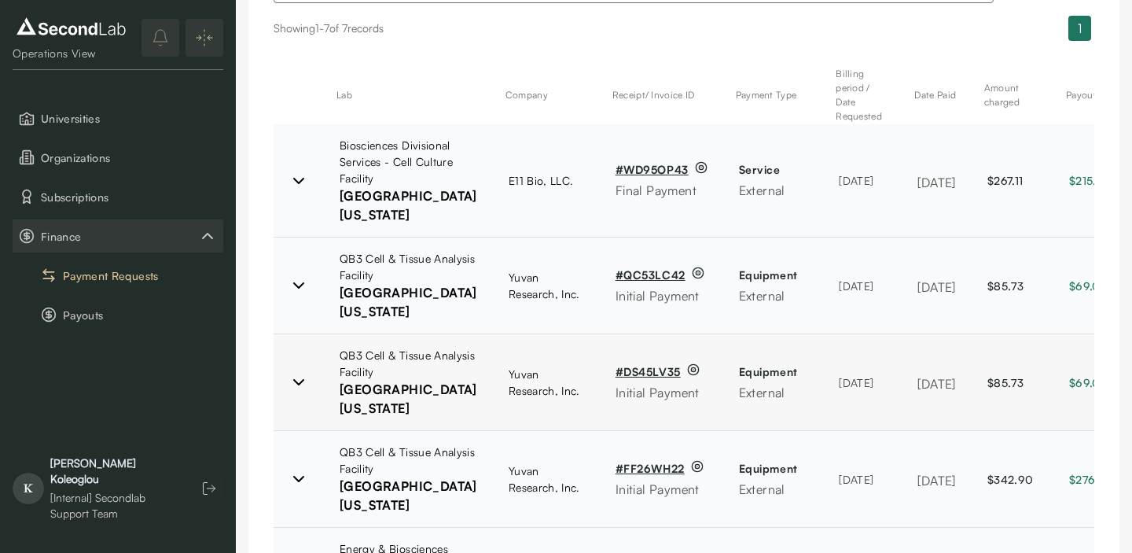
scroll to position [0, 0]
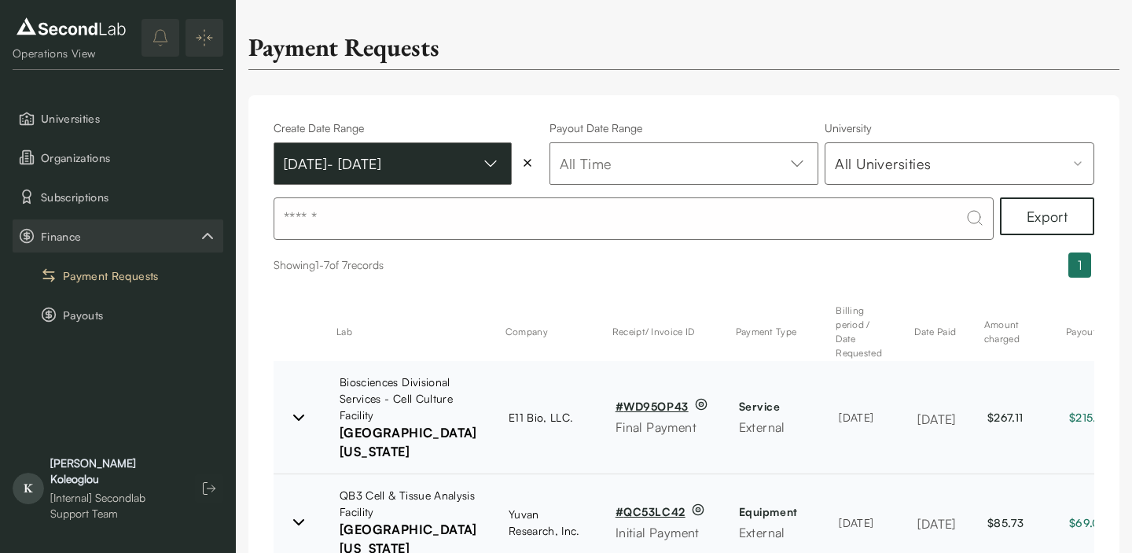
click at [350, 175] on button "[DATE] - [DATE]" at bounding box center [393, 163] width 238 height 42
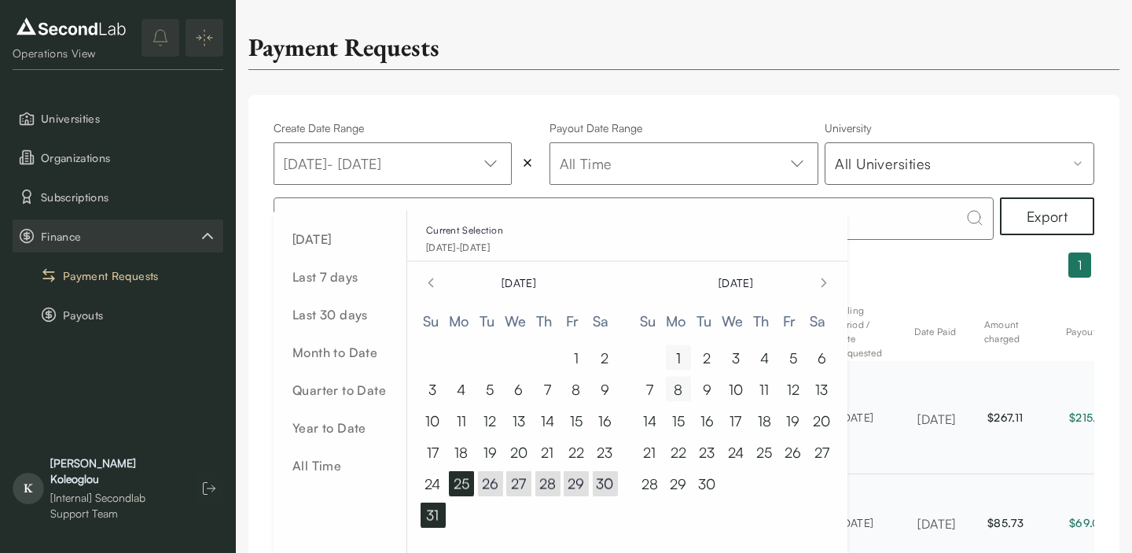
click at [679, 359] on button "1" at bounding box center [678, 357] width 25 height 25
click at [648, 382] on button "7" at bounding box center [649, 388] width 25 height 25
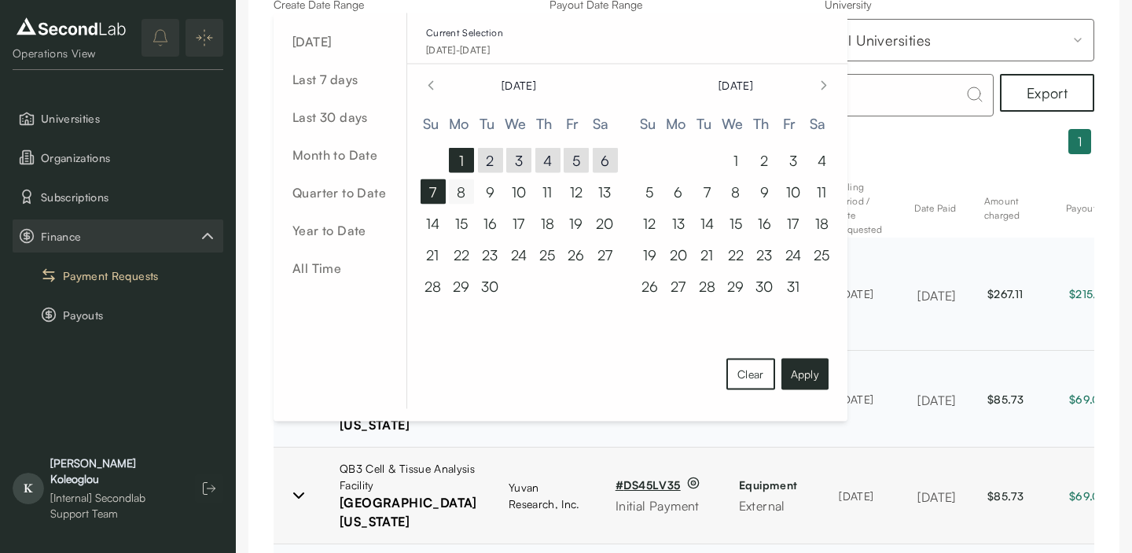
scroll to position [211, 0]
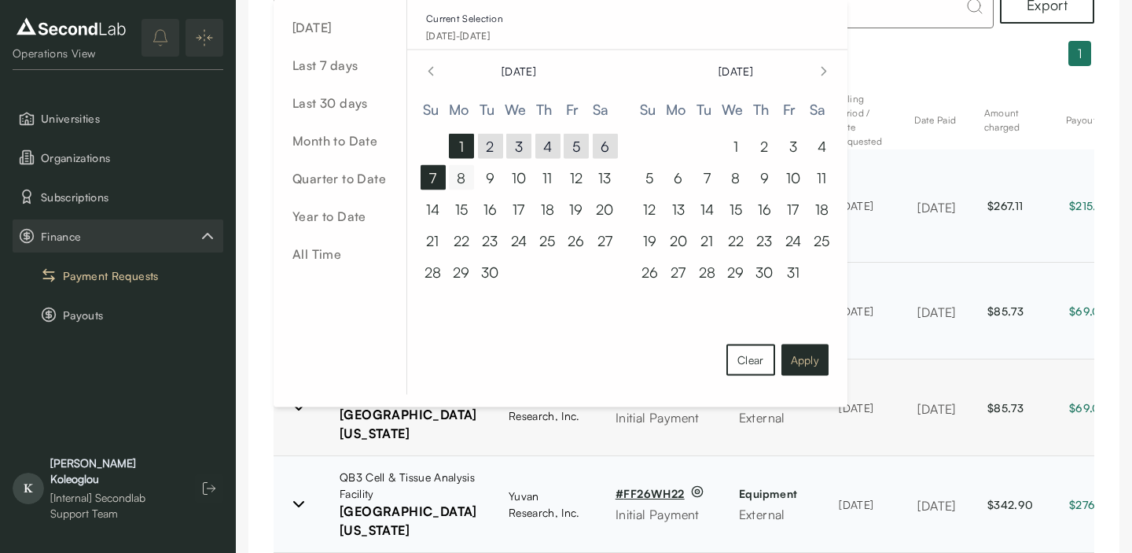
click at [800, 360] on button "Apply" at bounding box center [804, 359] width 47 height 31
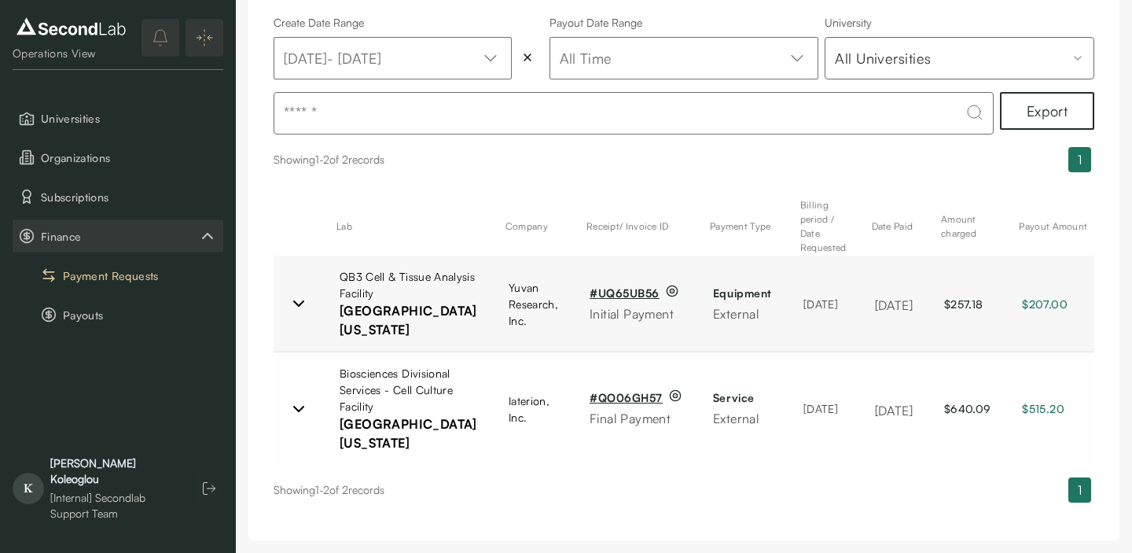
scroll to position [248, 0]
click at [305, 294] on icon at bounding box center [298, 303] width 19 height 19
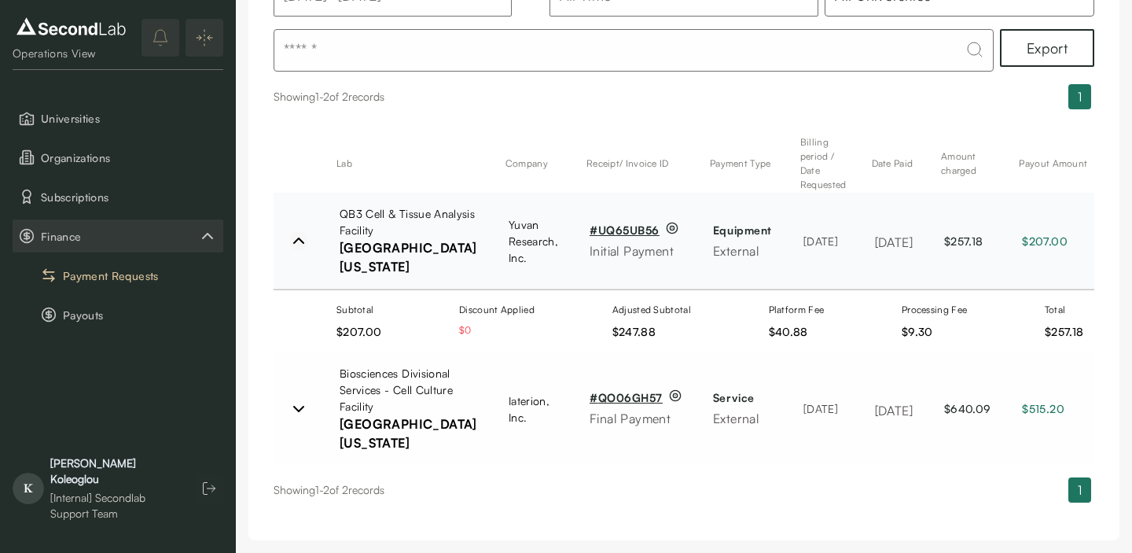
click at [305, 231] on icon at bounding box center [298, 240] width 19 height 19
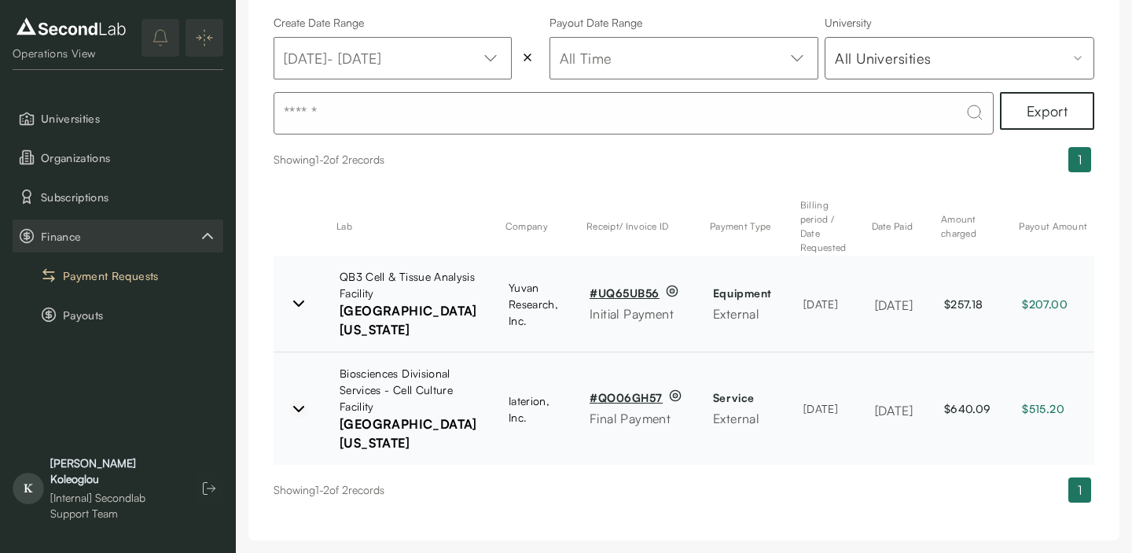
click at [301, 399] on icon at bounding box center [298, 408] width 19 height 19
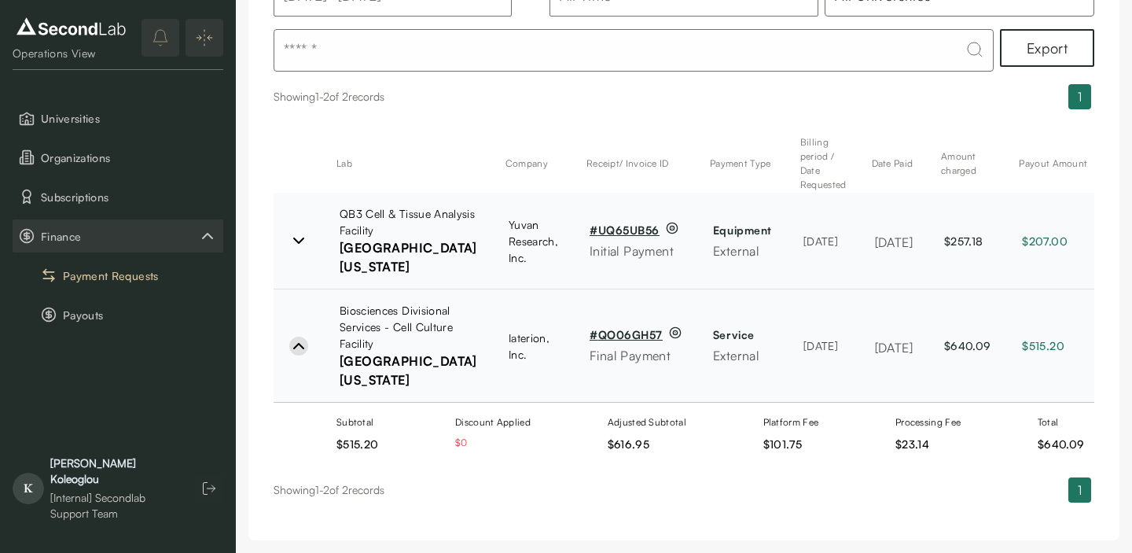
scroll to position [311, 0]
click at [303, 193] on td at bounding box center [299, 241] width 50 height 97
click at [299, 231] on icon at bounding box center [298, 240] width 19 height 19
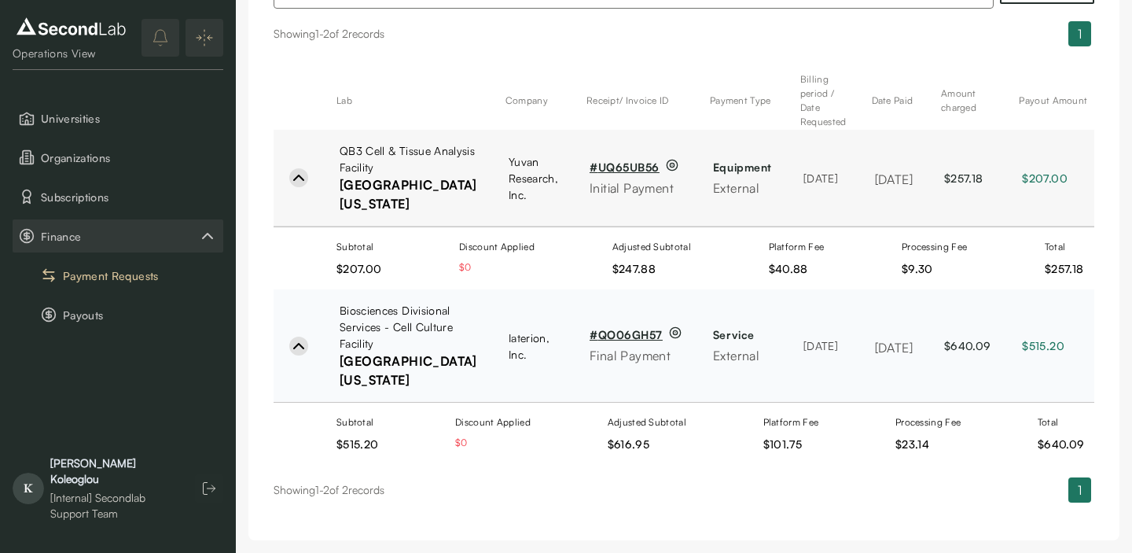
scroll to position [374, 0]
